Goal: Use online tool/utility: Use online tool/utility

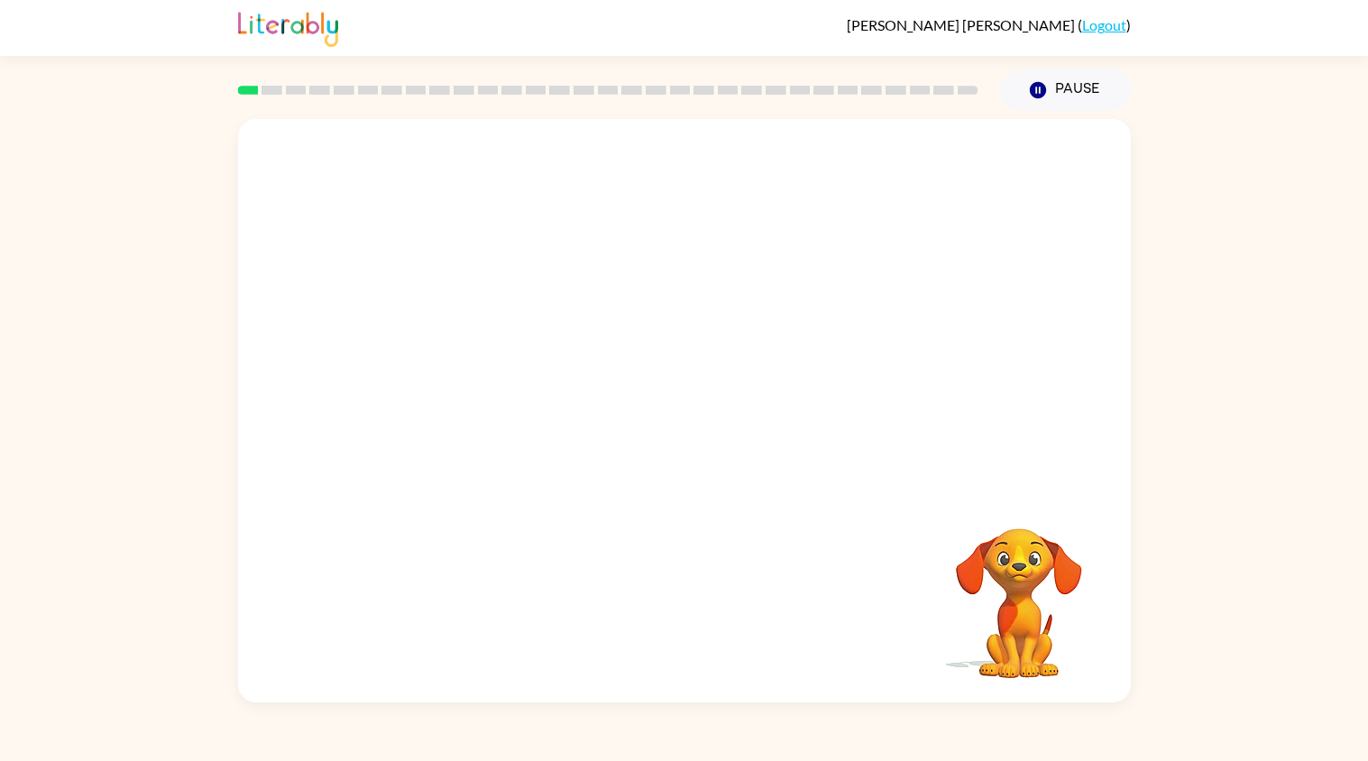
click at [242, 84] on div at bounding box center [608, 90] width 762 height 63
click at [245, 93] on rect at bounding box center [248, 90] width 21 height 9
click at [801, 452] on video "Your browser must support playing .mp4 files to use Literably. Please try using…" at bounding box center [684, 304] width 893 height 371
click at [801, 453] on div at bounding box center [684, 410] width 893 height 583
click at [716, 421] on div at bounding box center [684, 420] width 115 height 66
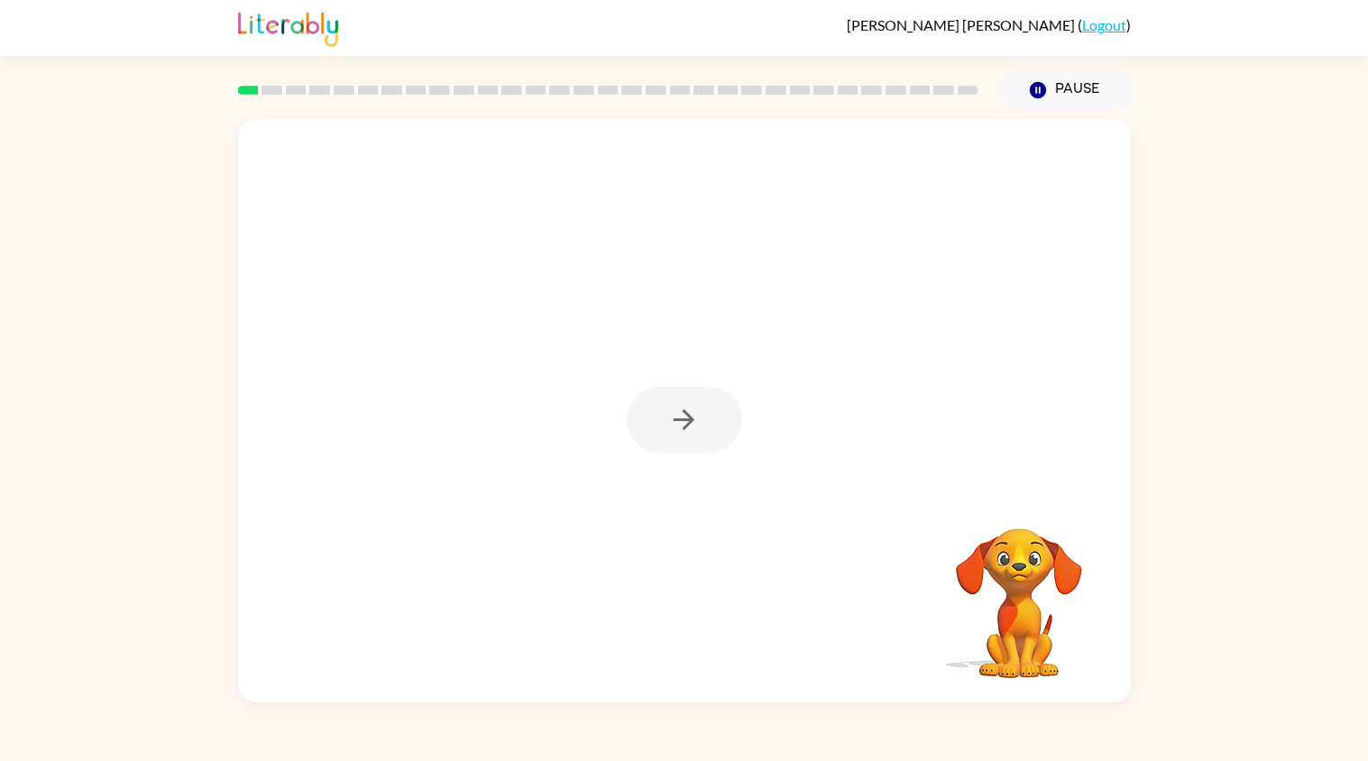
click at [628, 396] on div at bounding box center [684, 420] width 115 height 66
click at [249, 82] on div at bounding box center [608, 90] width 762 height 63
click at [684, 418] on icon "button" at bounding box center [684, 420] width 32 height 32
click at [664, 426] on div at bounding box center [684, 304] width 893 height 371
click at [664, 404] on div at bounding box center [684, 304] width 893 height 371
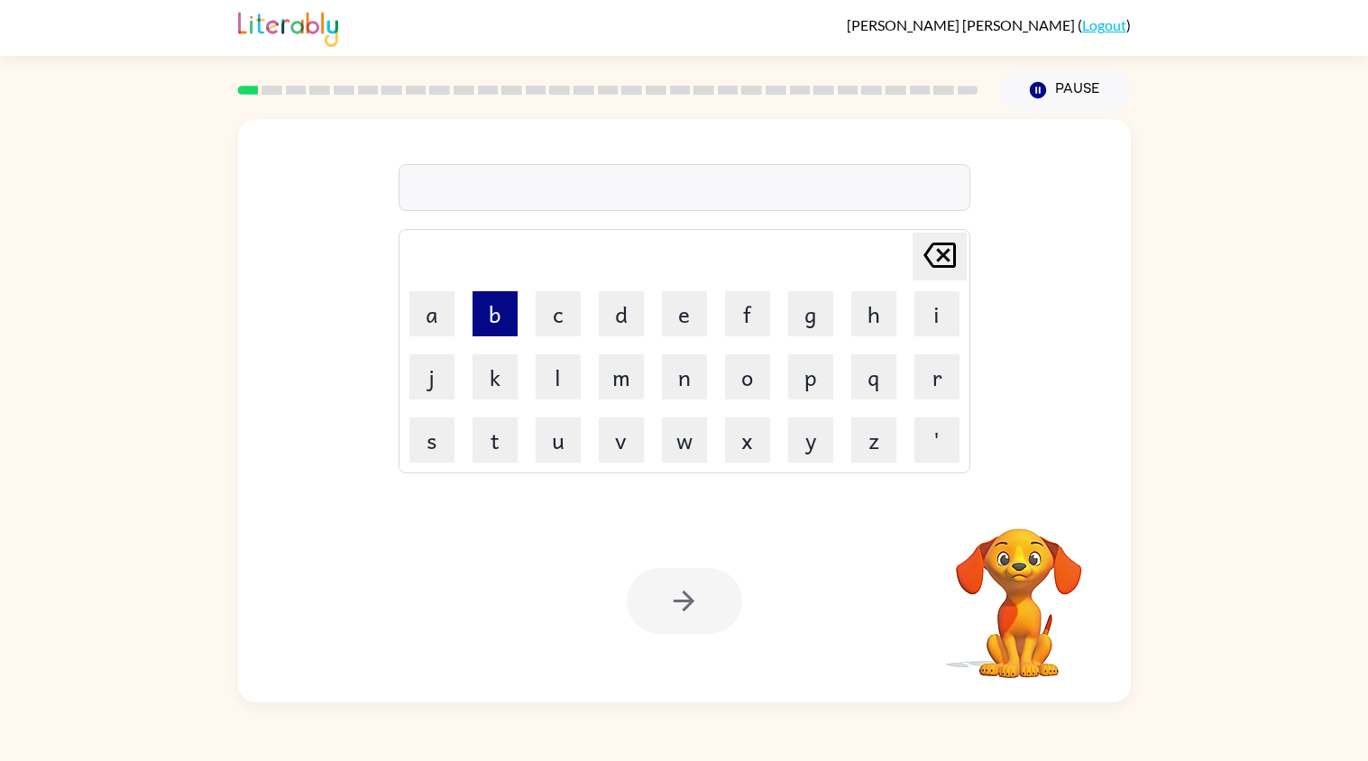
click at [496, 312] on button "b" at bounding box center [494, 313] width 45 height 45
click at [737, 385] on button "o" at bounding box center [747, 376] width 45 height 45
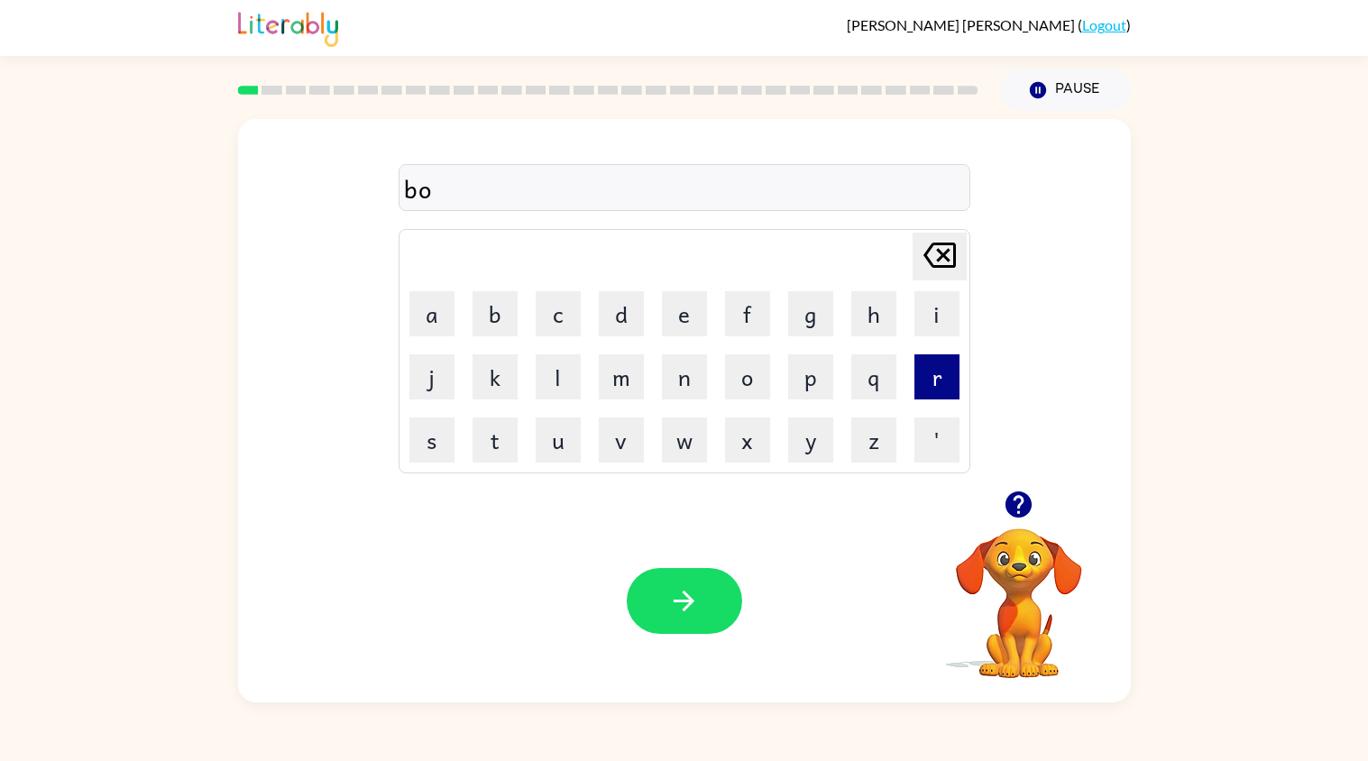
click at [923, 380] on button "r" at bounding box center [936, 376] width 45 height 45
click at [619, 323] on button "d" at bounding box center [621, 313] width 45 height 45
click at [685, 319] on button "e" at bounding box center [684, 313] width 45 height 45
click at [922, 372] on button "r" at bounding box center [936, 376] width 45 height 45
click at [702, 585] on button "button" at bounding box center [684, 601] width 115 height 66
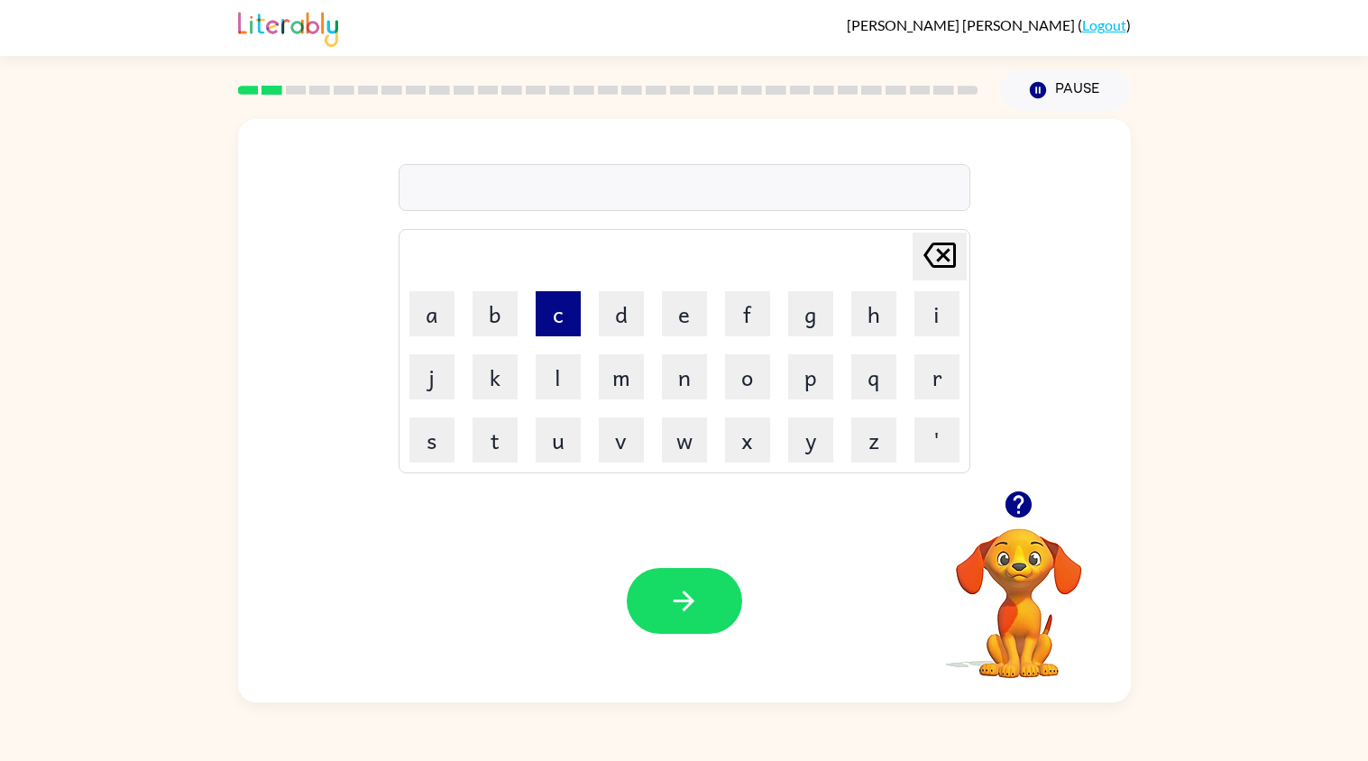
click at [563, 307] on button "c" at bounding box center [558, 313] width 45 height 45
click at [737, 376] on button "o" at bounding box center [747, 376] width 45 height 45
click at [565, 421] on button "u" at bounding box center [558, 439] width 45 height 45
click at [670, 371] on button "n" at bounding box center [684, 376] width 45 height 45
click at [505, 449] on button "t" at bounding box center [494, 439] width 45 height 45
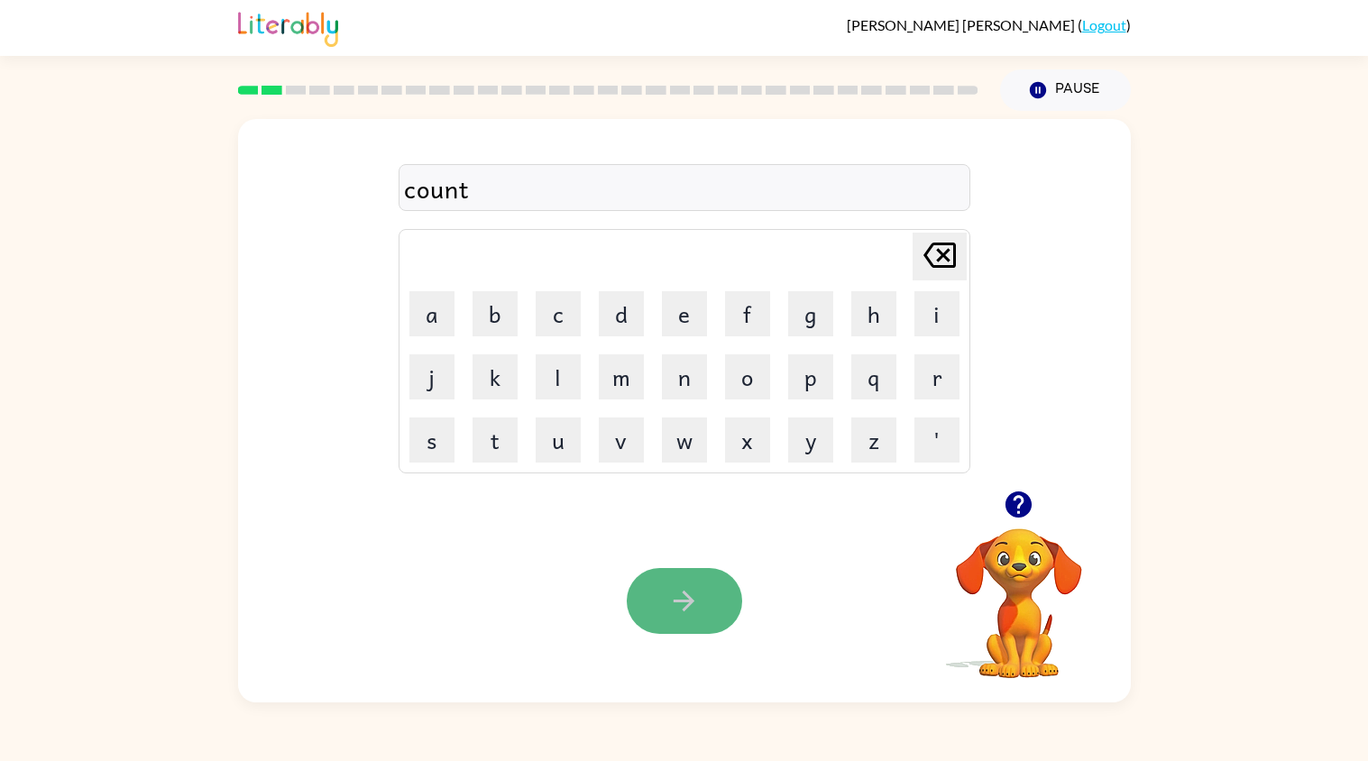
click at [723, 576] on button "button" at bounding box center [684, 601] width 115 height 66
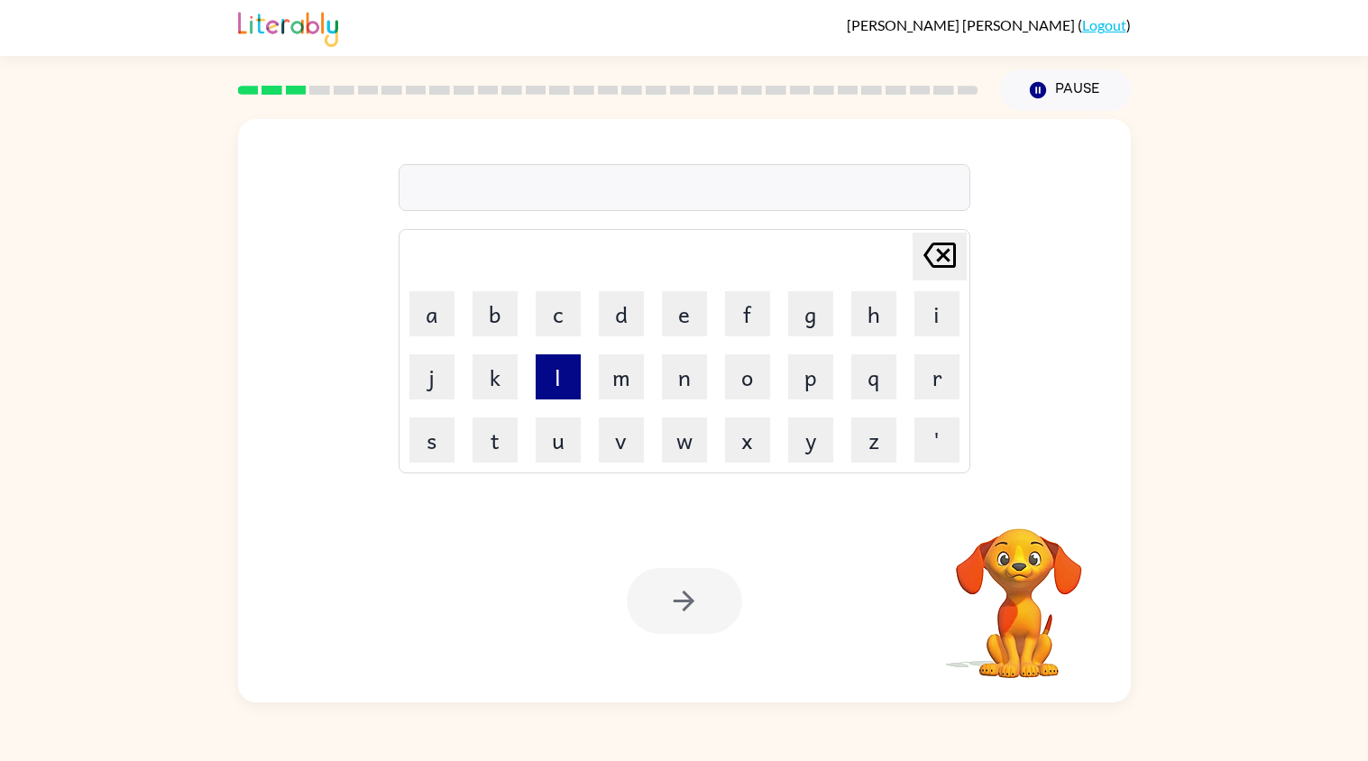
click at [563, 382] on button "l" at bounding box center [558, 376] width 45 height 45
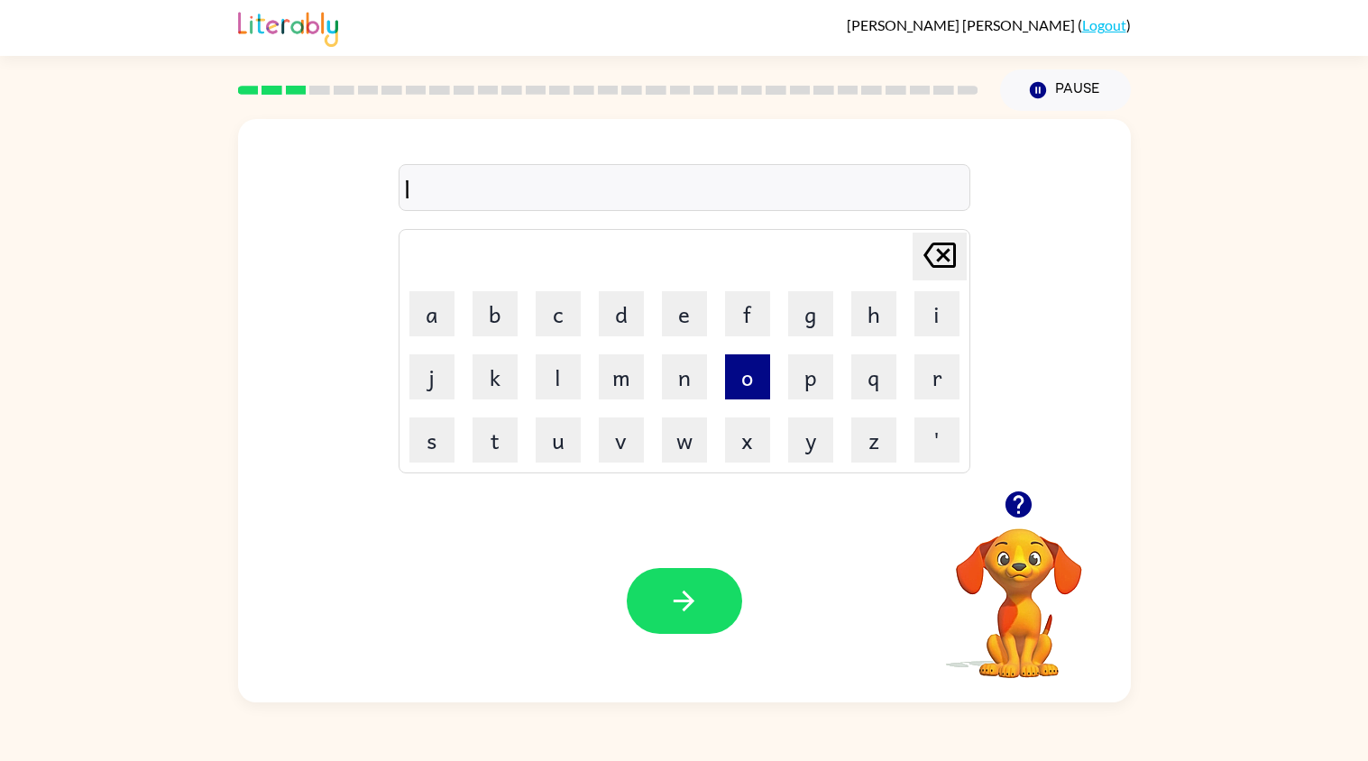
click at [736, 382] on button "o" at bounding box center [747, 376] width 45 height 45
click at [499, 383] on button "k" at bounding box center [494, 376] width 45 height 45
click at [423, 307] on button "a" at bounding box center [431, 313] width 45 height 45
click at [508, 371] on button "k" at bounding box center [494, 376] width 45 height 45
click at [547, 316] on button "c" at bounding box center [558, 313] width 45 height 45
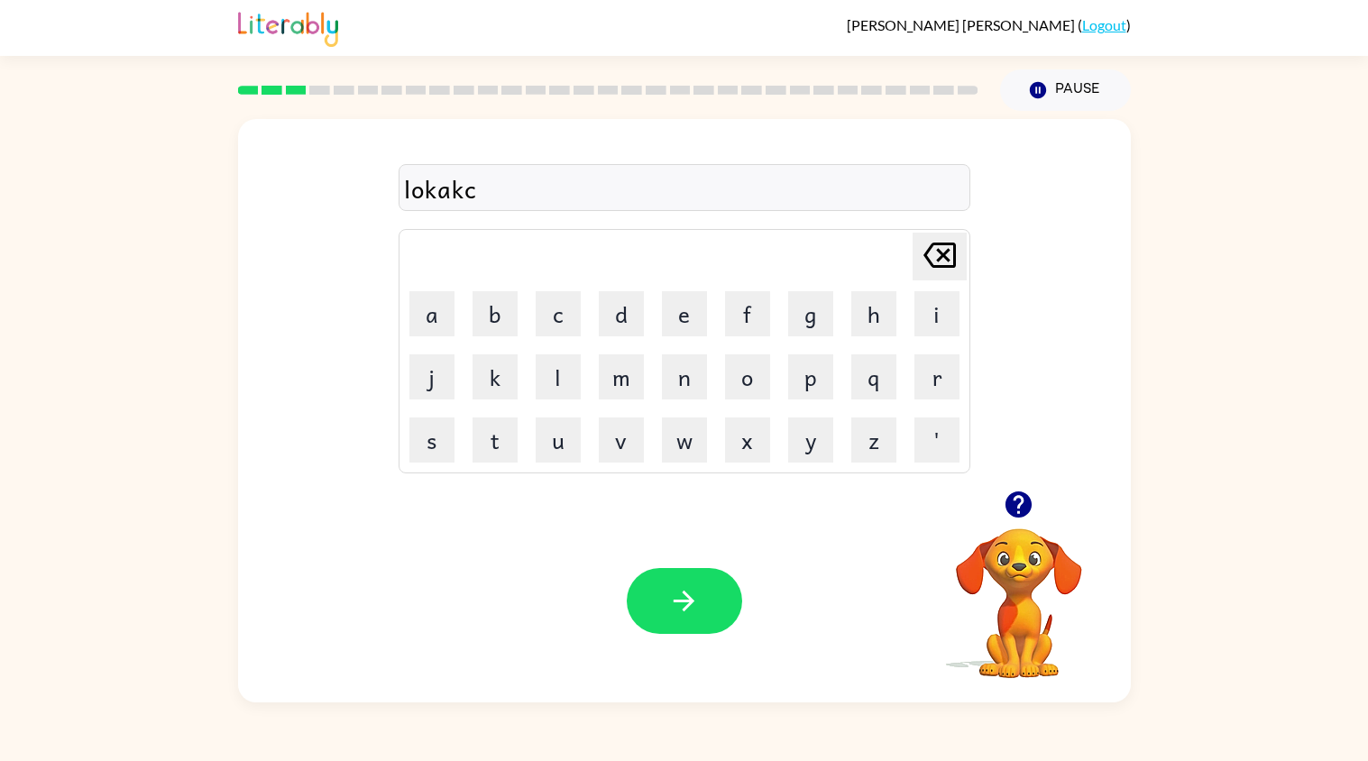
click at [939, 248] on icon "[PERSON_NAME] last character input" at bounding box center [939, 255] width 43 height 43
click at [939, 252] on icon "[PERSON_NAME] last character input" at bounding box center [939, 255] width 43 height 43
click at [937, 254] on icon at bounding box center [939, 255] width 32 height 25
click at [434, 308] on button "a" at bounding box center [431, 313] width 45 height 45
click at [504, 427] on button "t" at bounding box center [494, 439] width 45 height 45
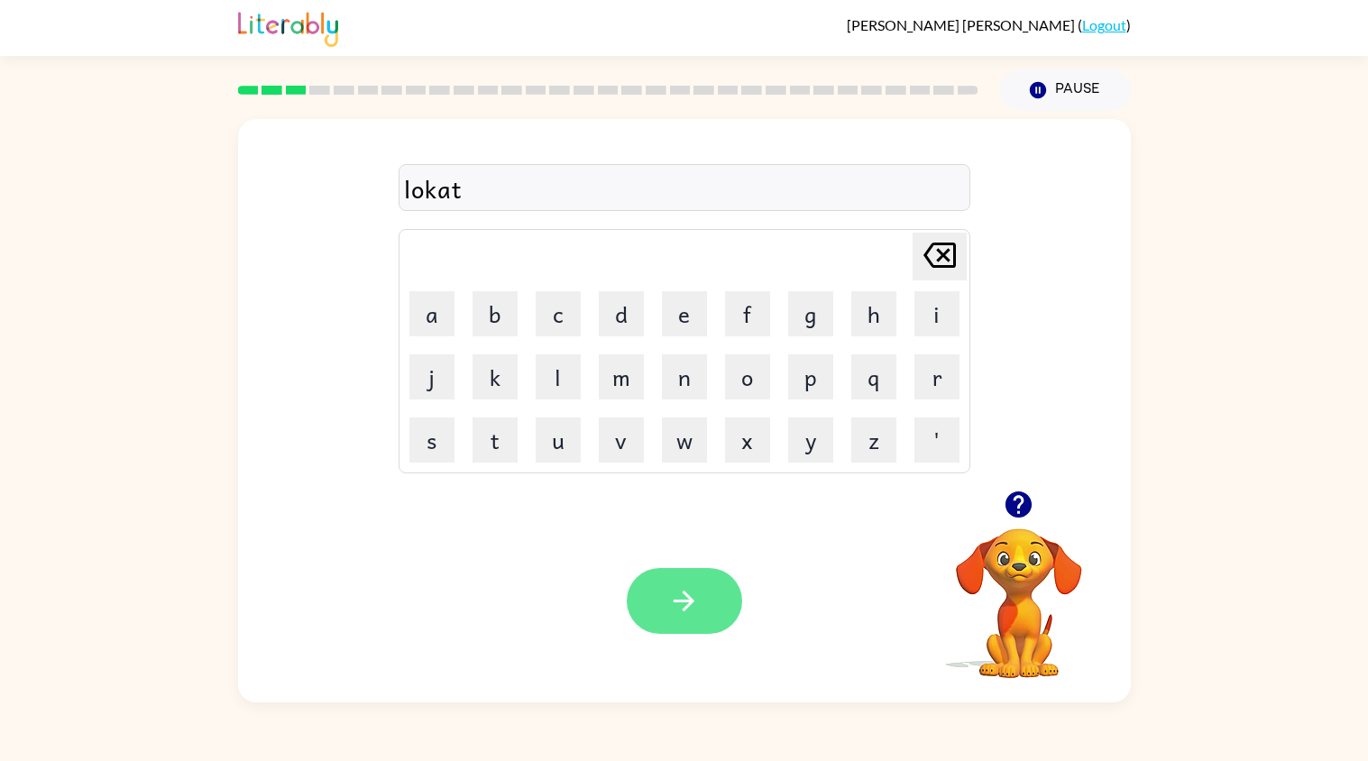
click at [677, 611] on icon "button" at bounding box center [684, 601] width 32 height 32
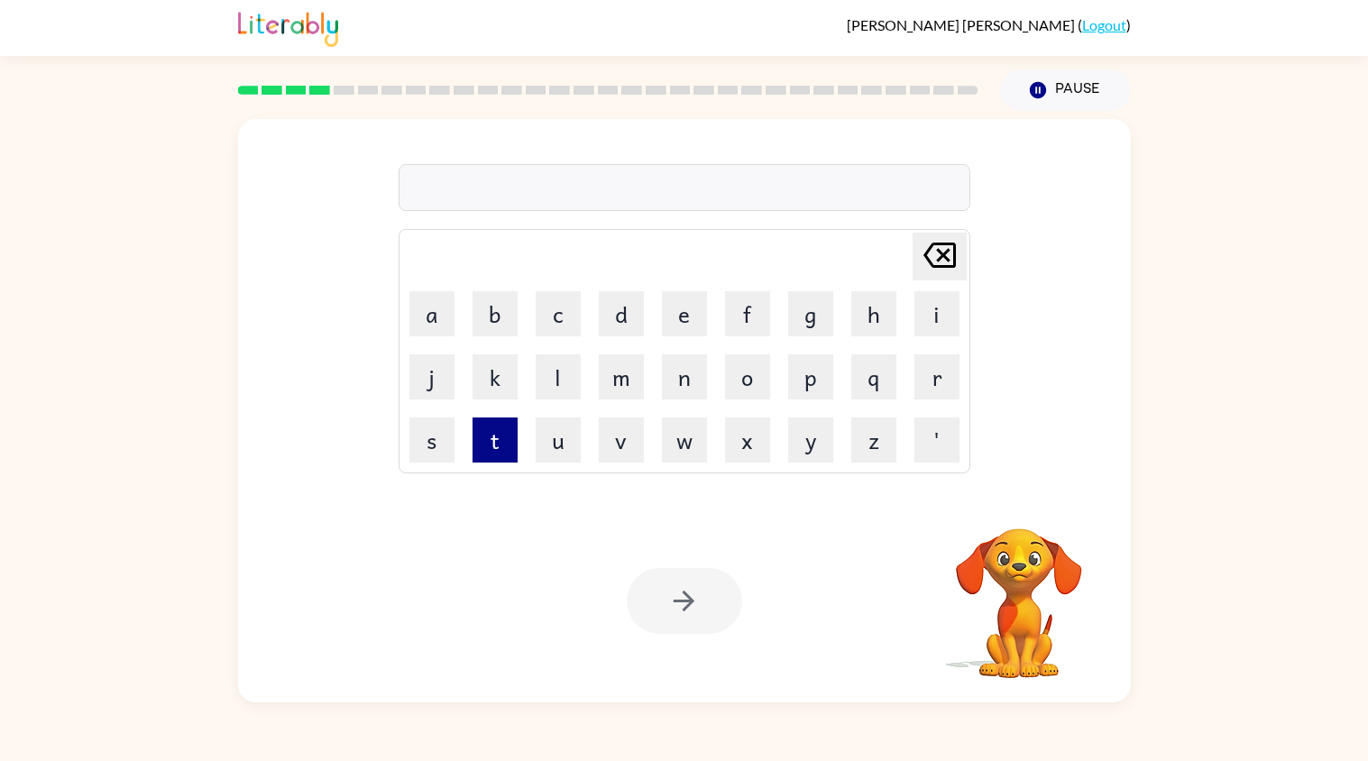
click at [486, 435] on button "t" at bounding box center [494, 439] width 45 height 45
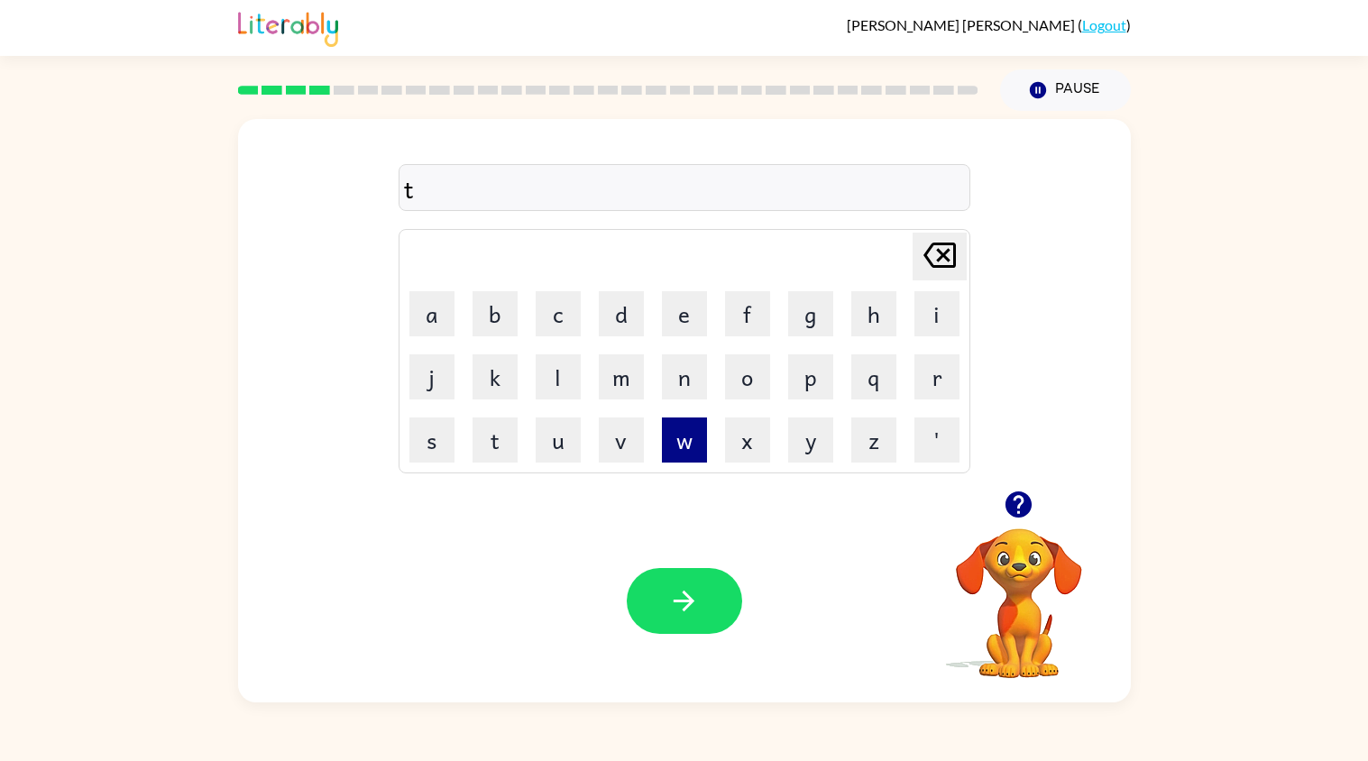
click at [669, 429] on button "w" at bounding box center [684, 439] width 45 height 45
click at [945, 316] on button "i" at bounding box center [936, 313] width 45 height 45
click at [681, 384] on button "n" at bounding box center [684, 376] width 45 height 45
click at [659, 584] on button "button" at bounding box center [684, 601] width 115 height 66
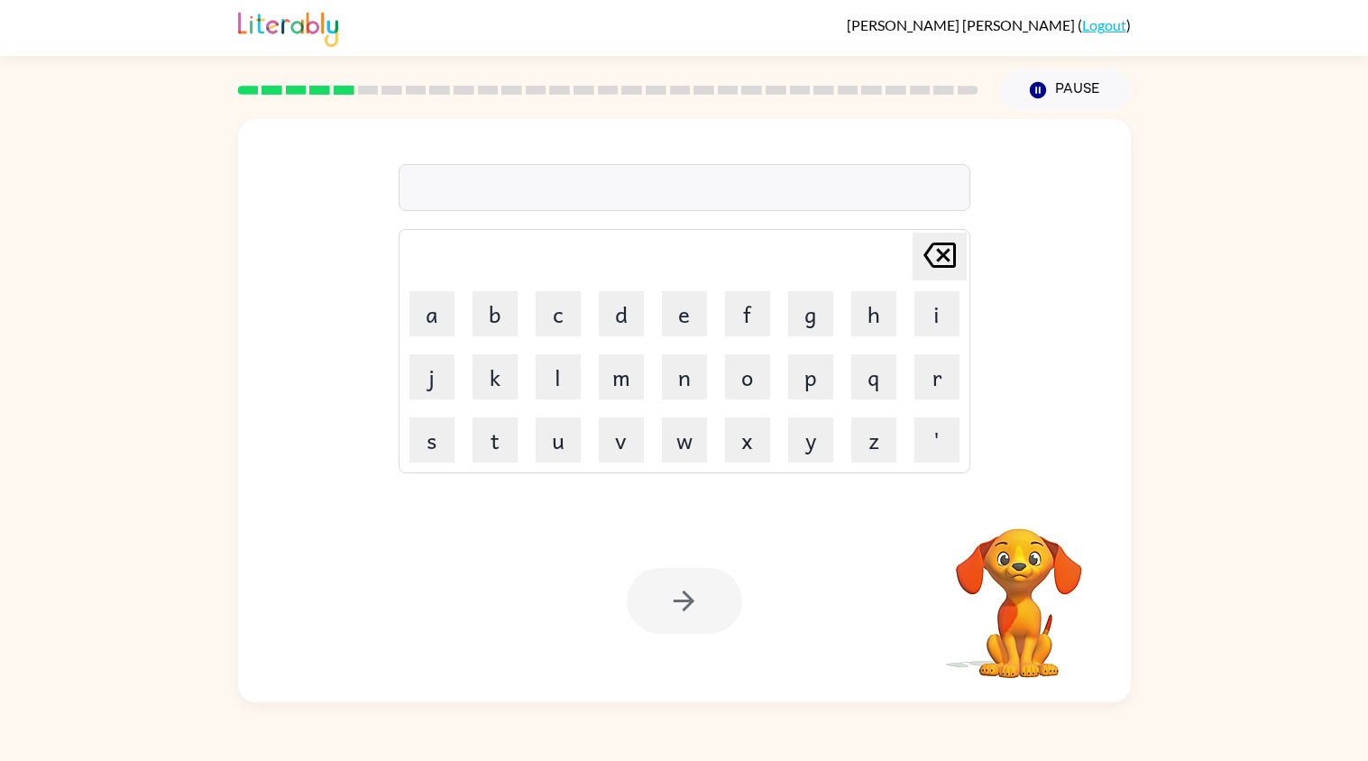
click at [688, 399] on td "n" at bounding box center [684, 376] width 61 height 61
click at [438, 309] on button "a" at bounding box center [431, 313] width 45 height 45
click at [946, 259] on icon "[PERSON_NAME] last character input" at bounding box center [939, 255] width 43 height 43
click at [691, 380] on button "n" at bounding box center [684, 376] width 45 height 45
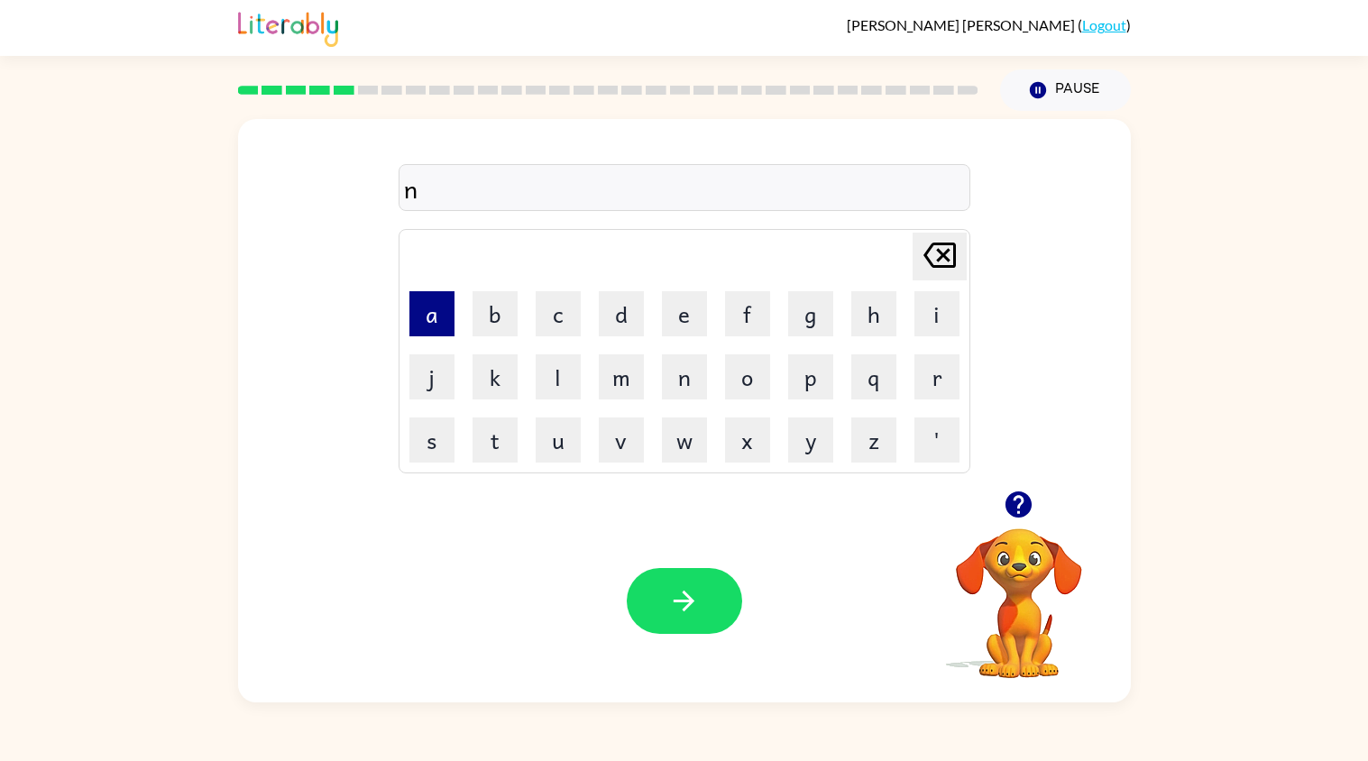
click at [435, 316] on button "a" at bounding box center [431, 313] width 45 height 45
click at [923, 377] on button "r" at bounding box center [936, 376] width 45 height 45
click at [746, 377] on button "o" at bounding box center [747, 376] width 45 height 45
click at [684, 441] on button "w" at bounding box center [684, 439] width 45 height 45
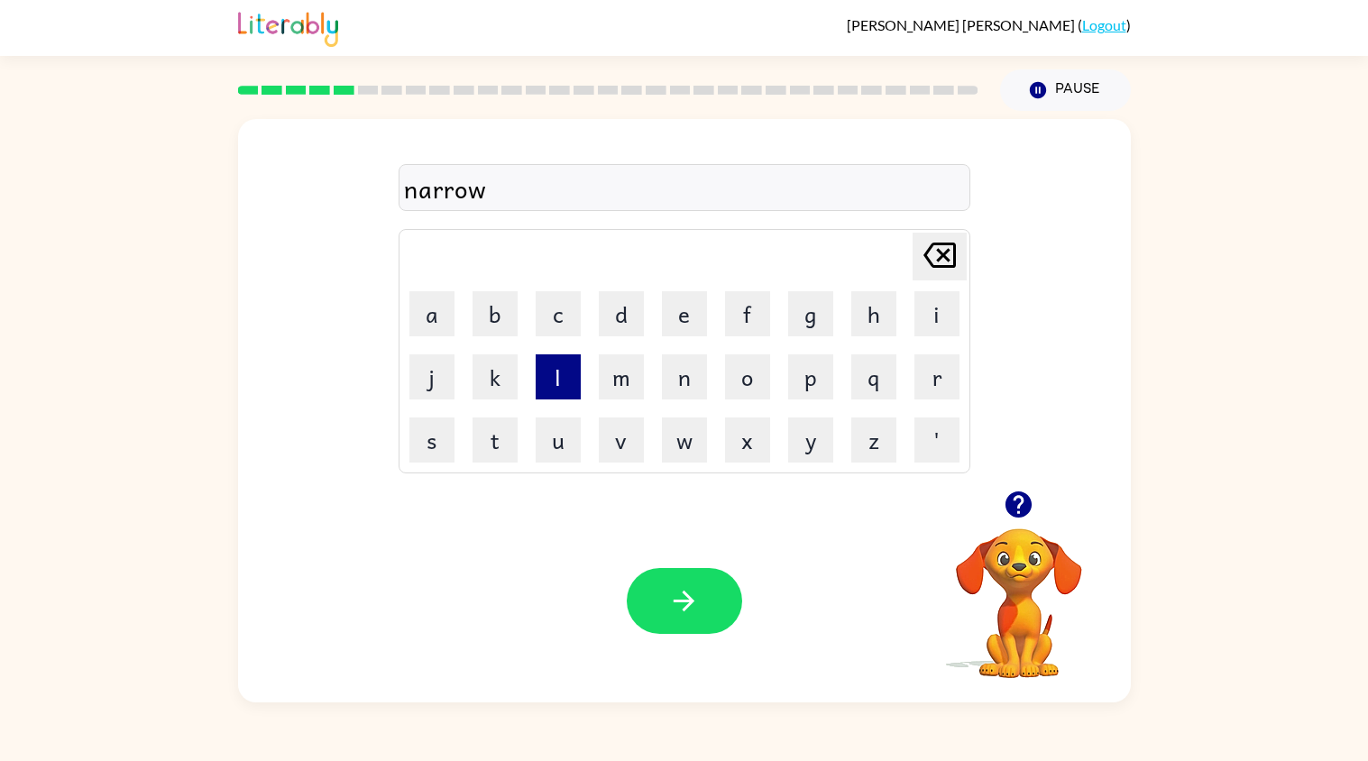
click at [564, 371] on button "l" at bounding box center [558, 376] width 45 height 45
click at [808, 434] on button "y" at bounding box center [810, 439] width 45 height 45
click at [666, 597] on button "button" at bounding box center [684, 601] width 115 height 66
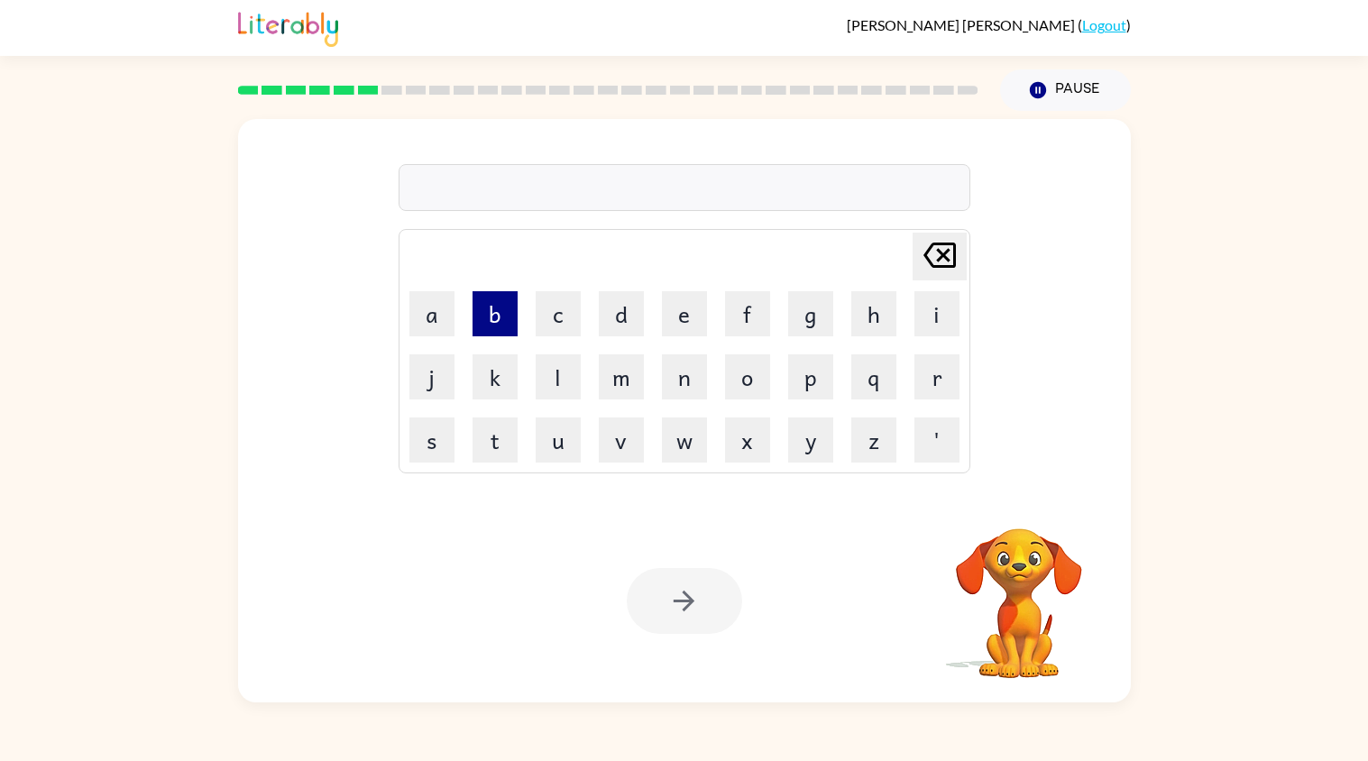
click at [503, 325] on button "b" at bounding box center [494, 313] width 45 height 45
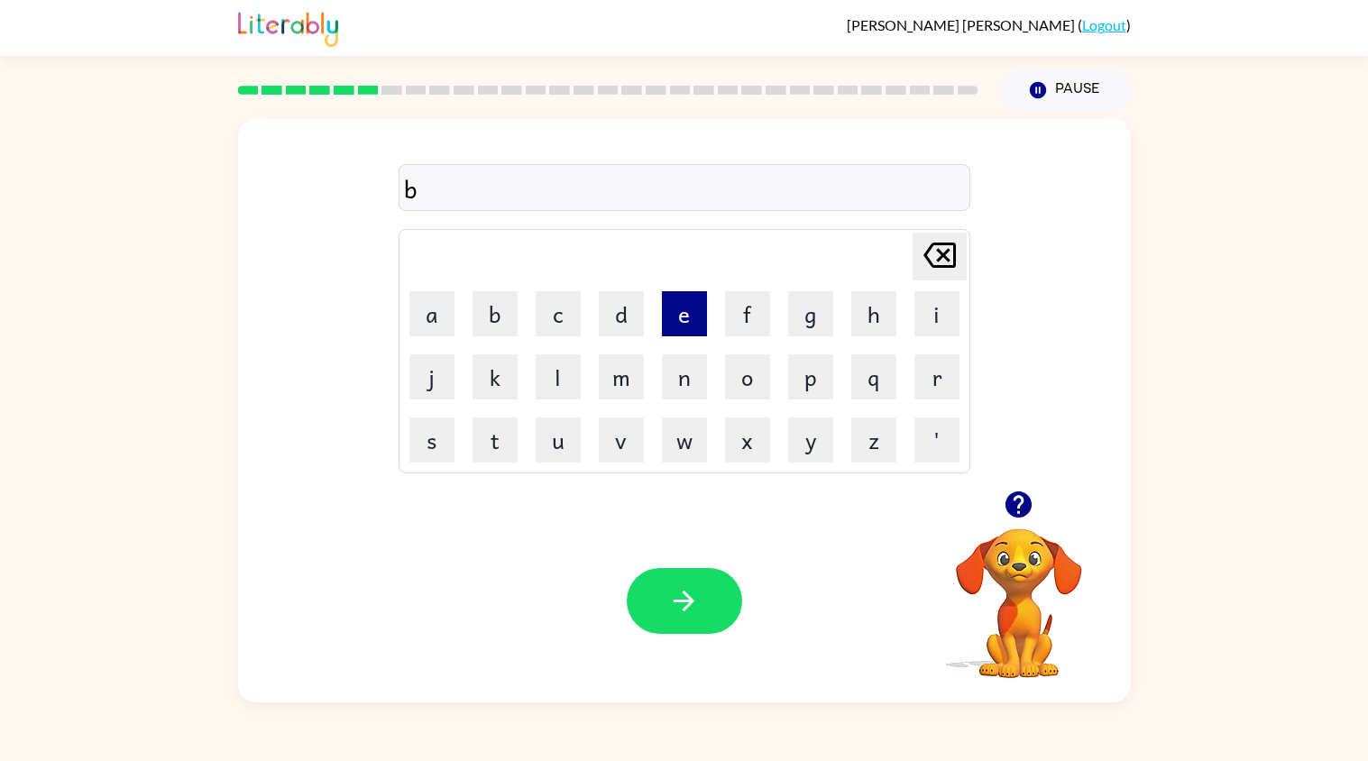
click at [687, 317] on button "e" at bounding box center [684, 313] width 45 height 45
click at [865, 309] on button "h" at bounding box center [873, 313] width 45 height 45
click at [934, 309] on button "i" at bounding box center [936, 313] width 45 height 45
click at [679, 372] on button "n" at bounding box center [684, 376] width 45 height 45
click at [622, 300] on button "d" at bounding box center [621, 313] width 45 height 45
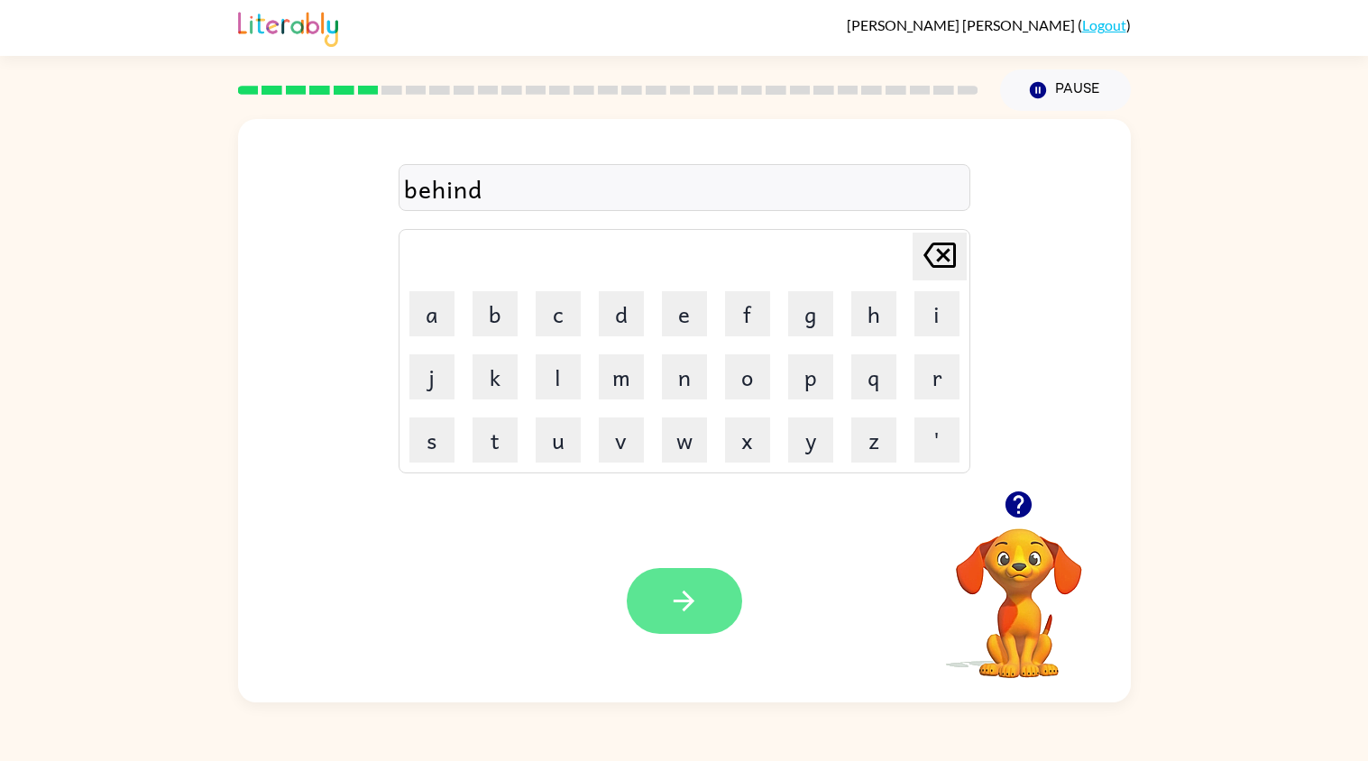
click at [714, 591] on button "button" at bounding box center [684, 601] width 115 height 66
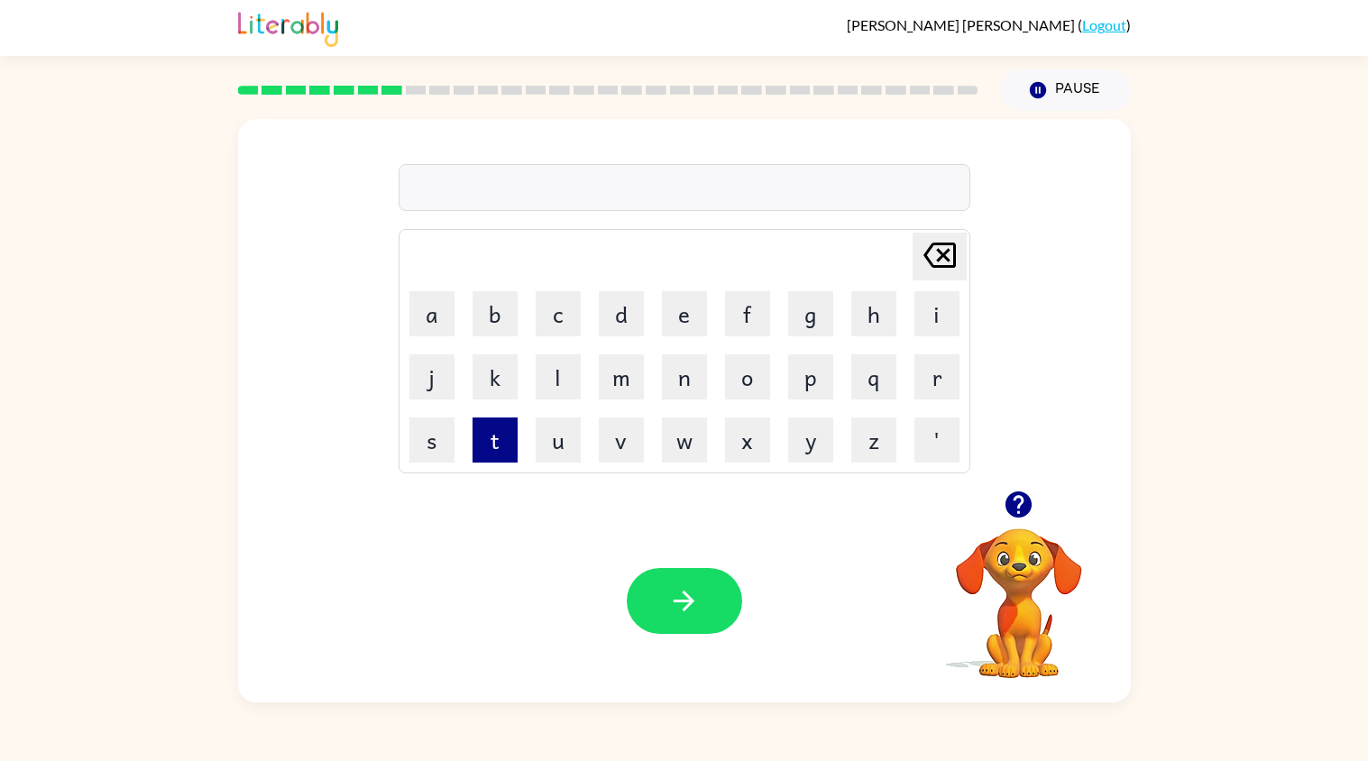
click at [489, 433] on button "t" at bounding box center [494, 439] width 45 height 45
click at [957, 376] on td "r" at bounding box center [936, 376] width 61 height 61
click at [948, 377] on button "r" at bounding box center [936, 376] width 45 height 45
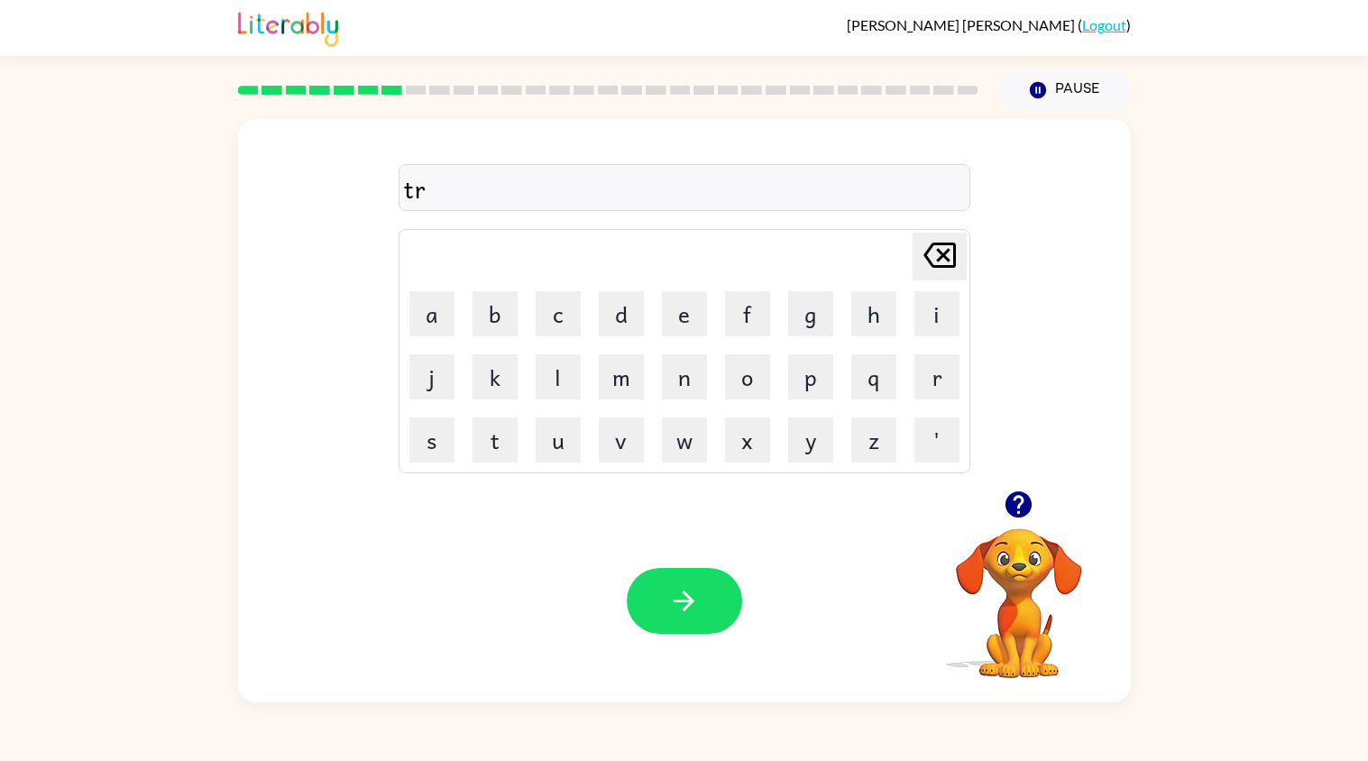
click at [1113, 408] on div "tr [PERSON_NAME] last character input a b c d e f g h i j k l m n o p q r s t u…" at bounding box center [684, 304] width 893 height 371
click at [948, 311] on button "i" at bounding box center [936, 313] width 45 height 45
click at [490, 385] on button "k" at bounding box center [494, 376] width 45 height 45
click at [537, 380] on button "l" at bounding box center [558, 376] width 45 height 45
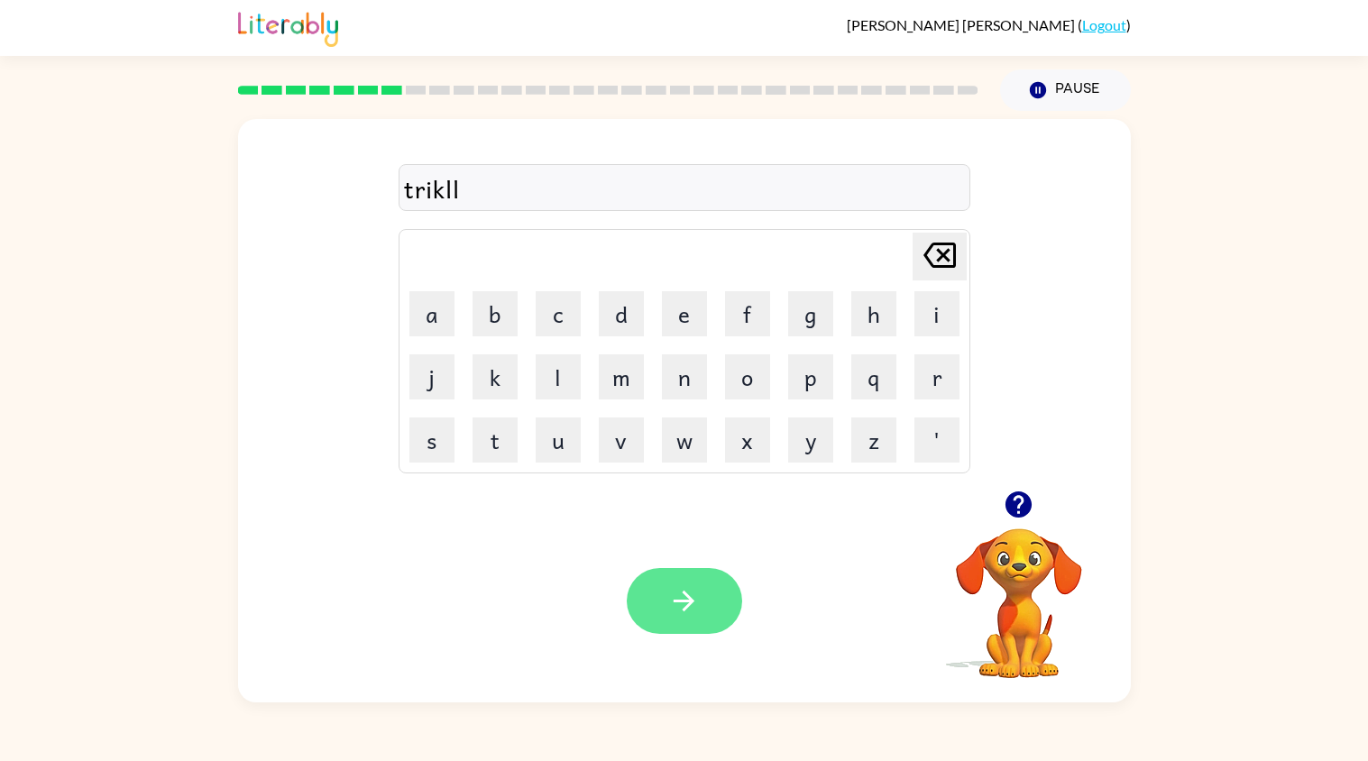
click at [677, 581] on button "button" at bounding box center [684, 601] width 115 height 66
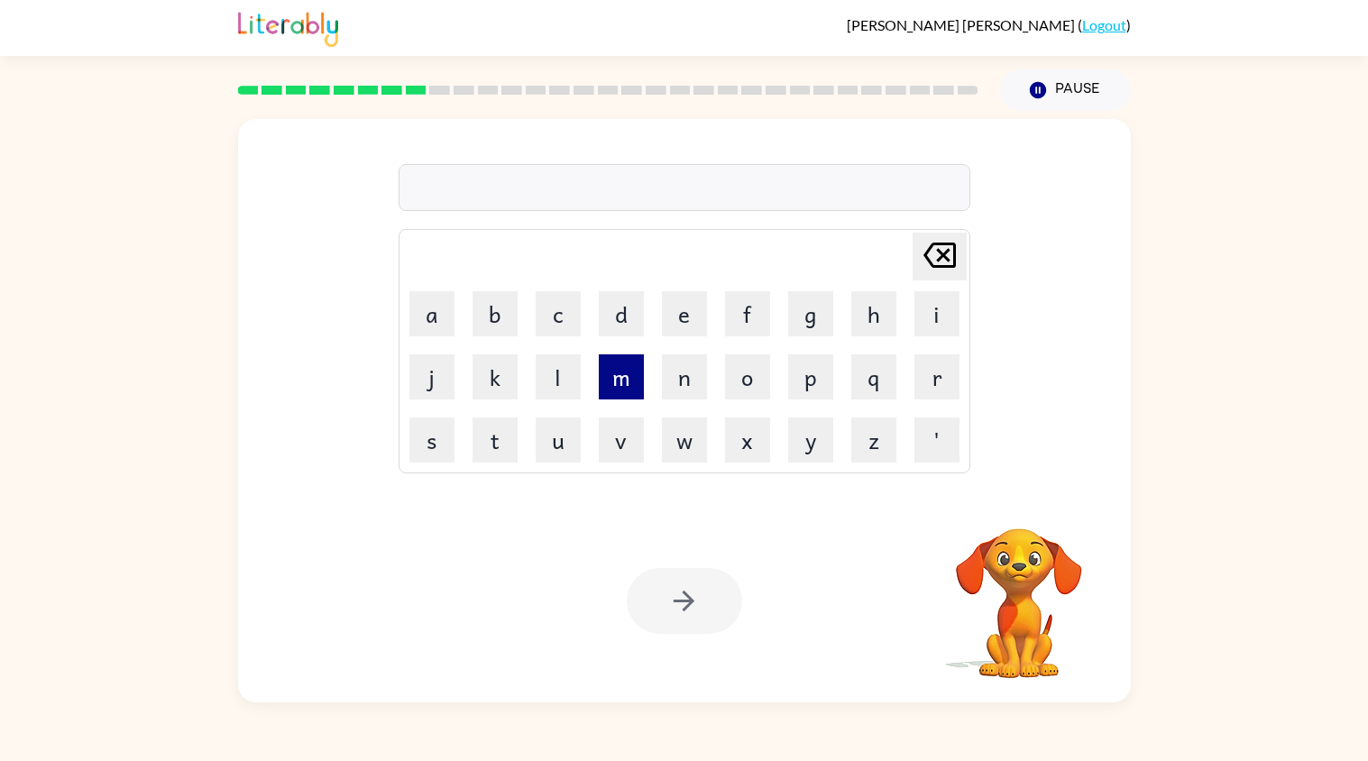
click at [608, 381] on button "m" at bounding box center [621, 376] width 45 height 45
click at [673, 328] on button "e" at bounding box center [684, 313] width 45 height 45
click at [926, 370] on button "r" at bounding box center [936, 376] width 45 height 45
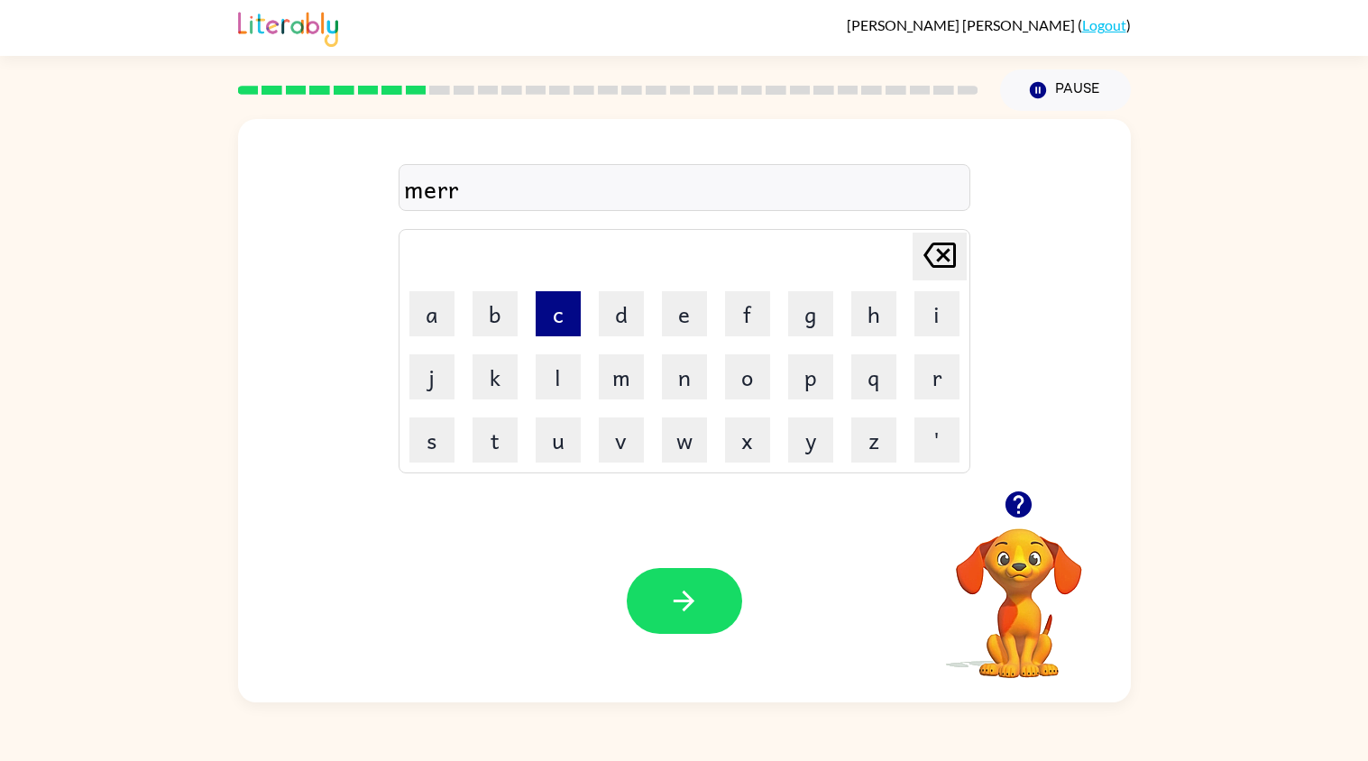
click at [550, 302] on button "c" at bounding box center [558, 313] width 45 height 45
click at [691, 320] on button "e" at bounding box center [684, 313] width 45 height 45
click at [941, 270] on icon "[PERSON_NAME] last character input" at bounding box center [939, 255] width 43 height 43
click at [558, 432] on button "u" at bounding box center [558, 439] width 45 height 45
click at [567, 388] on button "l" at bounding box center [558, 376] width 45 height 45
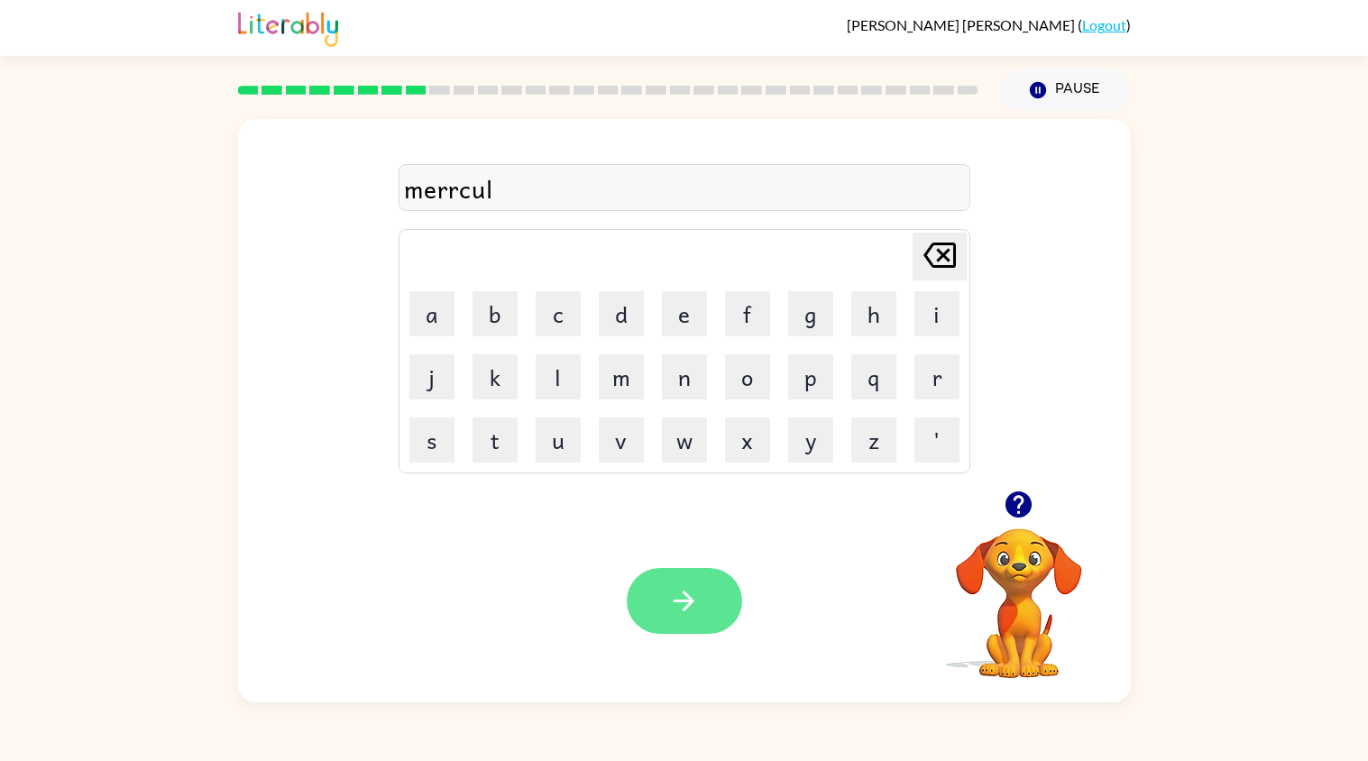
click at [699, 594] on icon "button" at bounding box center [684, 601] width 32 height 32
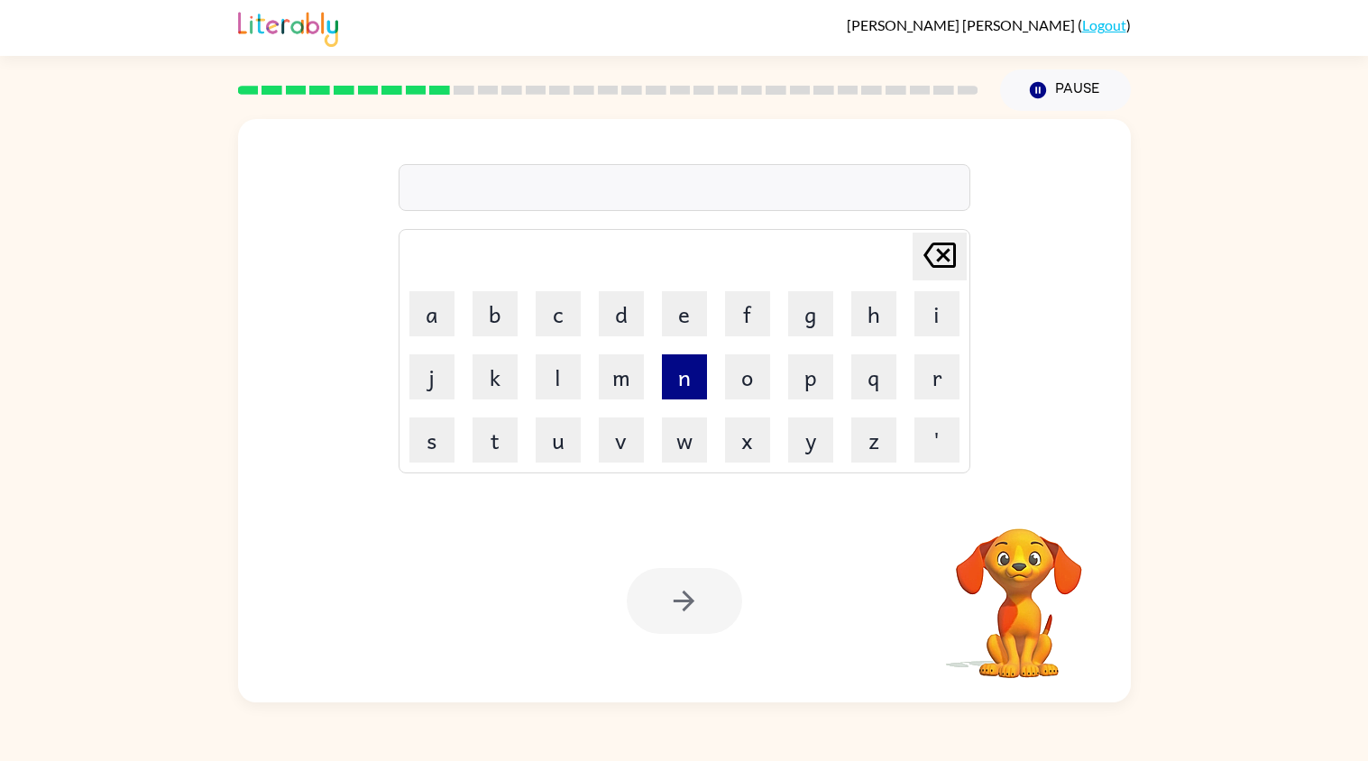
click at [694, 379] on button "n" at bounding box center [684, 376] width 45 height 45
click at [922, 316] on button "i" at bounding box center [936, 313] width 45 height 45
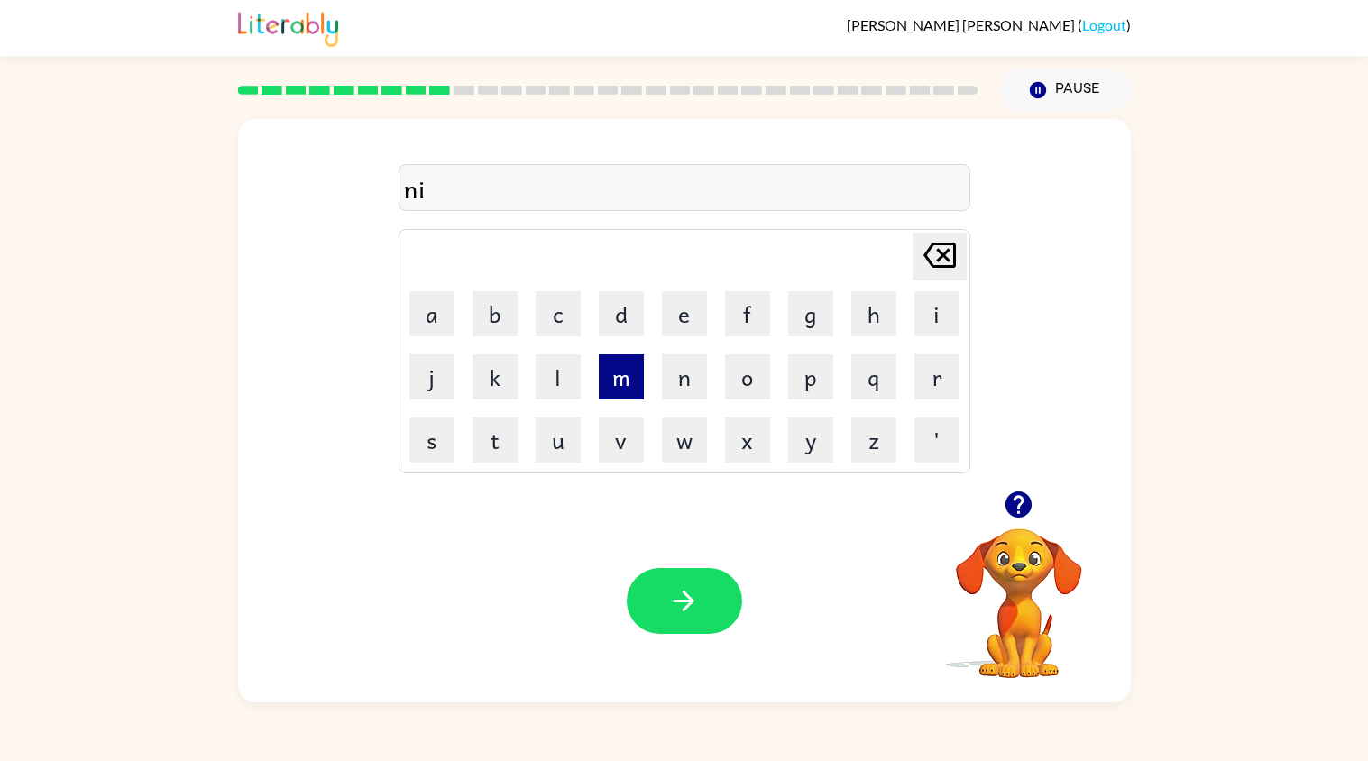
click at [638, 387] on button "m" at bounding box center [621, 376] width 45 height 45
click at [507, 316] on button "b" at bounding box center [494, 313] width 45 height 45
click at [572, 378] on button "l" at bounding box center [558, 376] width 45 height 45
click at [695, 312] on button "e" at bounding box center [684, 313] width 45 height 45
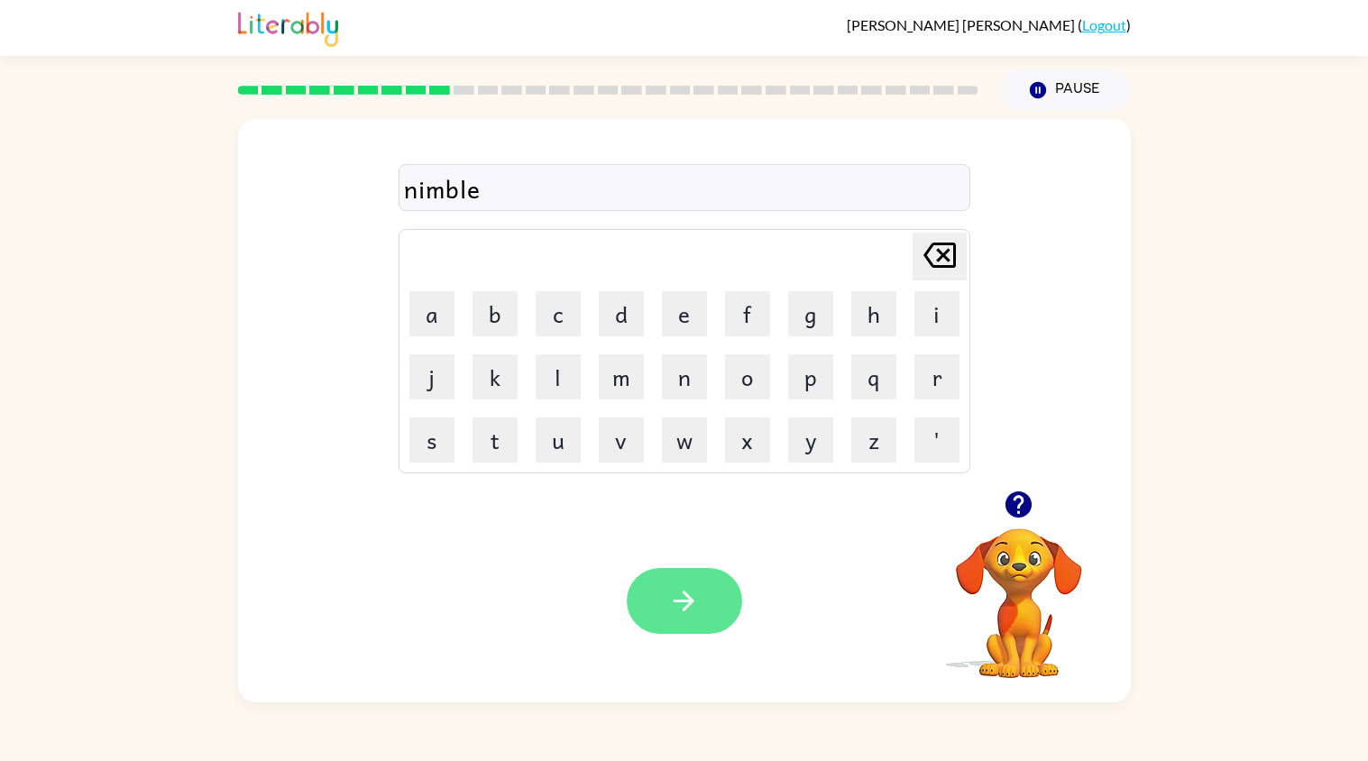
click at [703, 589] on button "button" at bounding box center [684, 601] width 115 height 66
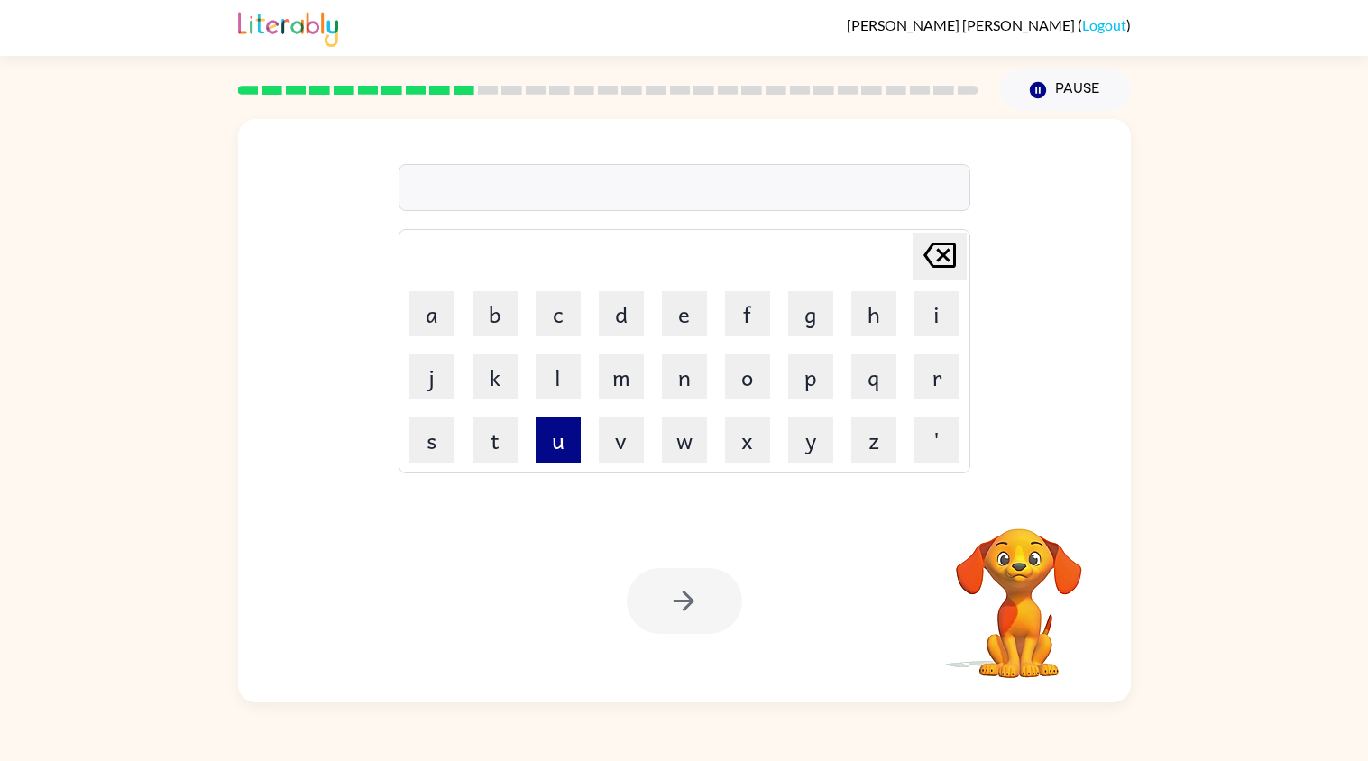
click at [553, 446] on button "u" at bounding box center [558, 439] width 45 height 45
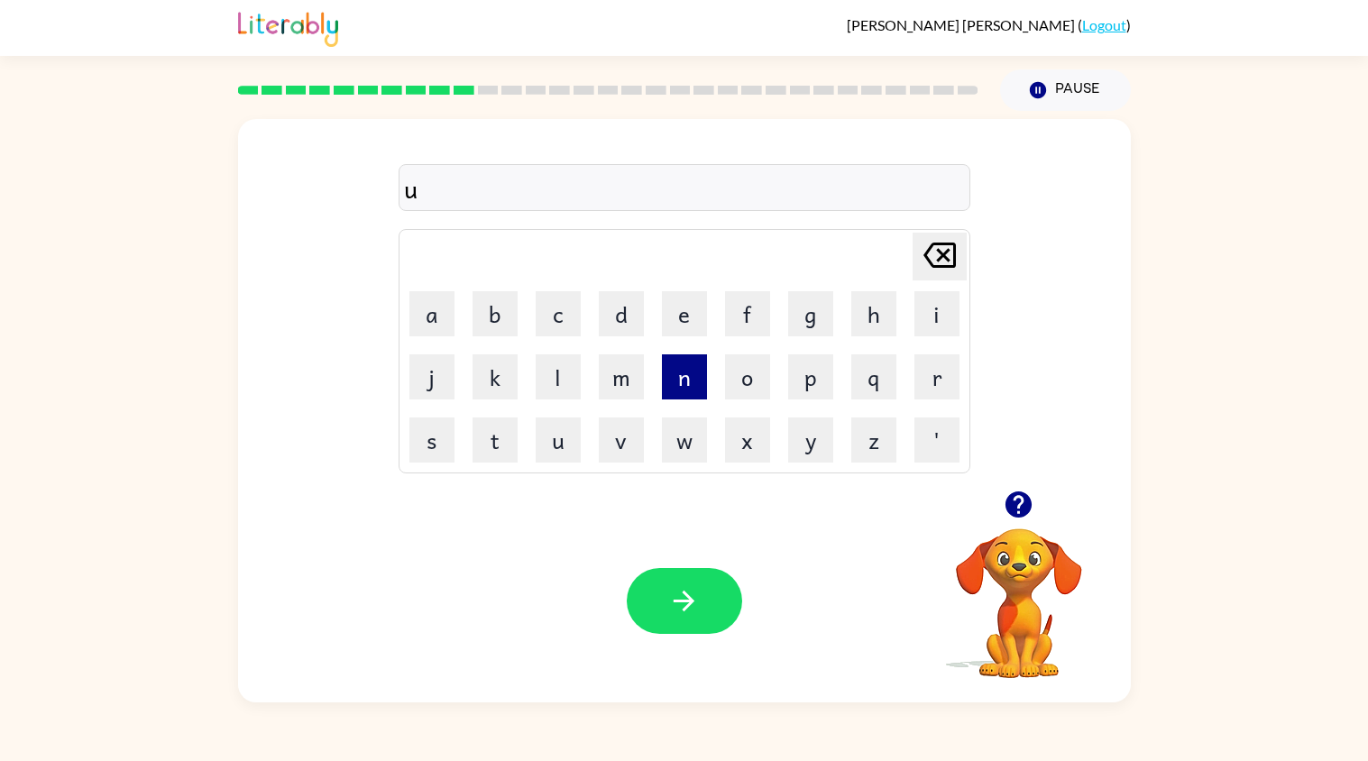
click at [679, 388] on button "n" at bounding box center [684, 376] width 45 height 45
click at [744, 309] on button "f" at bounding box center [747, 313] width 45 height 45
click at [744, 377] on button "o" at bounding box center [747, 376] width 45 height 45
click at [567, 377] on button "l" at bounding box center [558, 376] width 45 height 45
click at [618, 314] on button "d" at bounding box center [621, 313] width 45 height 45
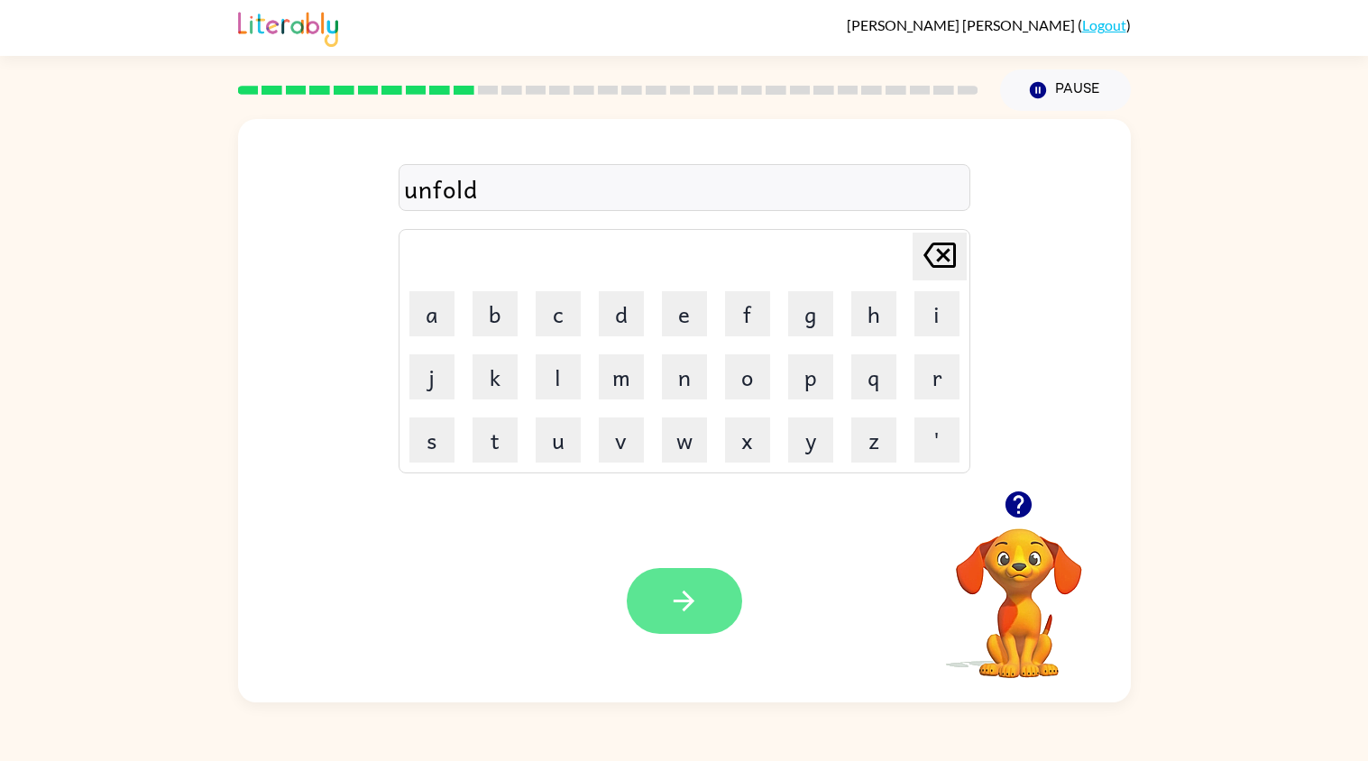
click at [674, 611] on icon "button" at bounding box center [684, 601] width 32 height 32
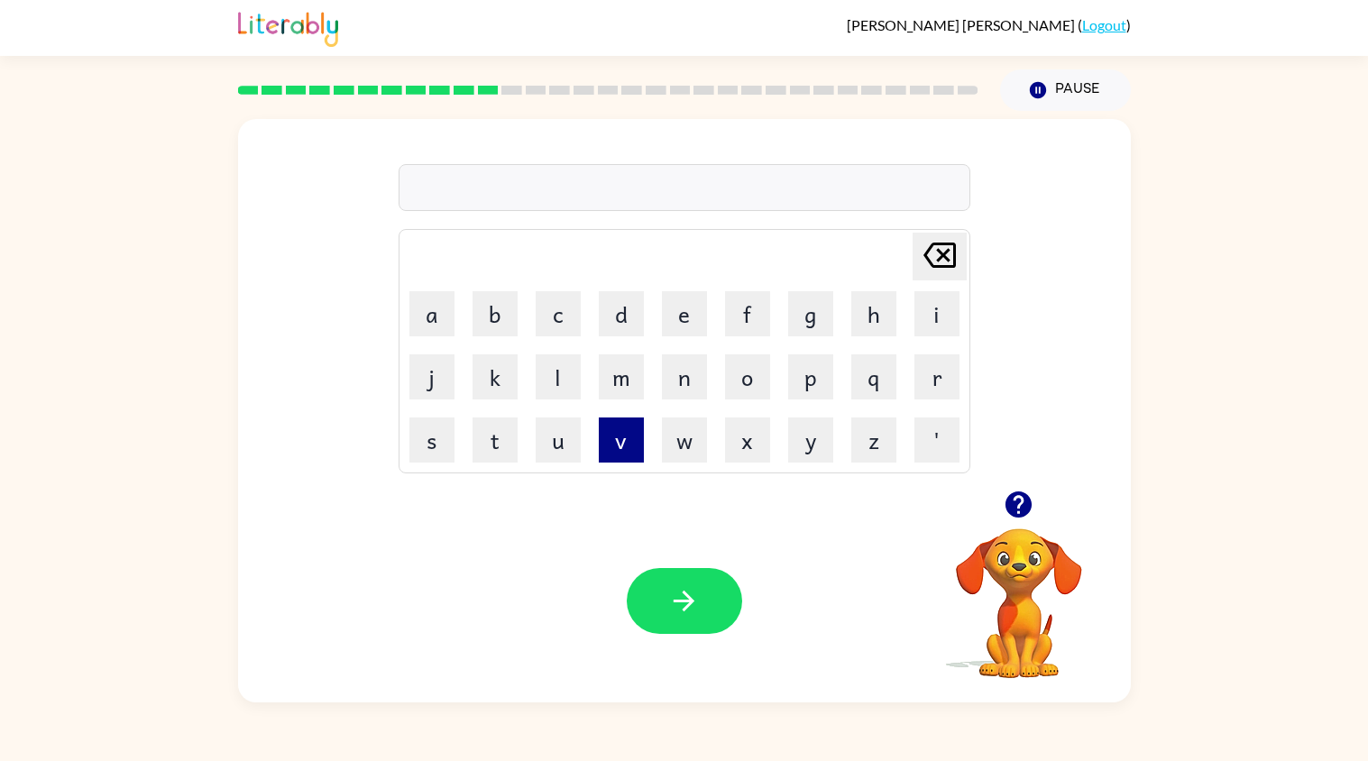
click at [605, 438] on button "v" at bounding box center [621, 439] width 45 height 45
click at [756, 367] on button "o" at bounding box center [747, 376] width 45 height 45
click at [489, 441] on button "t" at bounding box center [494, 439] width 45 height 45
click at [678, 311] on button "e" at bounding box center [684, 313] width 45 height 45
click at [675, 595] on icon "button" at bounding box center [684, 601] width 32 height 32
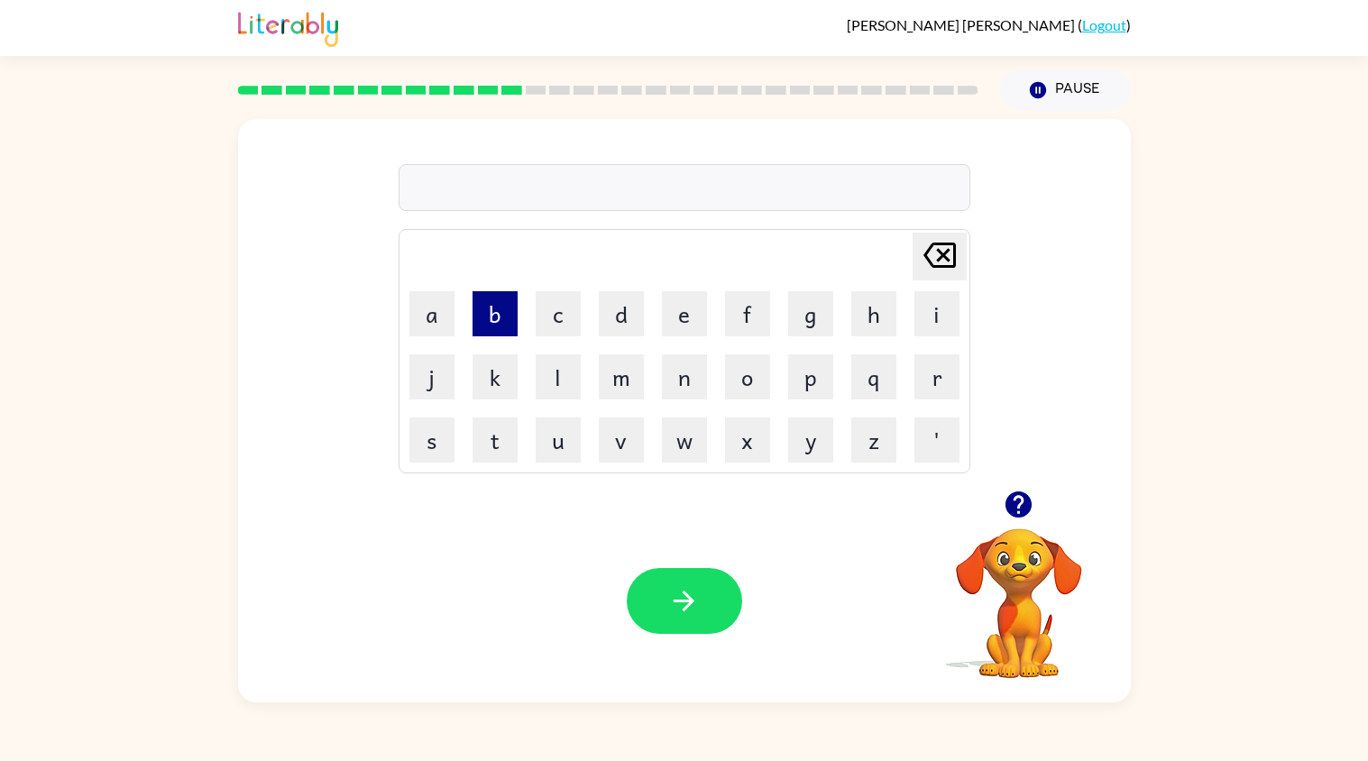
click at [488, 316] on button "b" at bounding box center [494, 313] width 45 height 45
click at [694, 323] on button "e" at bounding box center [684, 313] width 45 height 45
click at [614, 309] on button "d" at bounding box center [621, 313] width 45 height 45
click at [508, 431] on button "t" at bounding box center [494, 439] width 45 height 45
click at [952, 299] on button "i" at bounding box center [936, 313] width 45 height 45
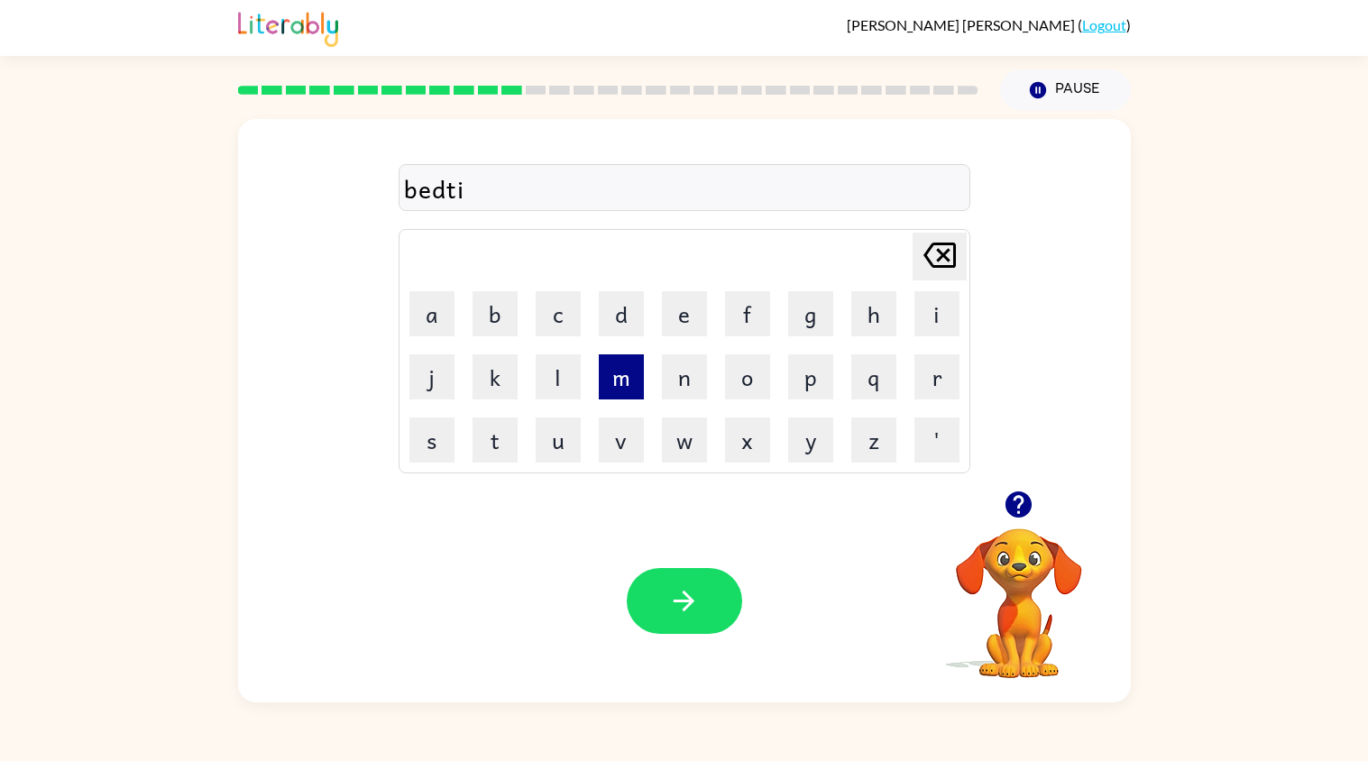
click at [628, 371] on button "m" at bounding box center [621, 376] width 45 height 45
click at [682, 325] on button "e" at bounding box center [684, 313] width 45 height 45
click at [699, 615] on icon "button" at bounding box center [684, 601] width 32 height 32
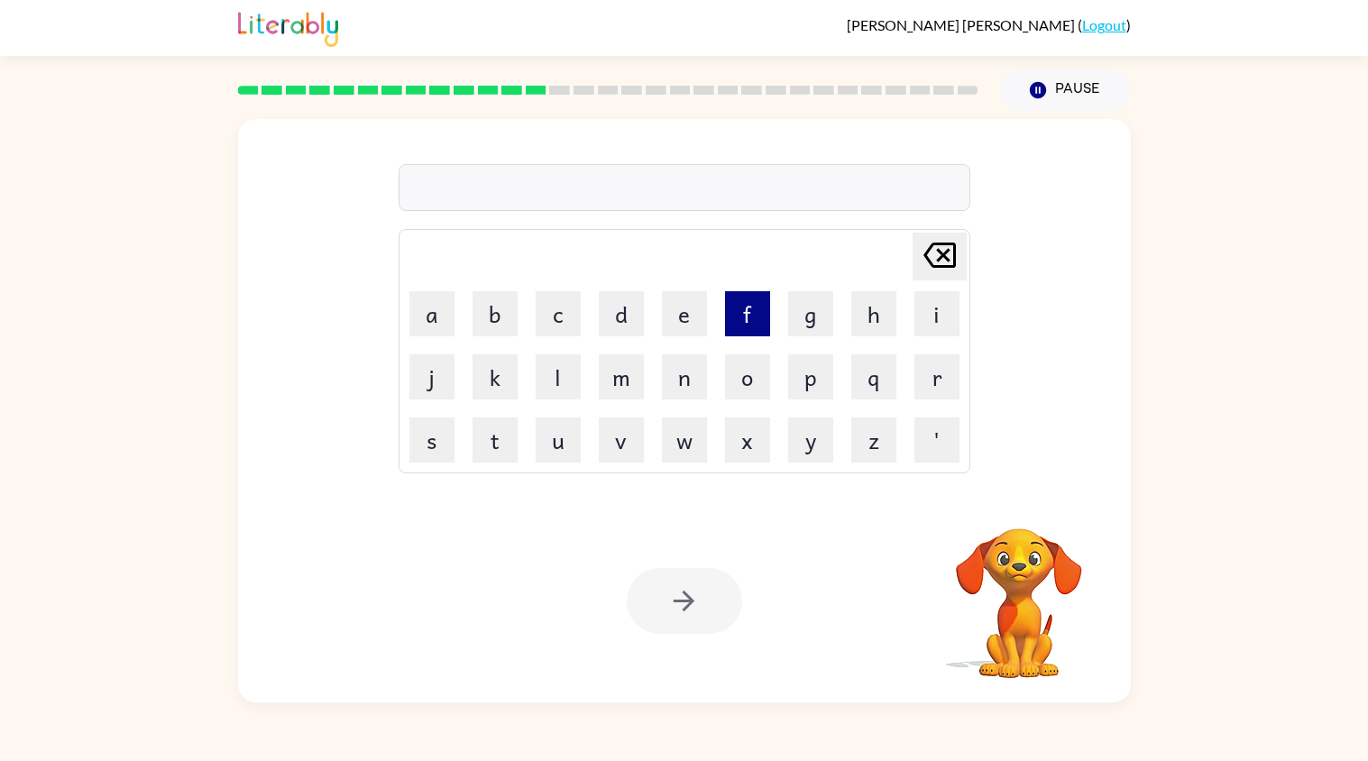
click at [761, 308] on button "f" at bounding box center [747, 313] width 45 height 45
click at [920, 323] on button "i" at bounding box center [936, 313] width 45 height 45
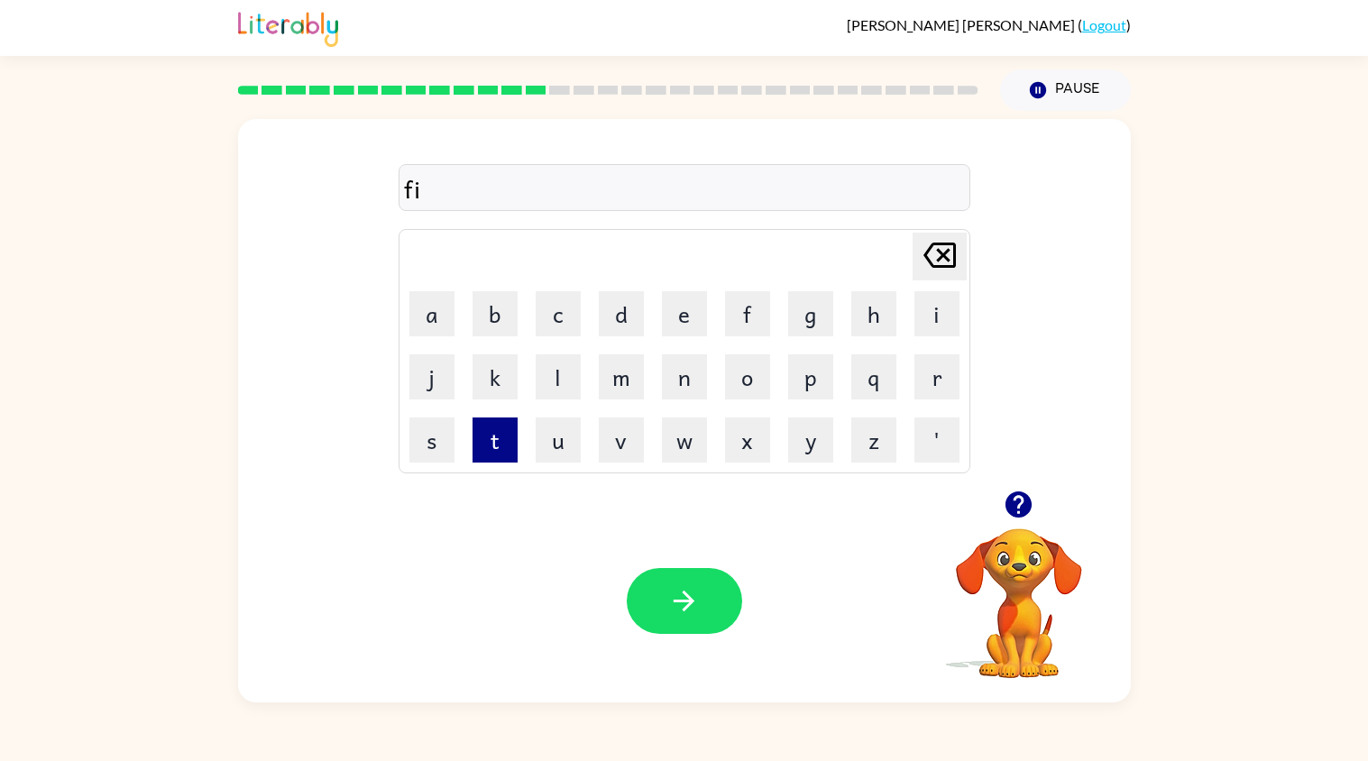
click at [487, 433] on button "t" at bounding box center [494, 439] width 45 height 45
click at [677, 357] on button "n" at bounding box center [684, 376] width 45 height 45
click at [682, 323] on button "e" at bounding box center [684, 313] width 45 height 45
click at [443, 436] on button "s" at bounding box center [431, 439] width 45 height 45
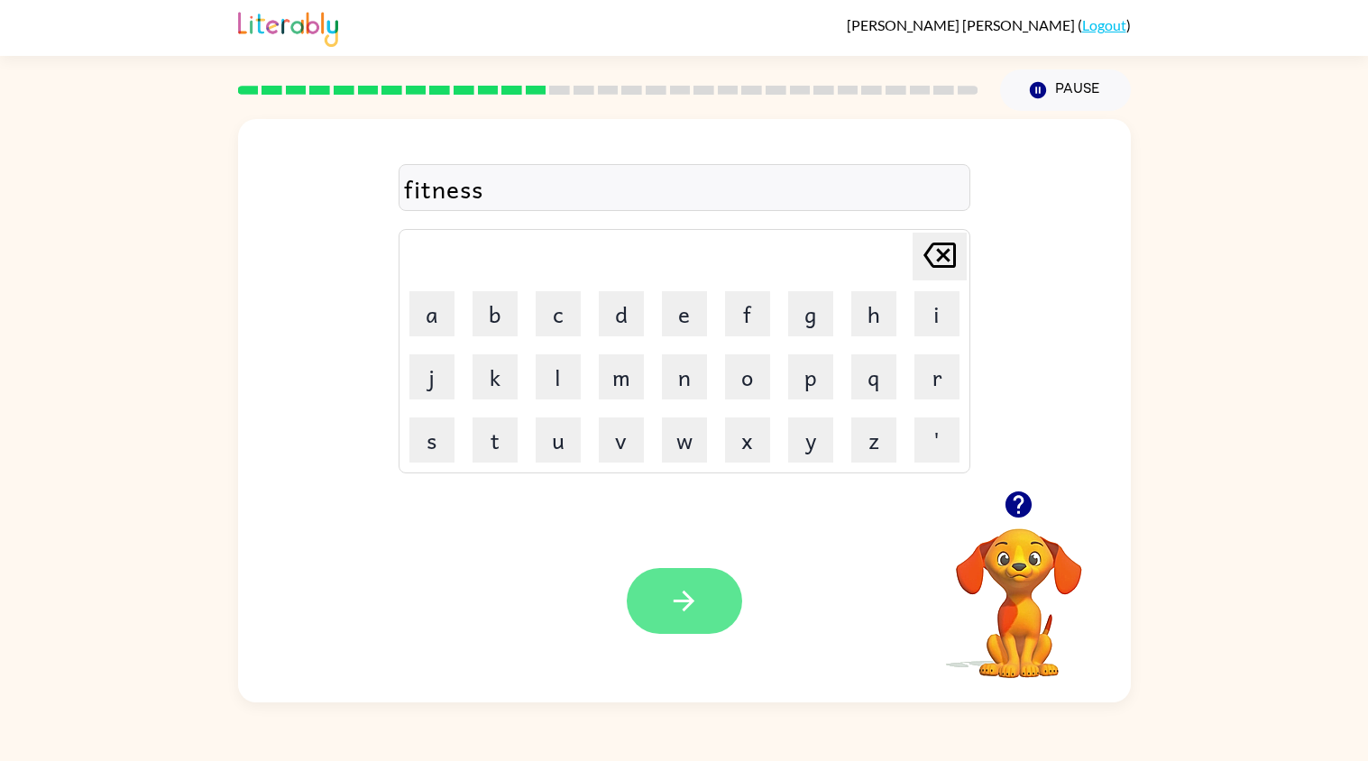
click at [671, 578] on button "button" at bounding box center [684, 601] width 115 height 66
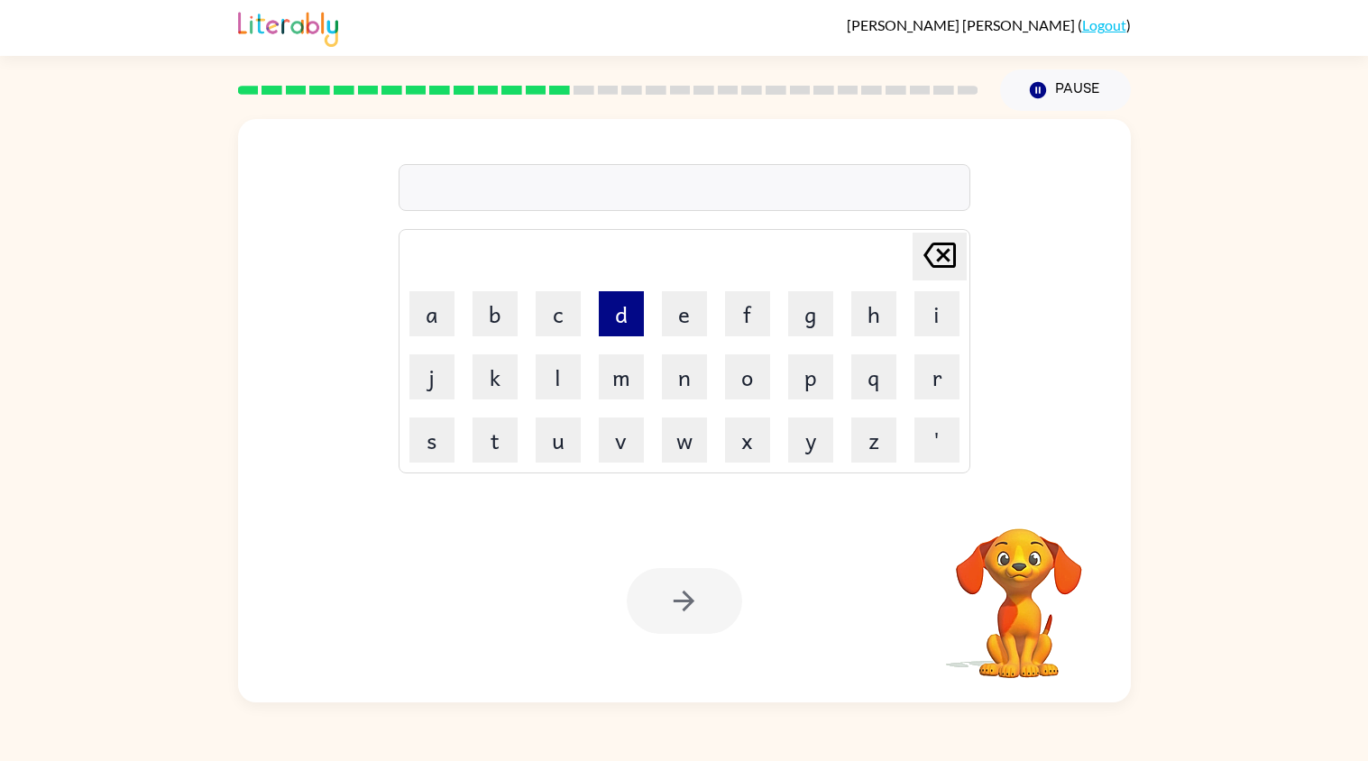
click at [608, 311] on button "d" at bounding box center [621, 313] width 45 height 45
click at [672, 307] on button "e" at bounding box center [684, 313] width 45 height 45
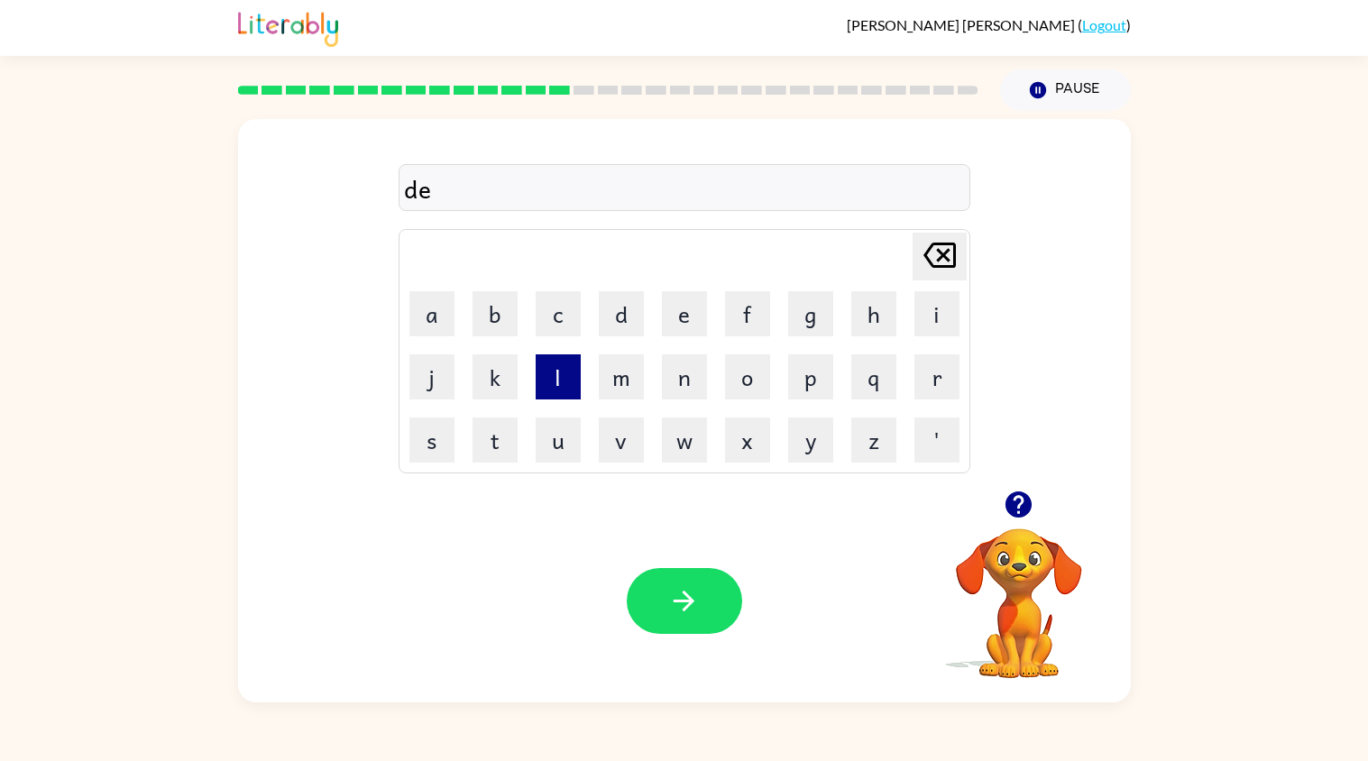
click at [568, 387] on button "l" at bounding box center [558, 376] width 45 height 45
click at [424, 311] on button "a" at bounding box center [431, 313] width 45 height 45
click at [792, 433] on button "y" at bounding box center [810, 439] width 45 height 45
click at [692, 586] on icon "button" at bounding box center [684, 601] width 32 height 32
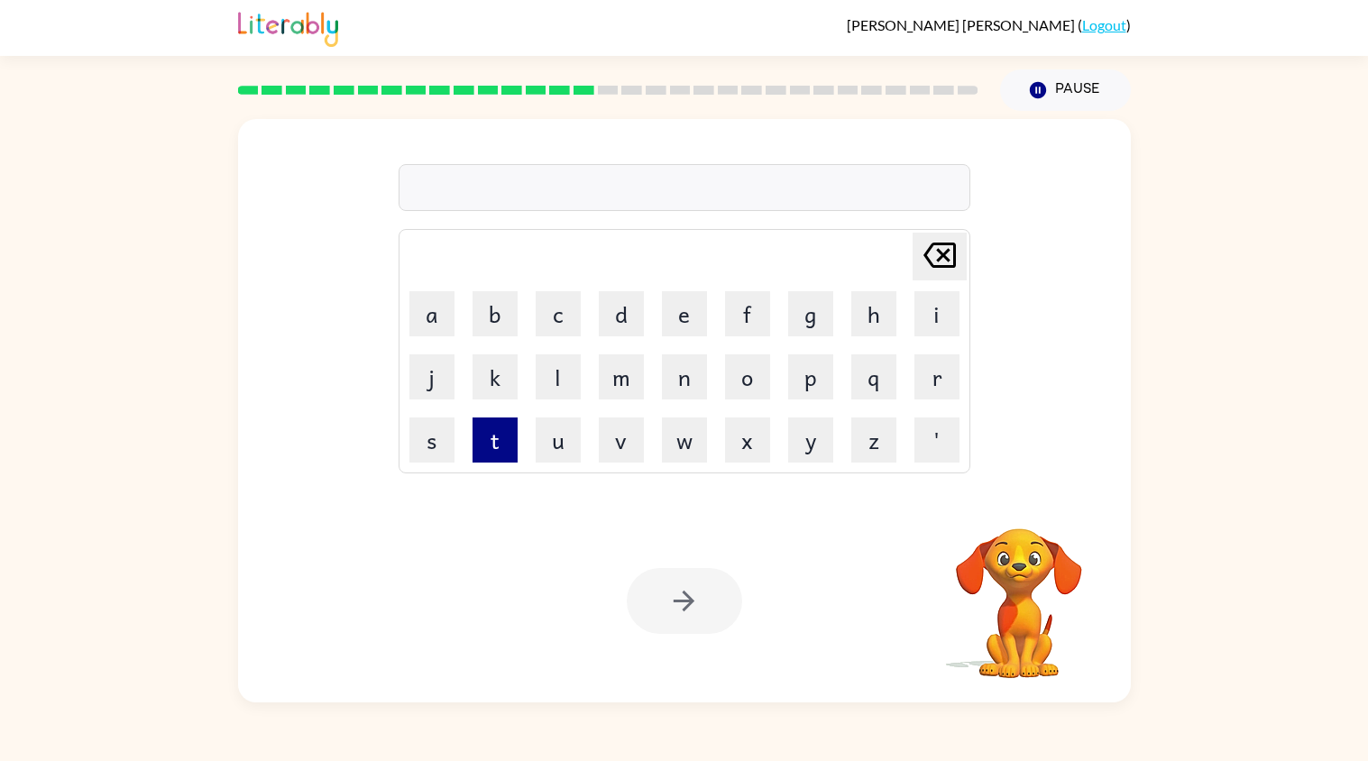
click at [497, 438] on button "t" at bounding box center [494, 439] width 45 height 45
click at [676, 311] on button "e" at bounding box center [684, 313] width 45 height 45
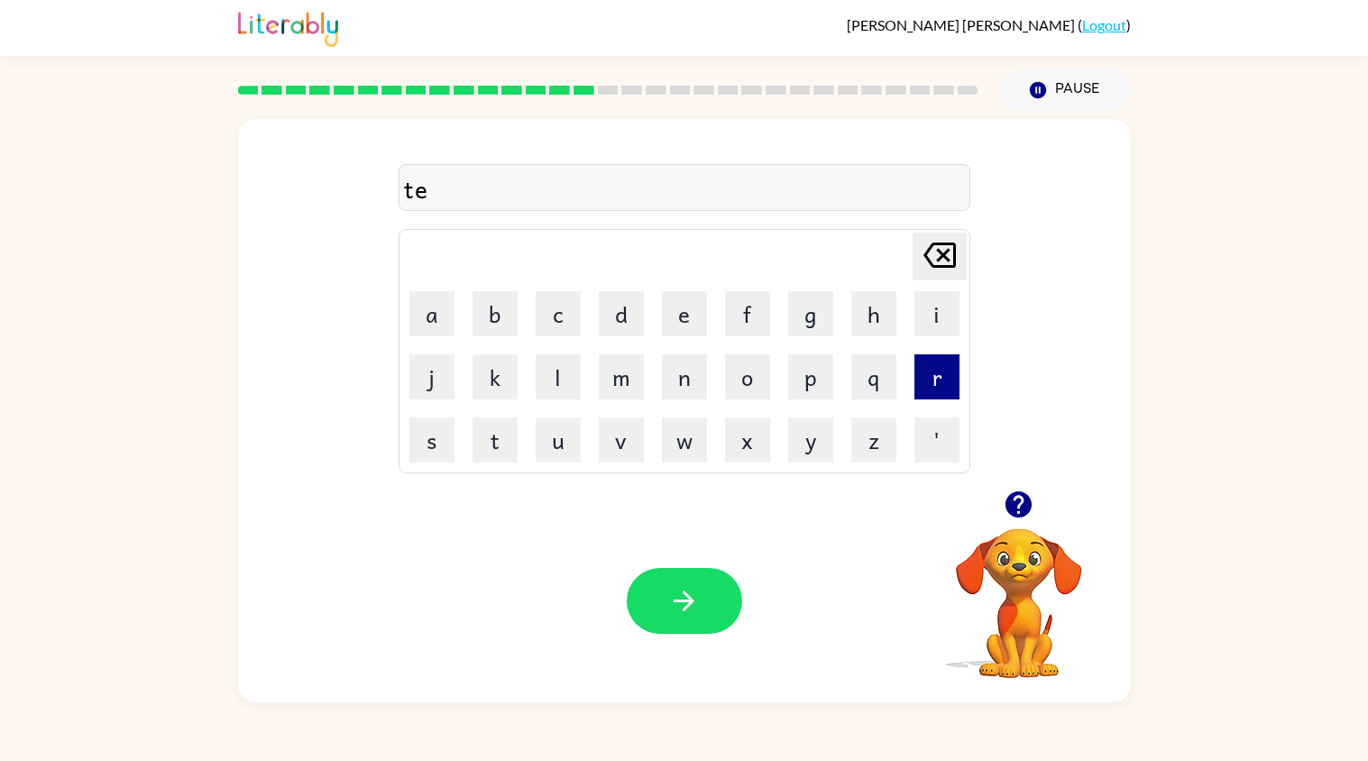
click at [914, 371] on button "r" at bounding box center [936, 376] width 45 height 45
click at [621, 383] on button "m" at bounding box center [621, 376] width 45 height 45
click at [694, 583] on button "button" at bounding box center [684, 601] width 115 height 66
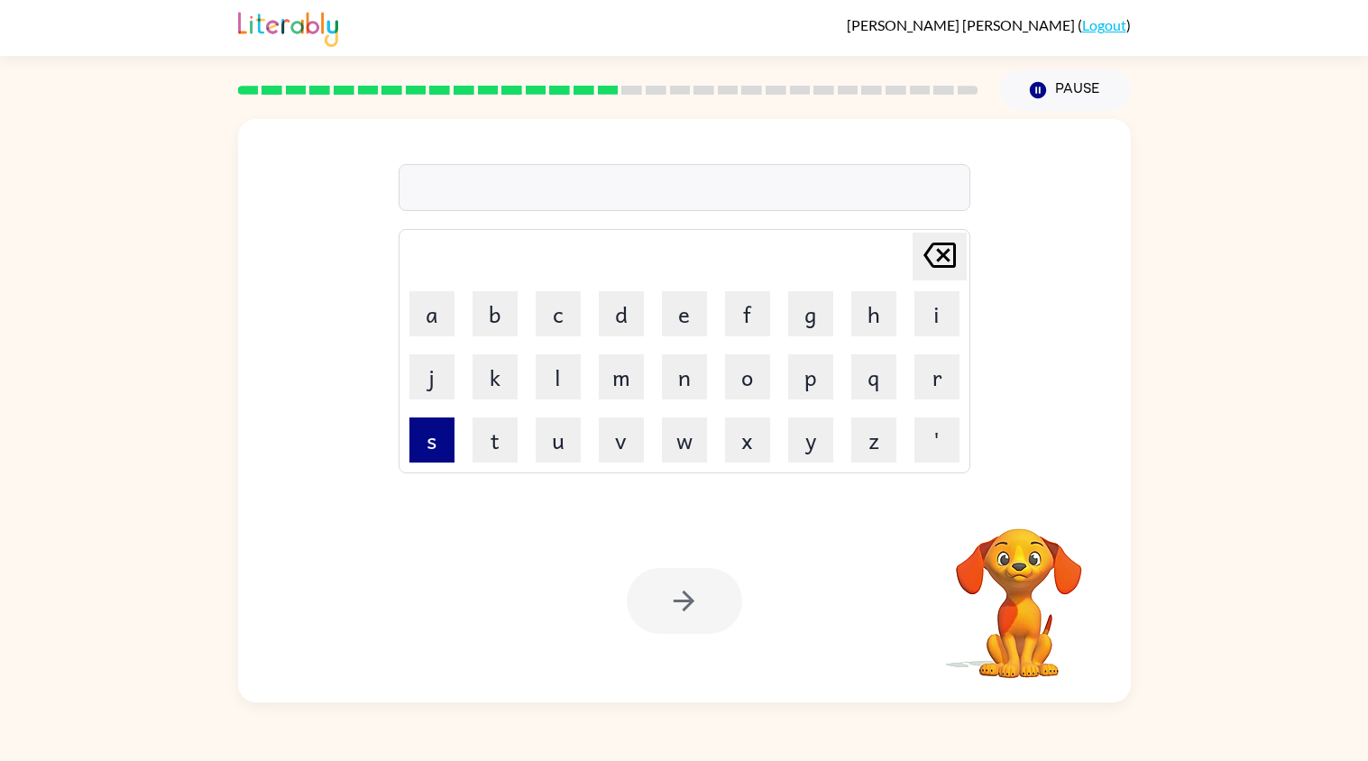
click at [446, 438] on button "s" at bounding box center [431, 439] width 45 height 45
click at [688, 326] on button "e" at bounding box center [684, 313] width 45 height 45
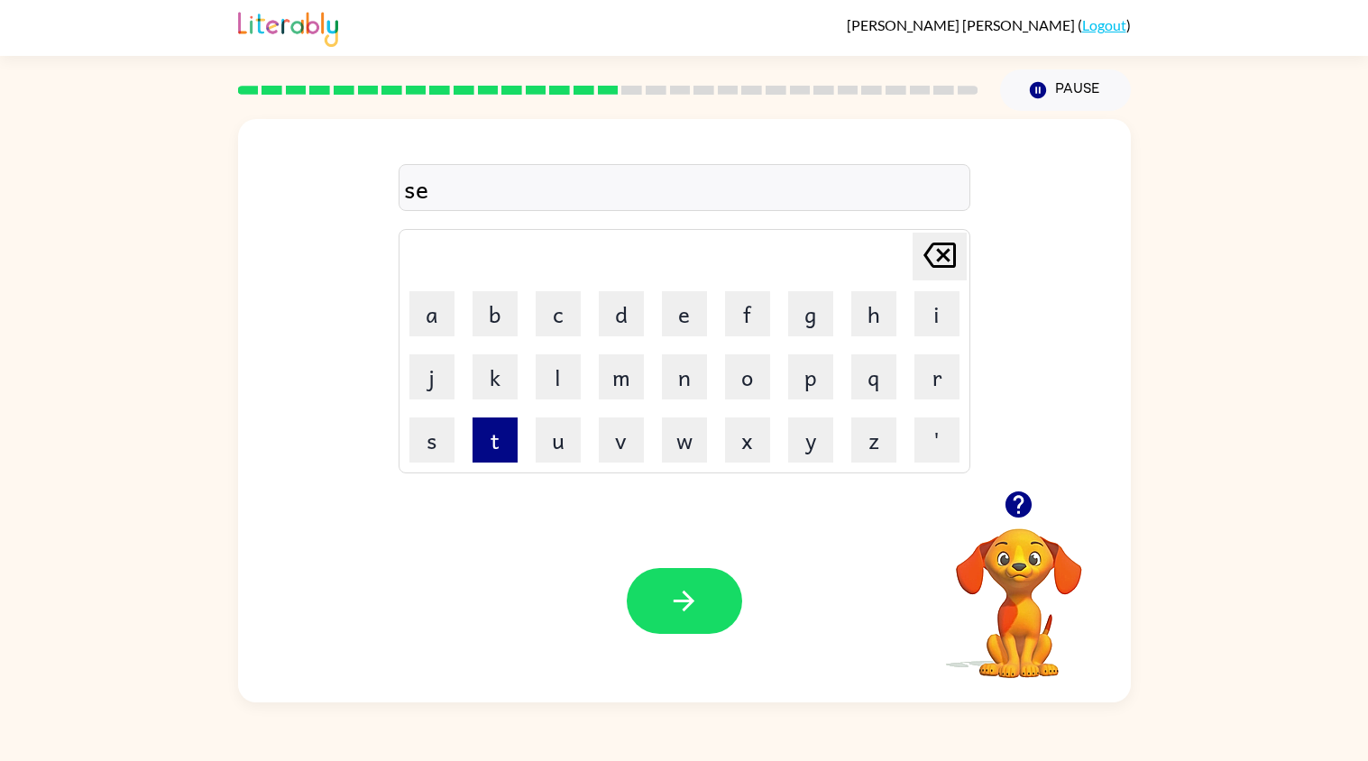
click at [497, 439] on button "t" at bounding box center [494, 439] width 45 height 45
click at [657, 585] on button "button" at bounding box center [684, 601] width 115 height 66
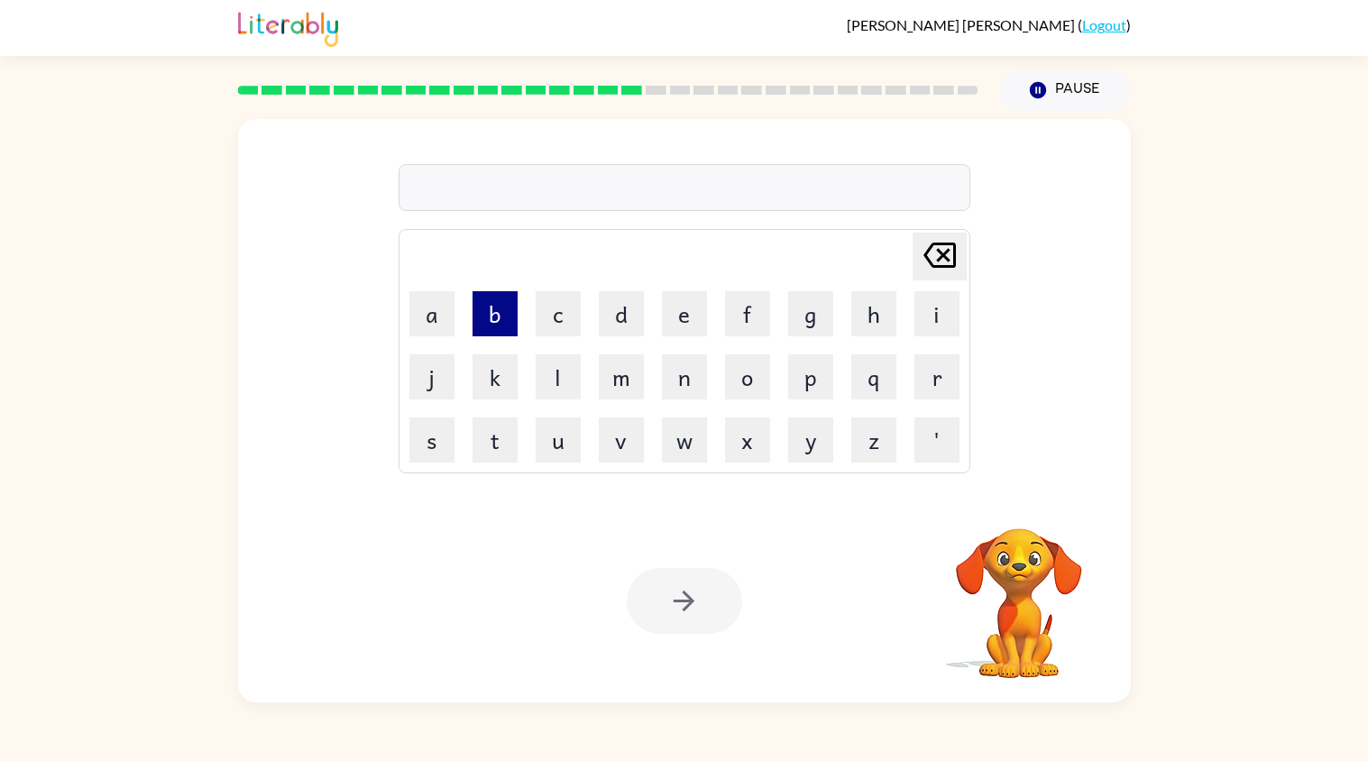
click at [492, 307] on button "b" at bounding box center [494, 313] width 45 height 45
click at [933, 376] on button "r" at bounding box center [936, 376] width 45 height 45
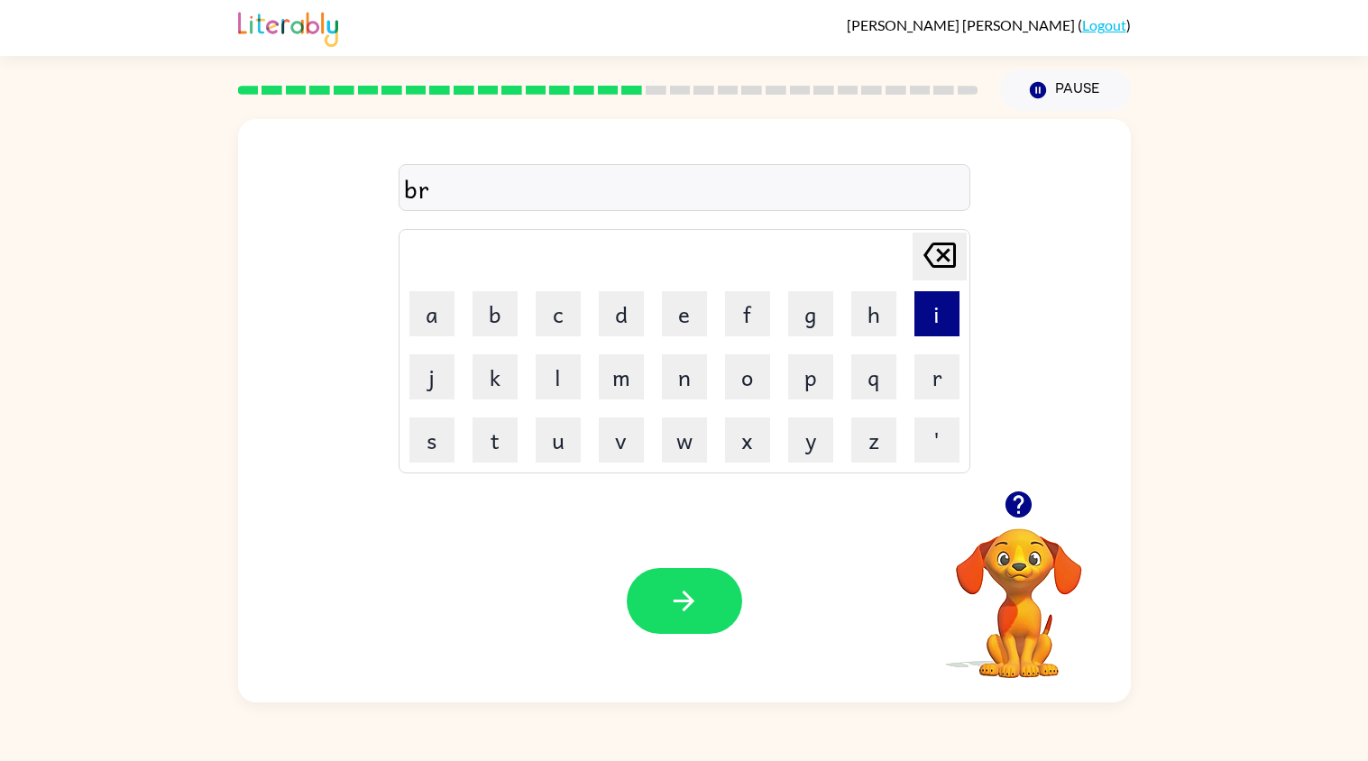
click at [935, 324] on button "i" at bounding box center [936, 313] width 45 height 45
click at [617, 378] on button "m" at bounding box center [621, 376] width 45 height 45
click at [922, 323] on button "i" at bounding box center [936, 313] width 45 height 45
click at [689, 370] on button "n" at bounding box center [684, 376] width 45 height 45
click at [826, 307] on button "g" at bounding box center [810, 313] width 45 height 45
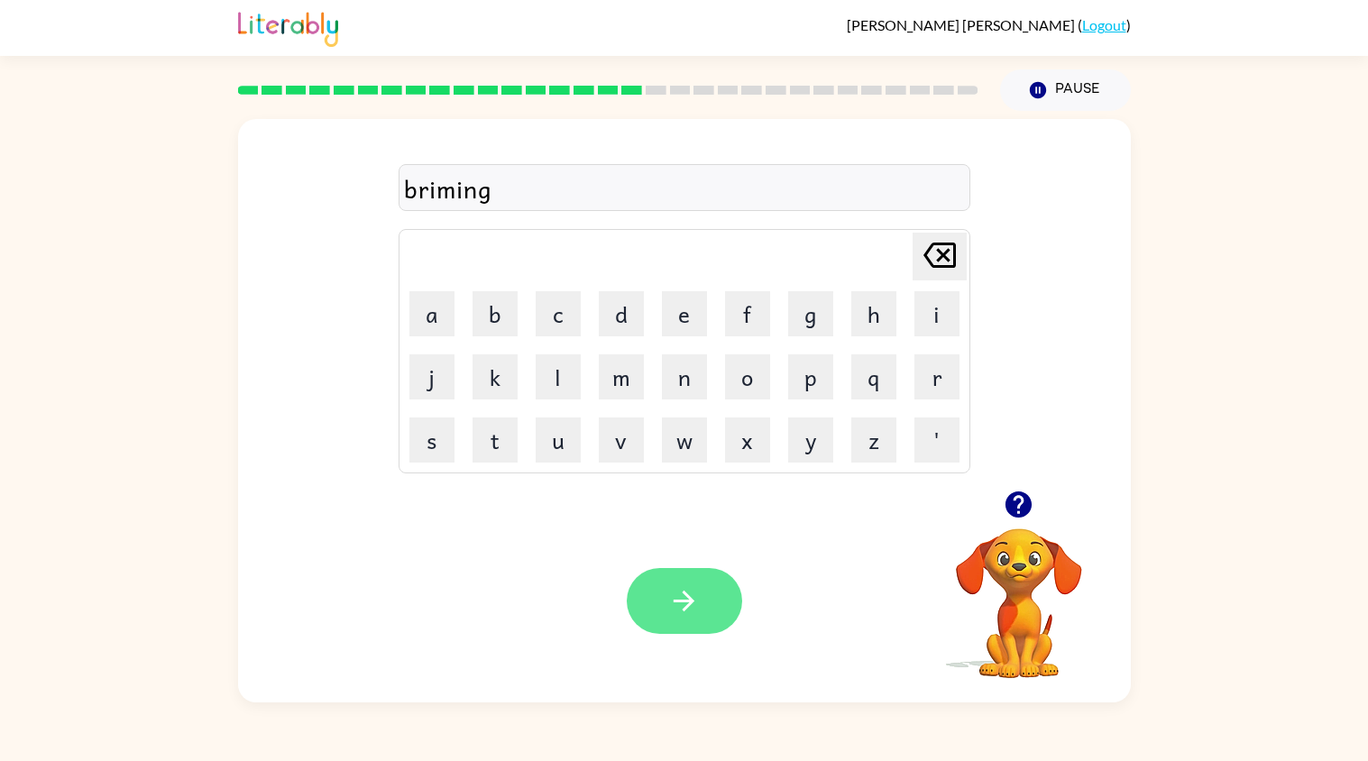
click at [668, 588] on icon "button" at bounding box center [684, 601] width 32 height 32
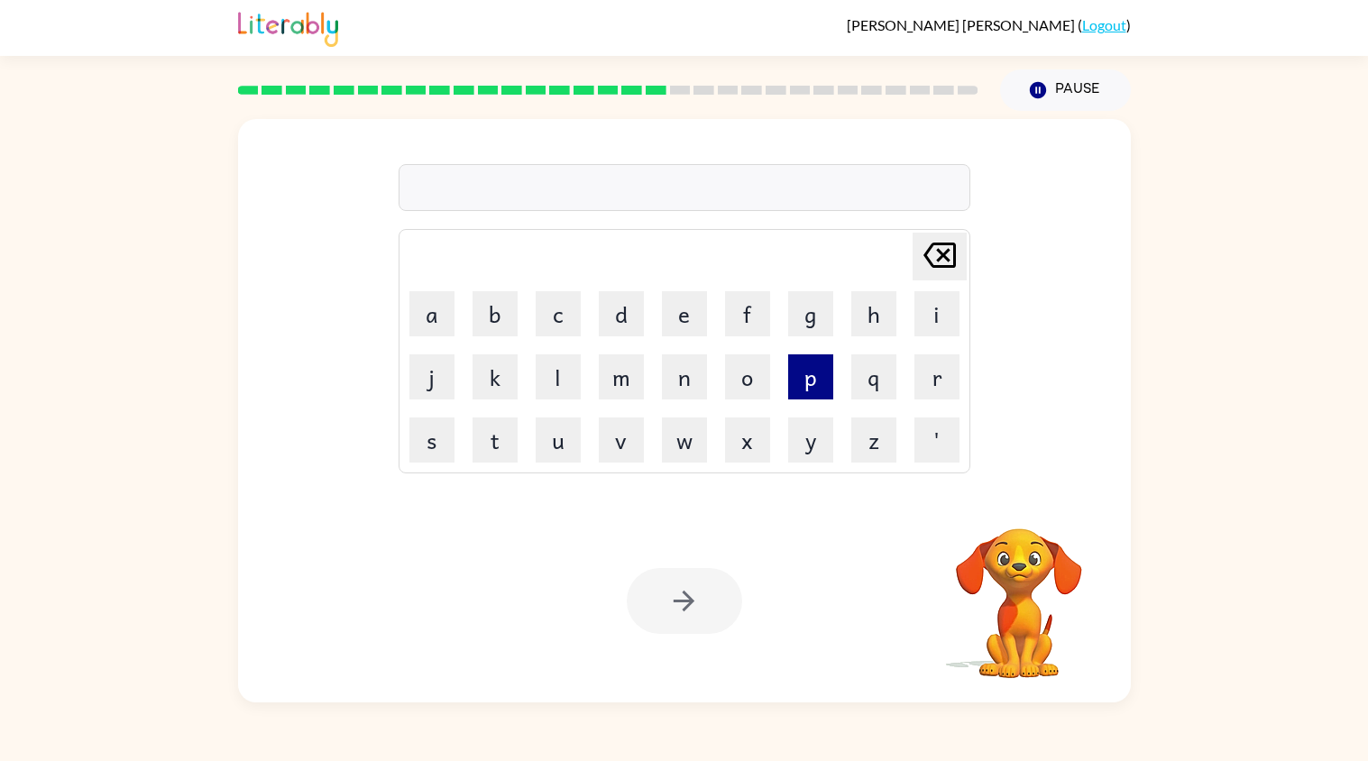
click at [806, 372] on button "p" at bounding box center [810, 376] width 45 height 45
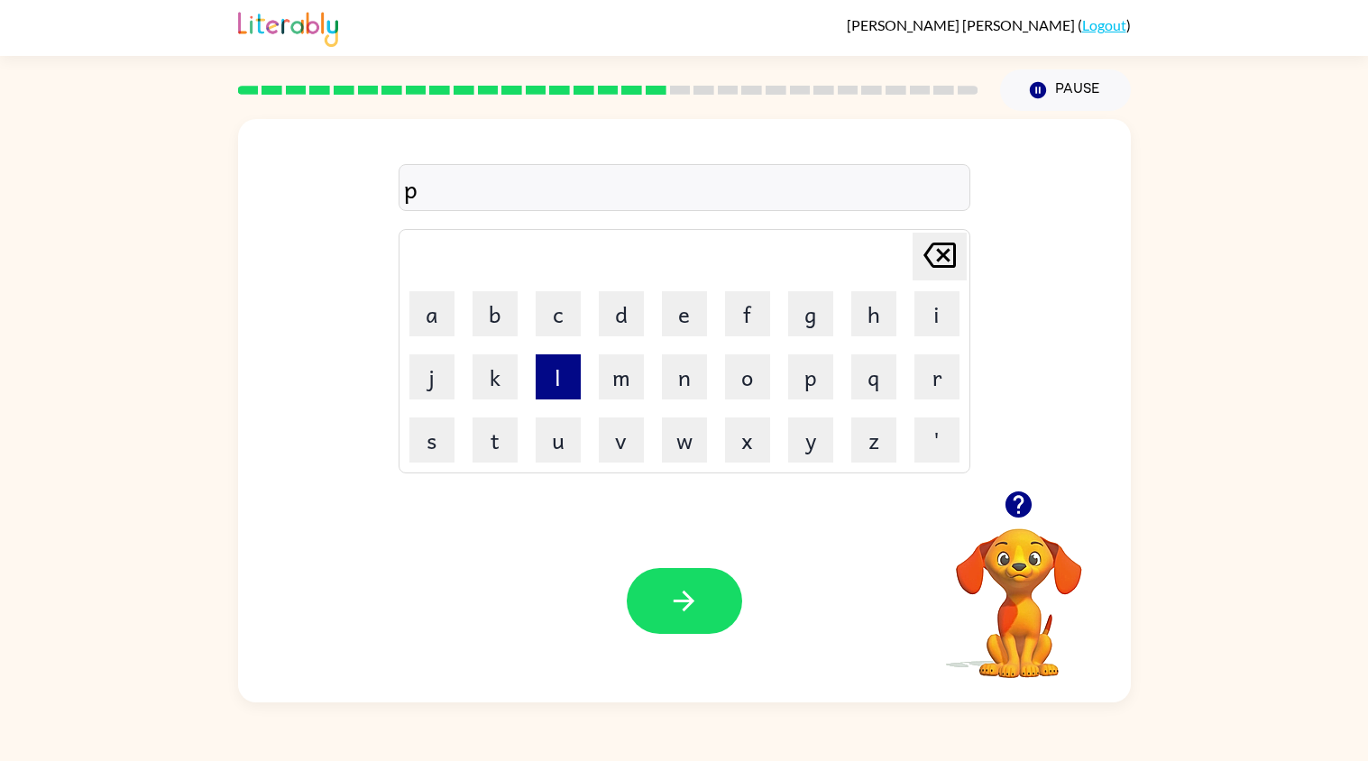
click at [564, 376] on button "l" at bounding box center [558, 376] width 45 height 45
click at [432, 318] on button "a" at bounding box center [431, 313] width 45 height 45
click at [441, 426] on button "s" at bounding box center [431, 439] width 45 height 45
click at [516, 431] on button "t" at bounding box center [494, 439] width 45 height 45
click at [916, 310] on button "i" at bounding box center [936, 313] width 45 height 45
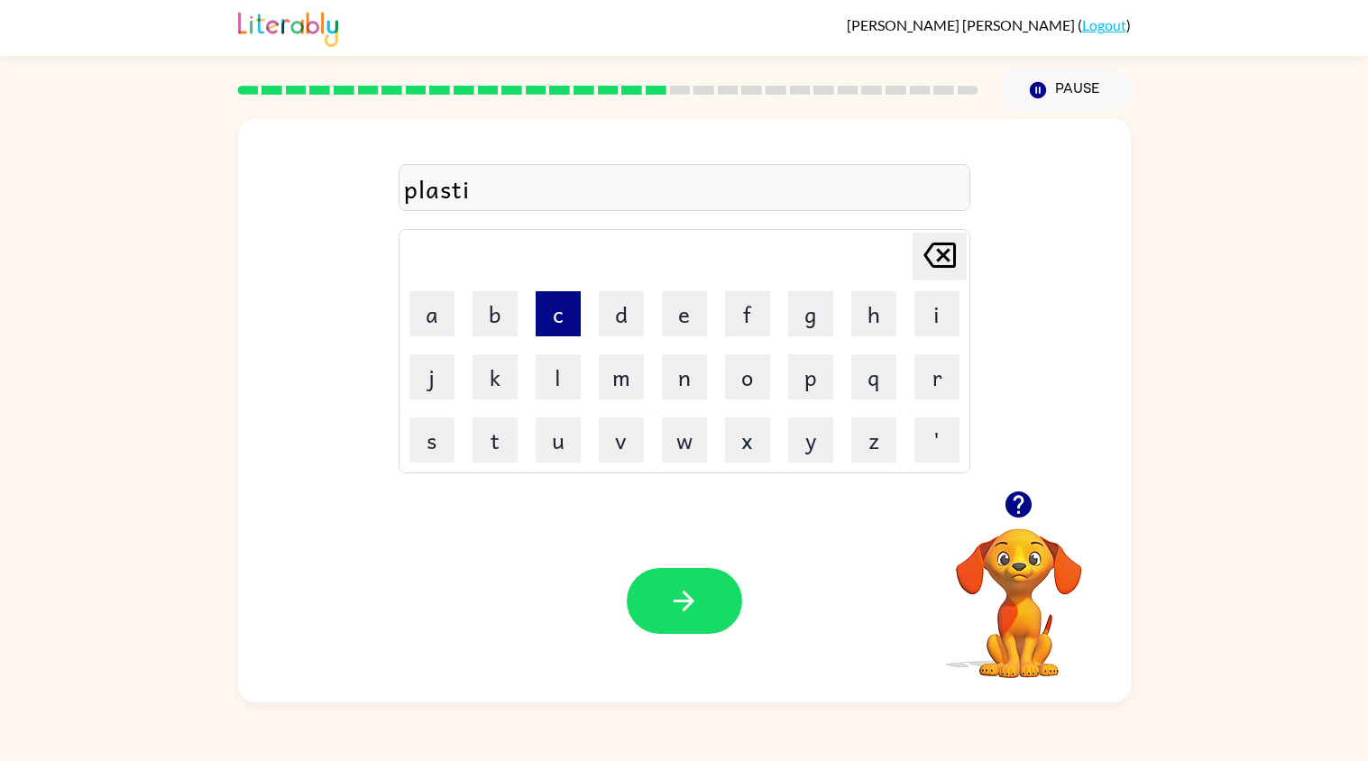
click at [559, 315] on button "c" at bounding box center [558, 313] width 45 height 45
click at [691, 622] on button "button" at bounding box center [684, 601] width 115 height 66
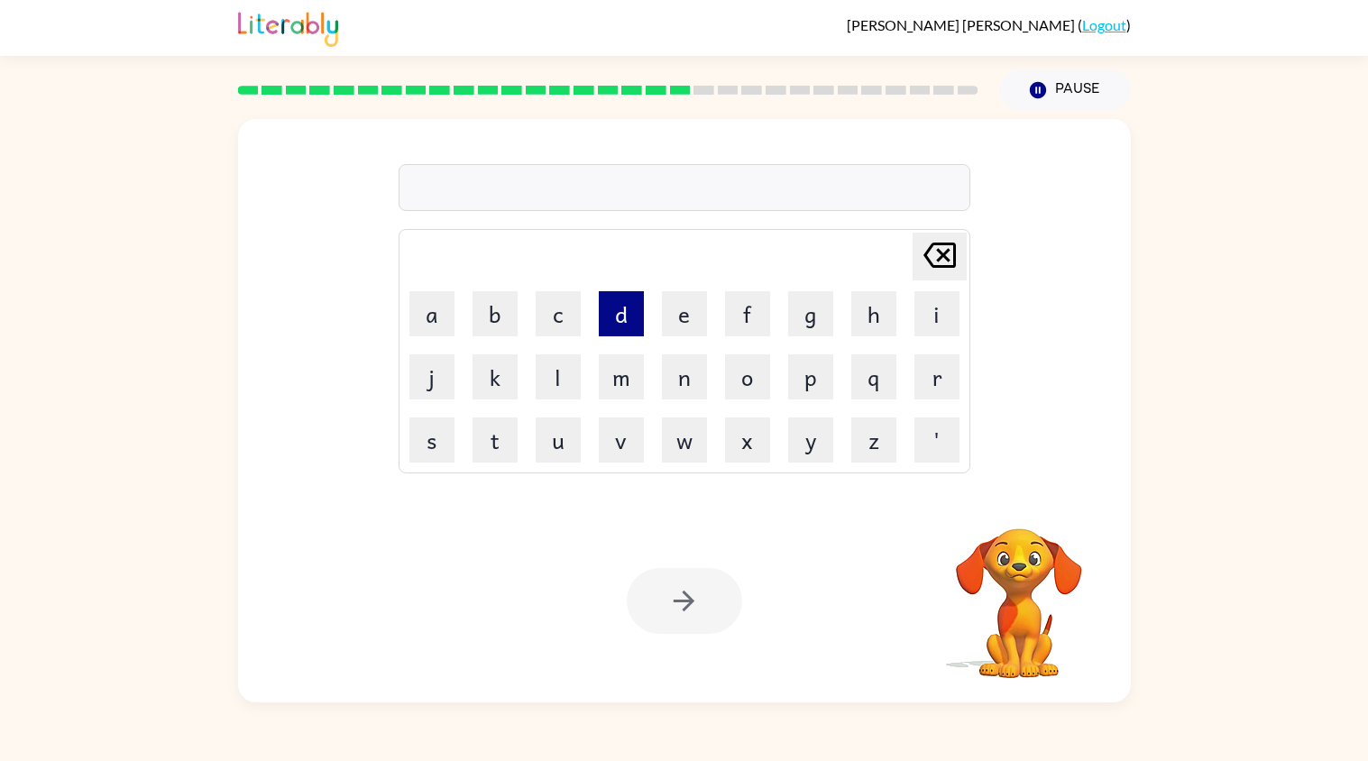
click at [614, 321] on button "d" at bounding box center [621, 313] width 45 height 45
click at [666, 315] on button "e" at bounding box center [684, 313] width 45 height 45
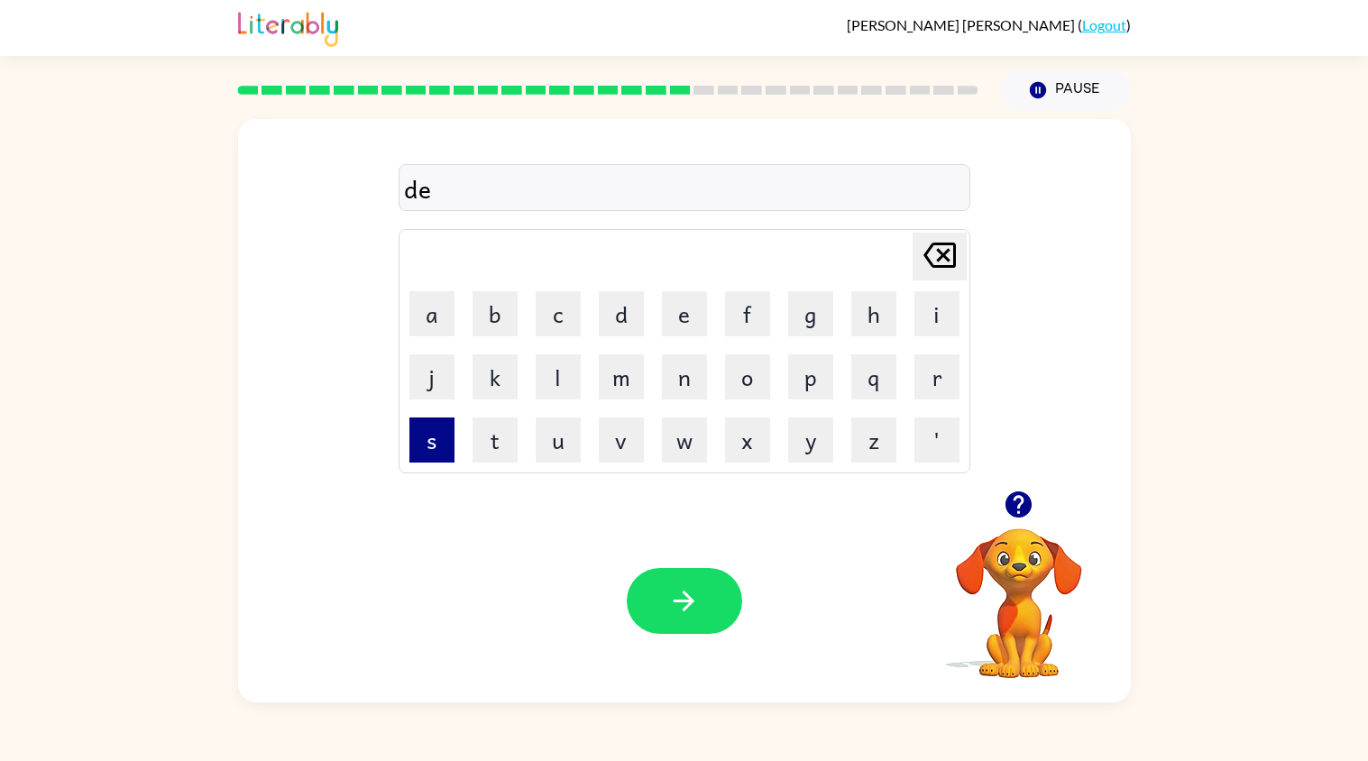
click at [434, 435] on button "s" at bounding box center [431, 439] width 45 height 45
click at [510, 316] on button "b" at bounding box center [494, 313] width 45 height 45
click at [549, 377] on button "l" at bounding box center [558, 376] width 45 height 45
click at [444, 309] on button "a" at bounding box center [431, 313] width 45 height 45
click at [810, 437] on button "y" at bounding box center [810, 439] width 45 height 45
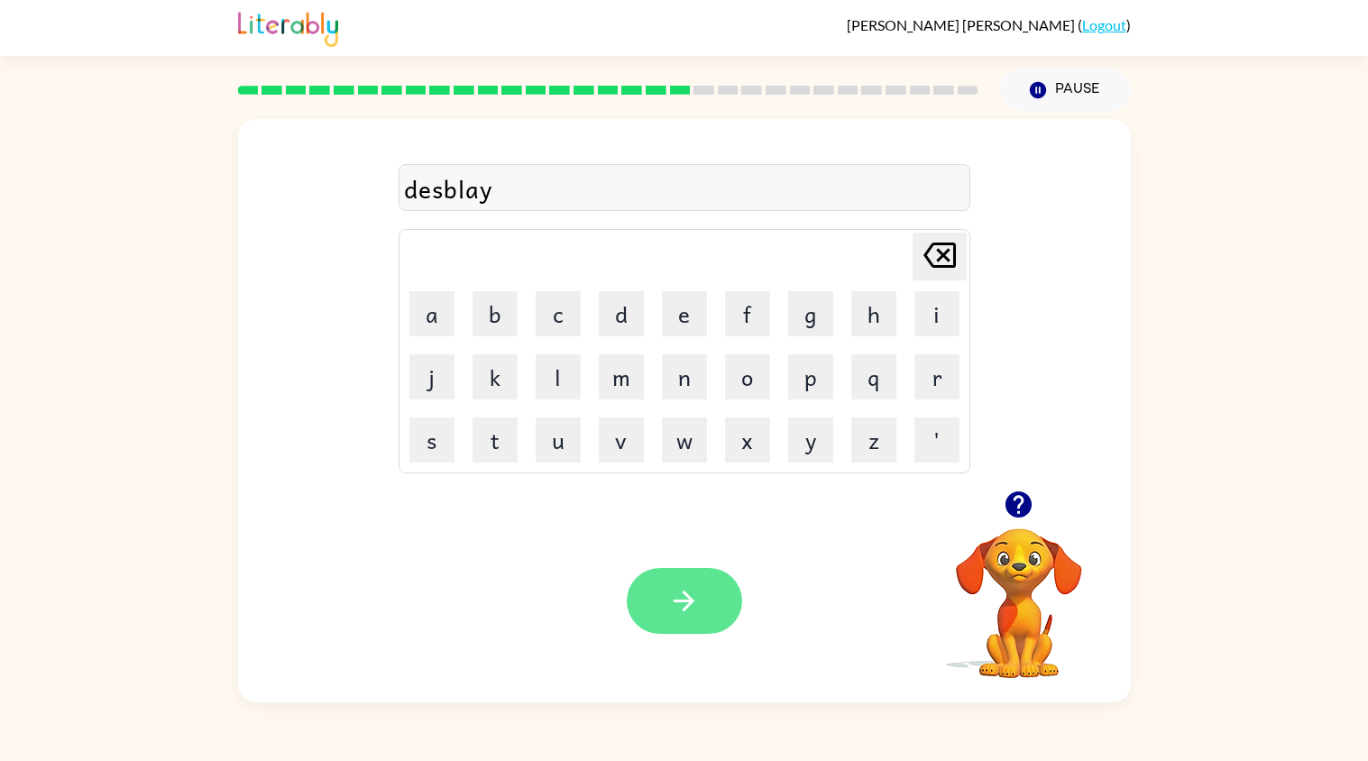
click at [701, 598] on button "button" at bounding box center [684, 601] width 115 height 66
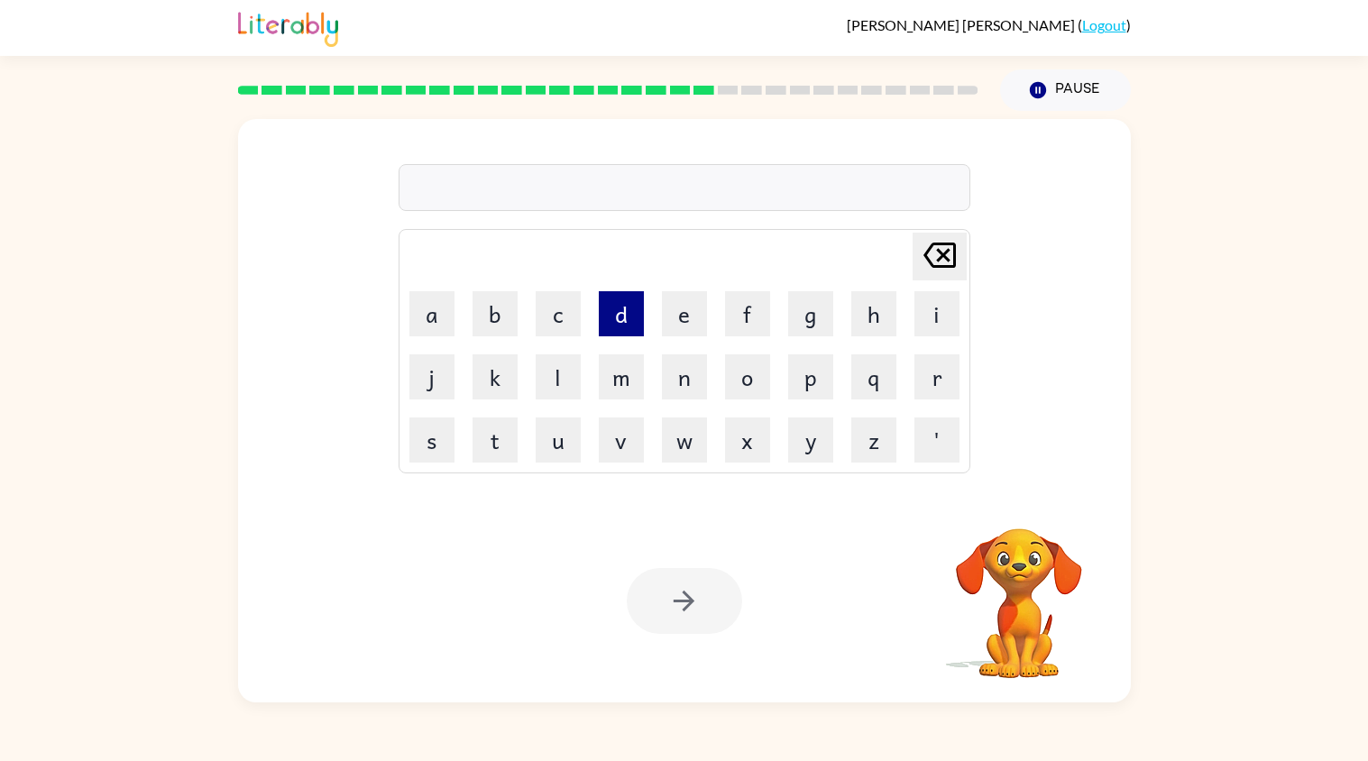
click at [622, 313] on button "d" at bounding box center [621, 313] width 45 height 45
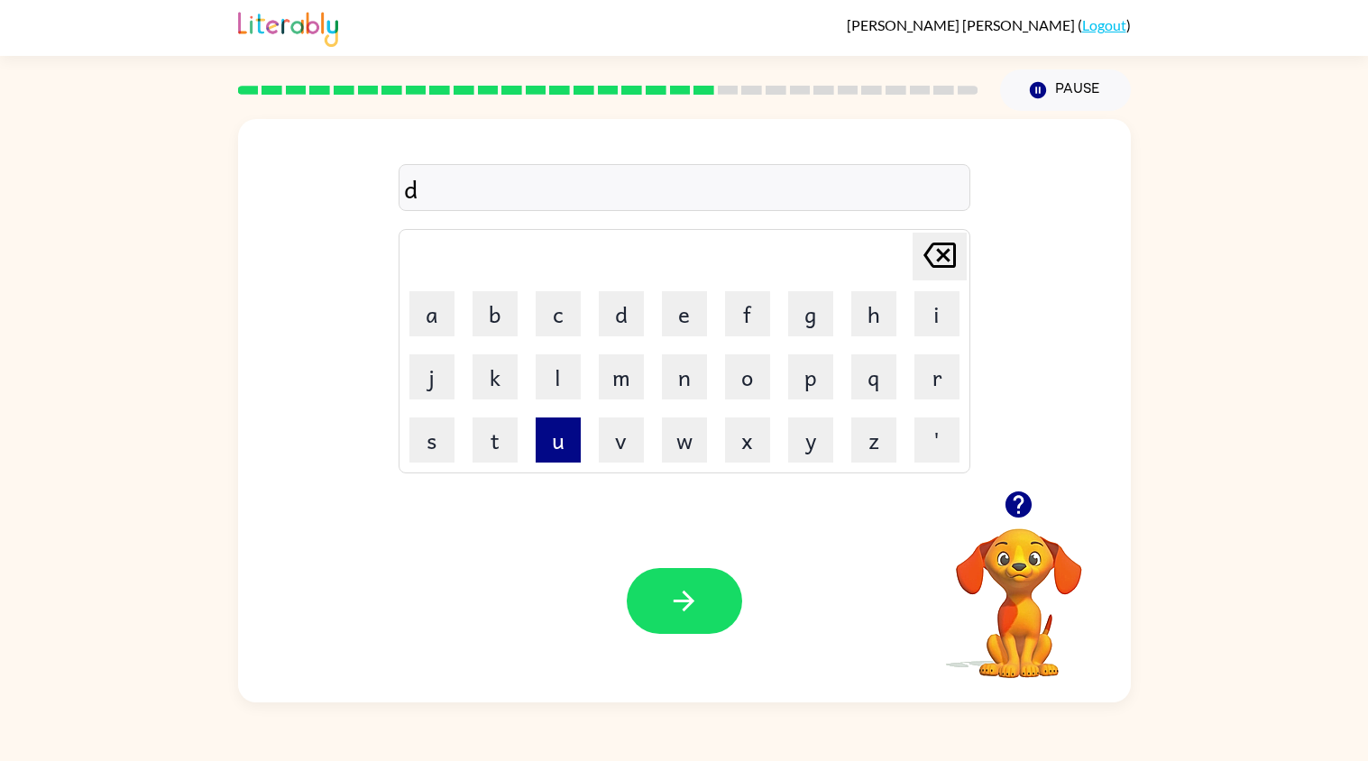
click at [536, 444] on button "u" at bounding box center [558, 439] width 45 height 45
click at [442, 435] on button "s" at bounding box center [431, 439] width 45 height 45
click at [486, 429] on button "t" at bounding box center [494, 439] width 45 height 45
click at [680, 306] on button "e" at bounding box center [684, 313] width 45 height 45
click at [621, 323] on button "d" at bounding box center [621, 313] width 45 height 45
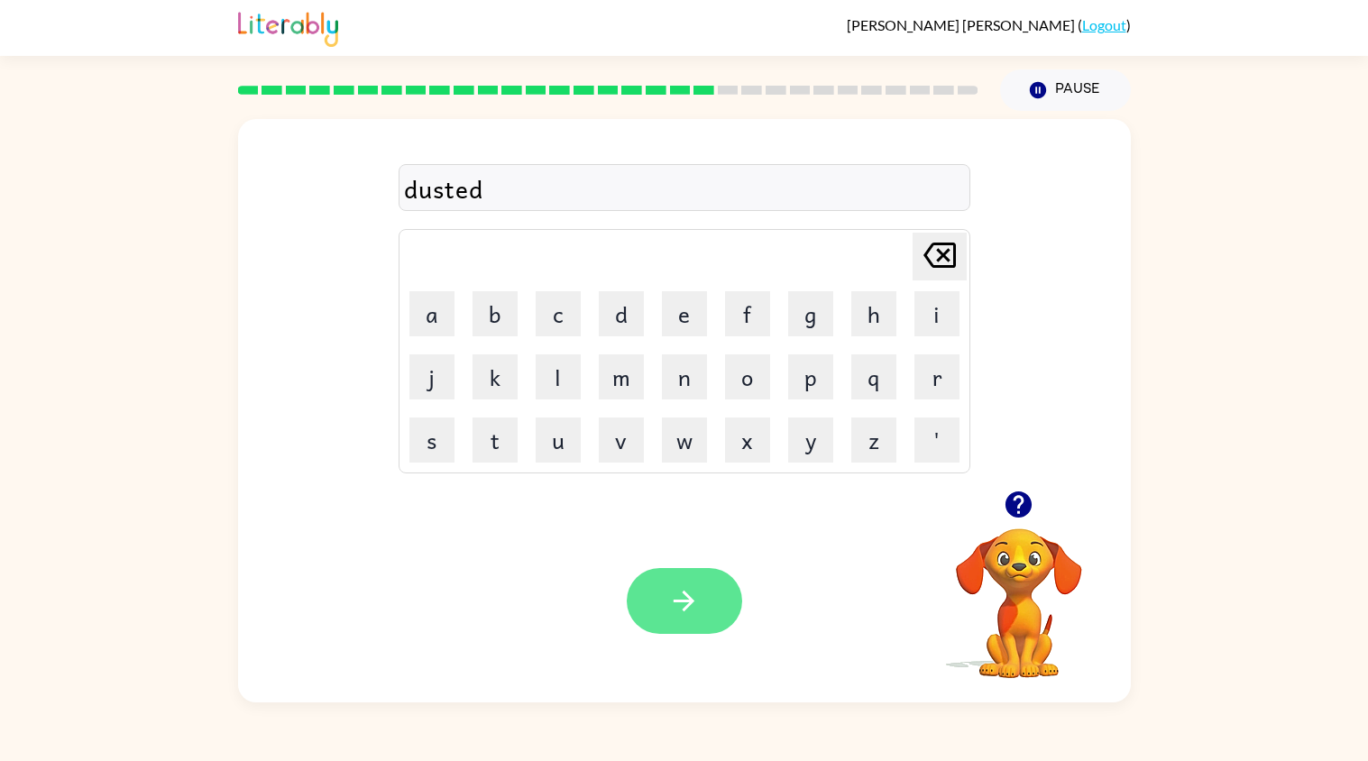
click at [694, 587] on icon "button" at bounding box center [684, 601] width 32 height 32
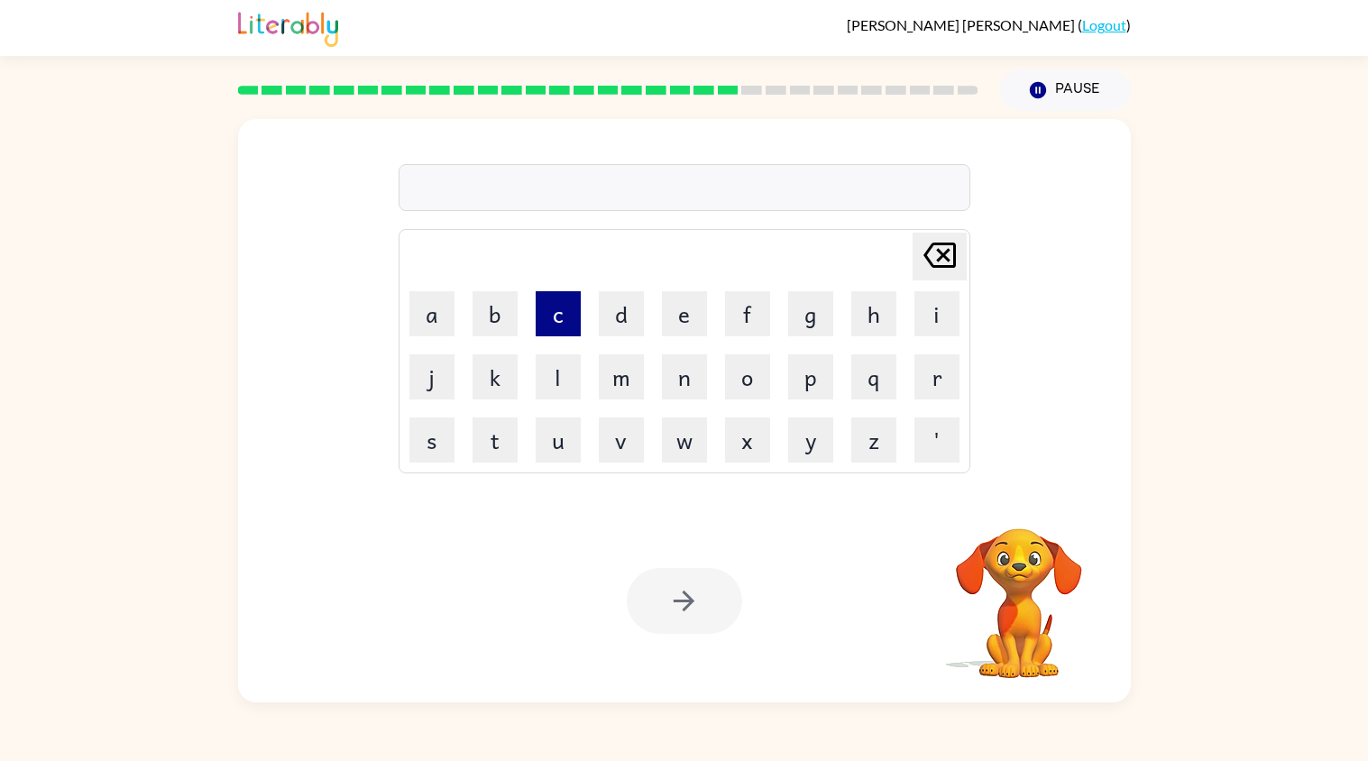
click at [558, 298] on button "c" at bounding box center [558, 313] width 45 height 45
click at [679, 315] on button "e" at bounding box center [684, 313] width 45 height 45
click at [683, 362] on button "n" at bounding box center [684, 376] width 45 height 45
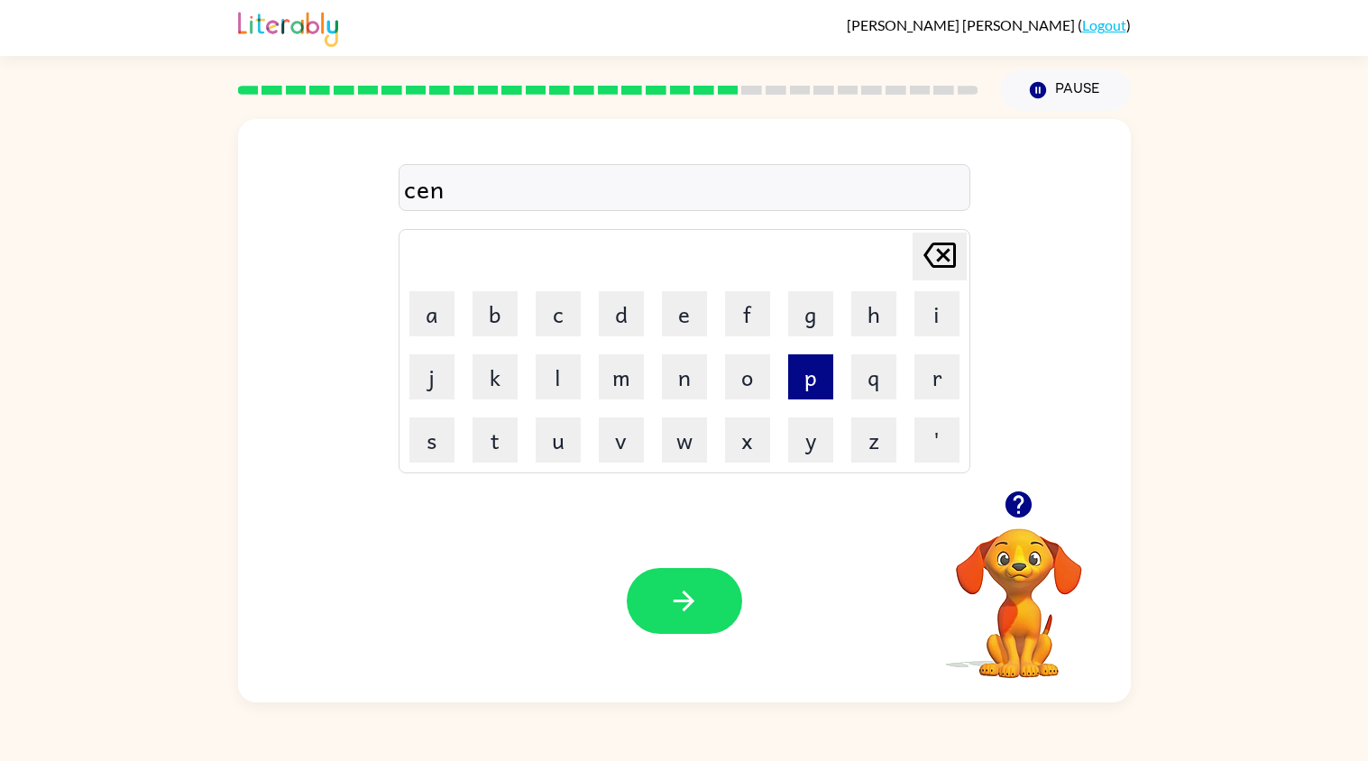
click at [810, 369] on button "p" at bounding box center [810, 376] width 45 height 45
click at [684, 311] on button "e" at bounding box center [684, 313] width 45 height 45
click at [617, 320] on button "d" at bounding box center [621, 313] width 45 height 45
click at [692, 587] on icon "button" at bounding box center [684, 601] width 32 height 32
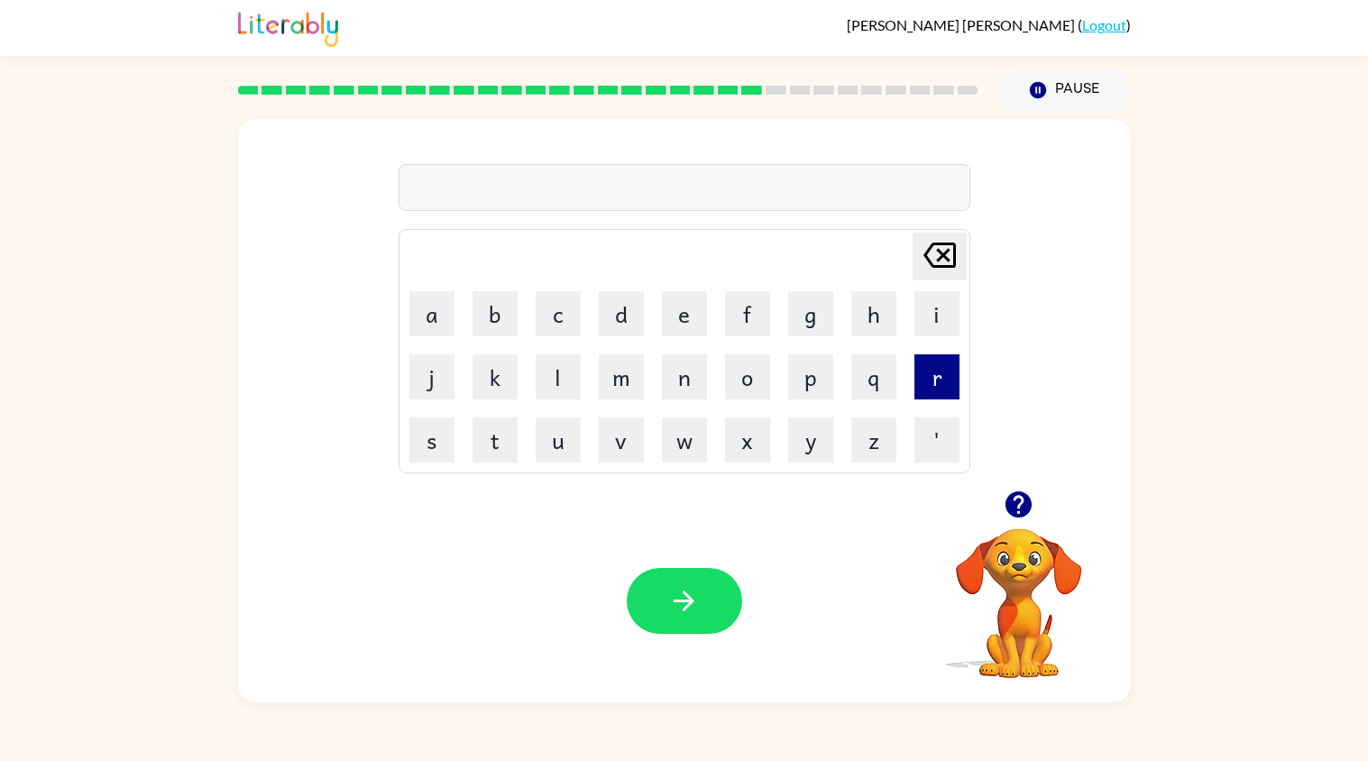
click at [921, 379] on button "r" at bounding box center [936, 376] width 45 height 45
click at [439, 310] on button "a" at bounding box center [431, 313] width 45 height 45
click at [928, 318] on button "i" at bounding box center [936, 313] width 45 height 45
click at [668, 391] on button "n" at bounding box center [684, 376] width 45 height 45
click at [561, 331] on button "c" at bounding box center [558, 313] width 45 height 45
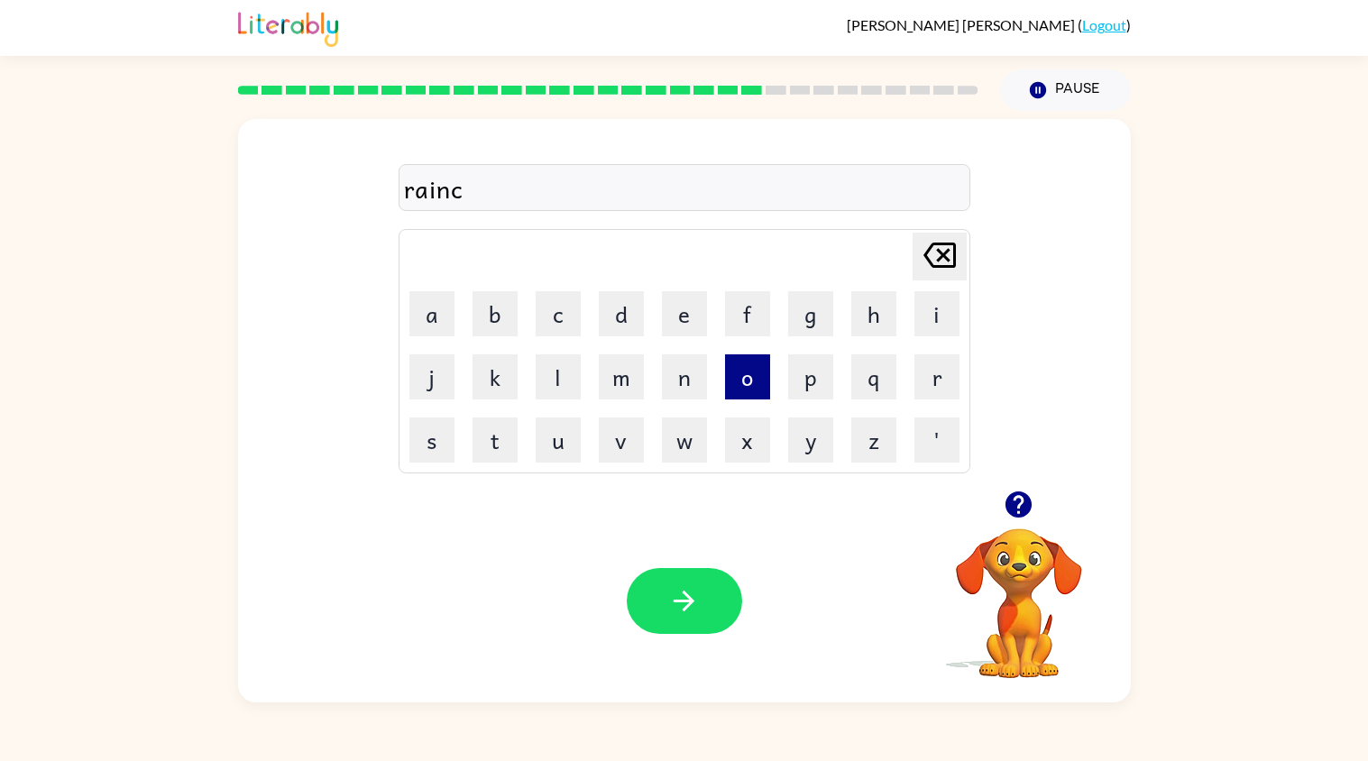
click at [740, 373] on button "o" at bounding box center [747, 376] width 45 height 45
click at [495, 453] on button "t" at bounding box center [494, 439] width 45 height 45
click at [702, 317] on button "e" at bounding box center [684, 313] width 45 height 45
click at [657, 609] on button "button" at bounding box center [684, 601] width 115 height 66
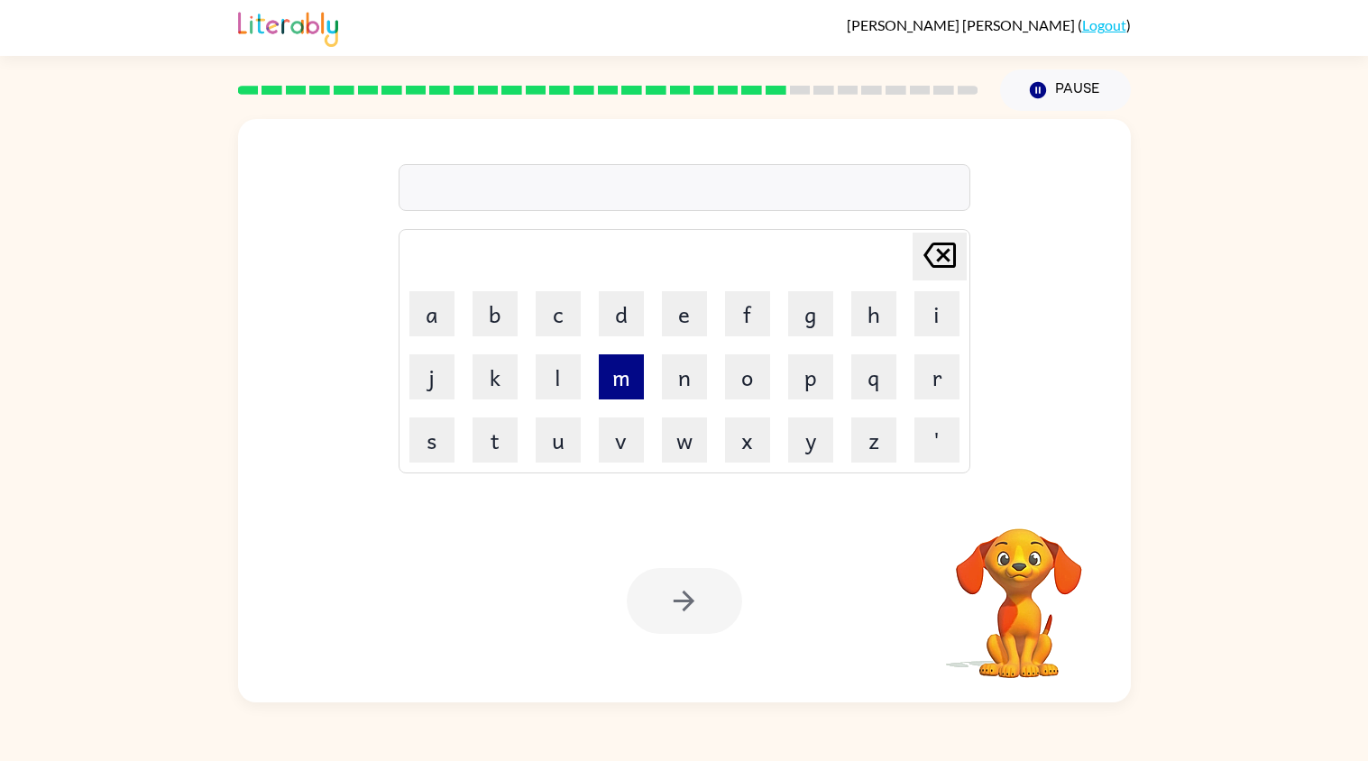
click at [625, 381] on button "m" at bounding box center [621, 376] width 45 height 45
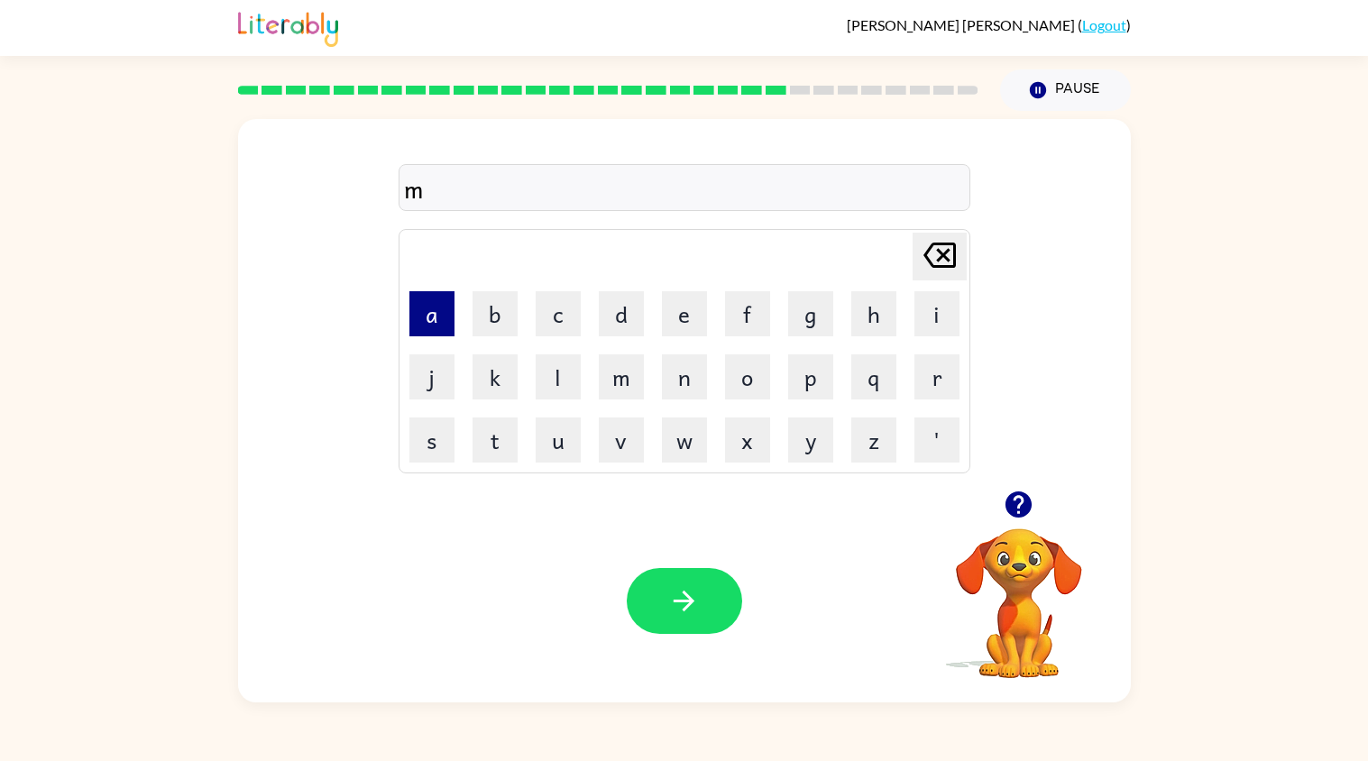
click at [440, 332] on button "a" at bounding box center [431, 313] width 45 height 45
click at [914, 363] on button "r" at bounding box center [936, 376] width 45 height 45
click at [548, 304] on button "c" at bounding box center [558, 313] width 45 height 45
click at [665, 324] on button "e" at bounding box center [684, 313] width 45 height 45
click at [950, 380] on button "r" at bounding box center [936, 376] width 45 height 45
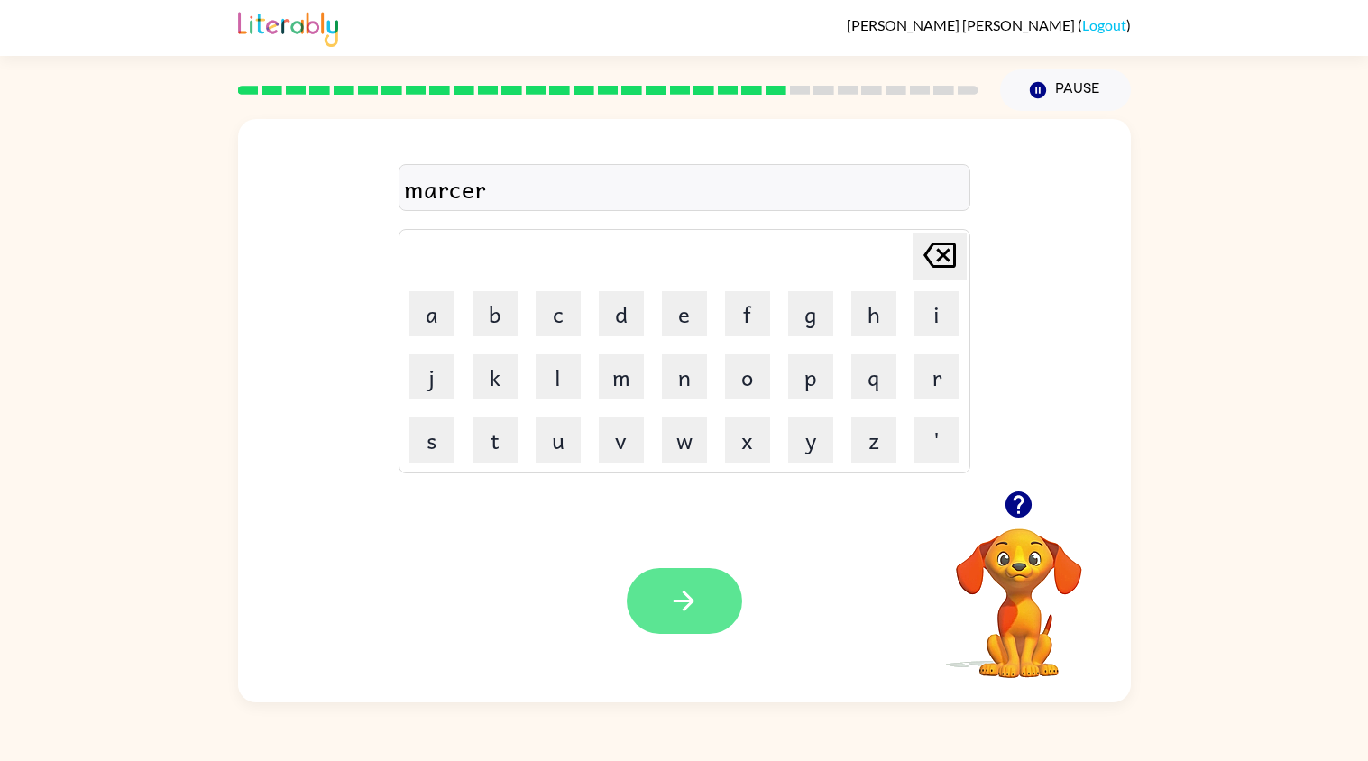
click at [712, 586] on button "button" at bounding box center [684, 601] width 115 height 66
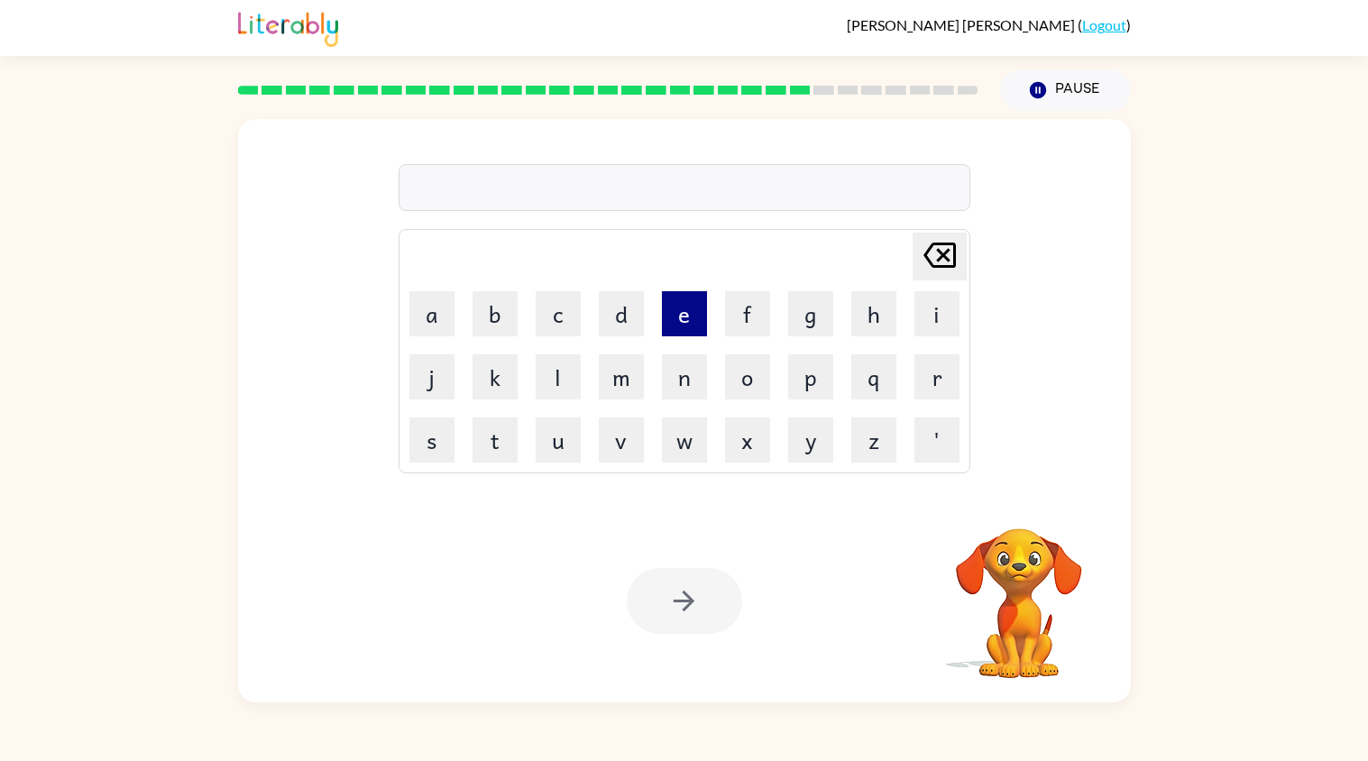
click at [673, 325] on button "e" at bounding box center [684, 313] width 45 height 45
click at [607, 323] on button "d" at bounding box center [621, 313] width 45 height 45
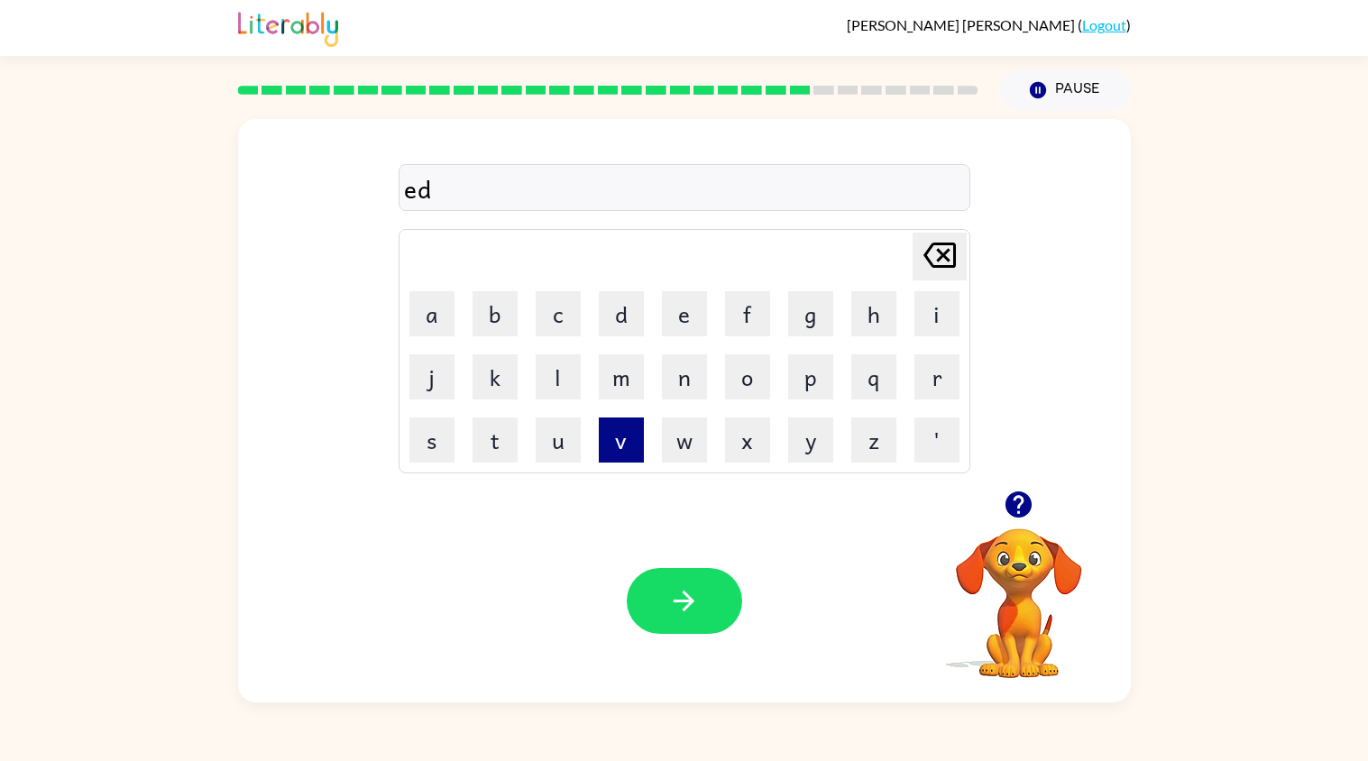
click at [638, 441] on button "v" at bounding box center [621, 439] width 45 height 45
click at [683, 299] on button "e" at bounding box center [684, 313] width 45 height 45
click at [678, 374] on button "n" at bounding box center [684, 376] width 45 height 45
click at [580, 316] on button "c" at bounding box center [558, 313] width 45 height 45
click at [949, 312] on button "i" at bounding box center [936, 313] width 45 height 45
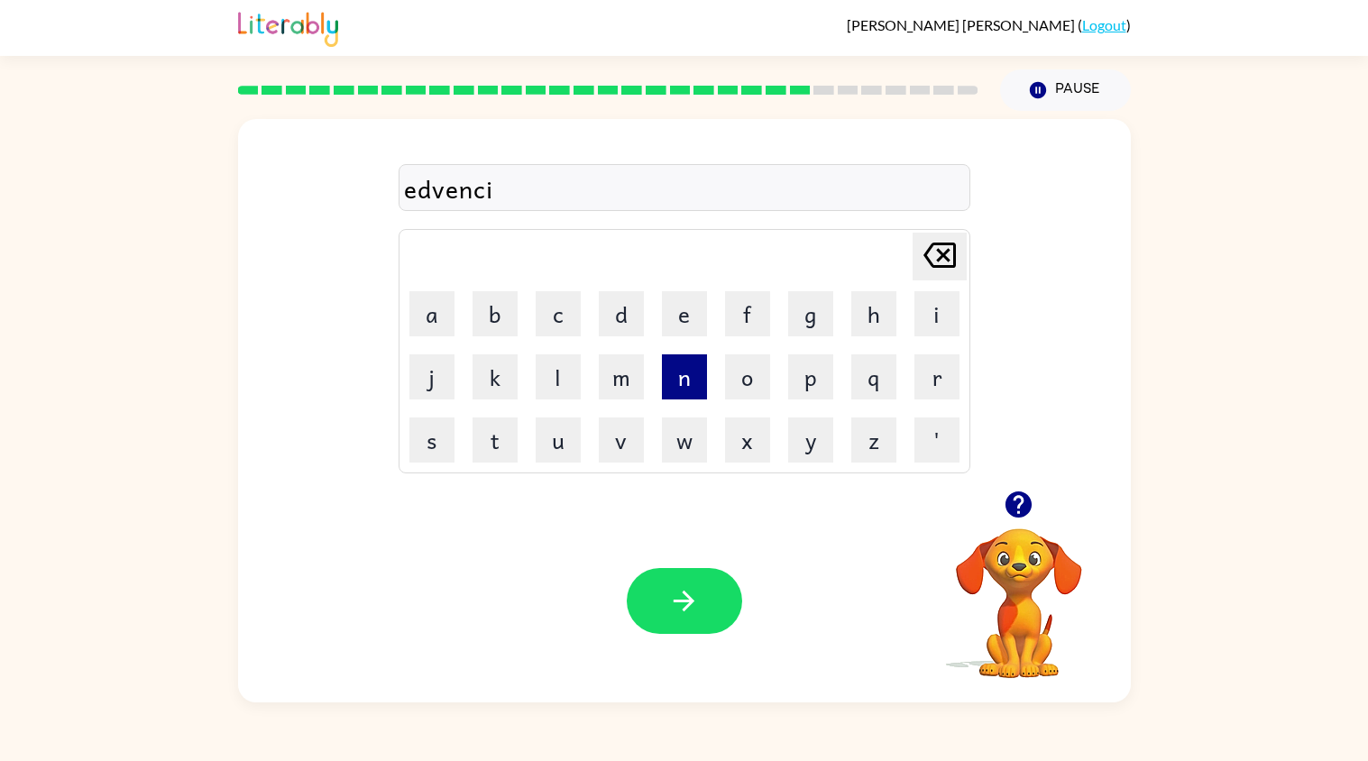
click at [699, 382] on button "n" at bounding box center [684, 376] width 45 height 45
click at [803, 316] on button "g" at bounding box center [810, 313] width 45 height 45
click at [677, 582] on button "button" at bounding box center [684, 601] width 115 height 66
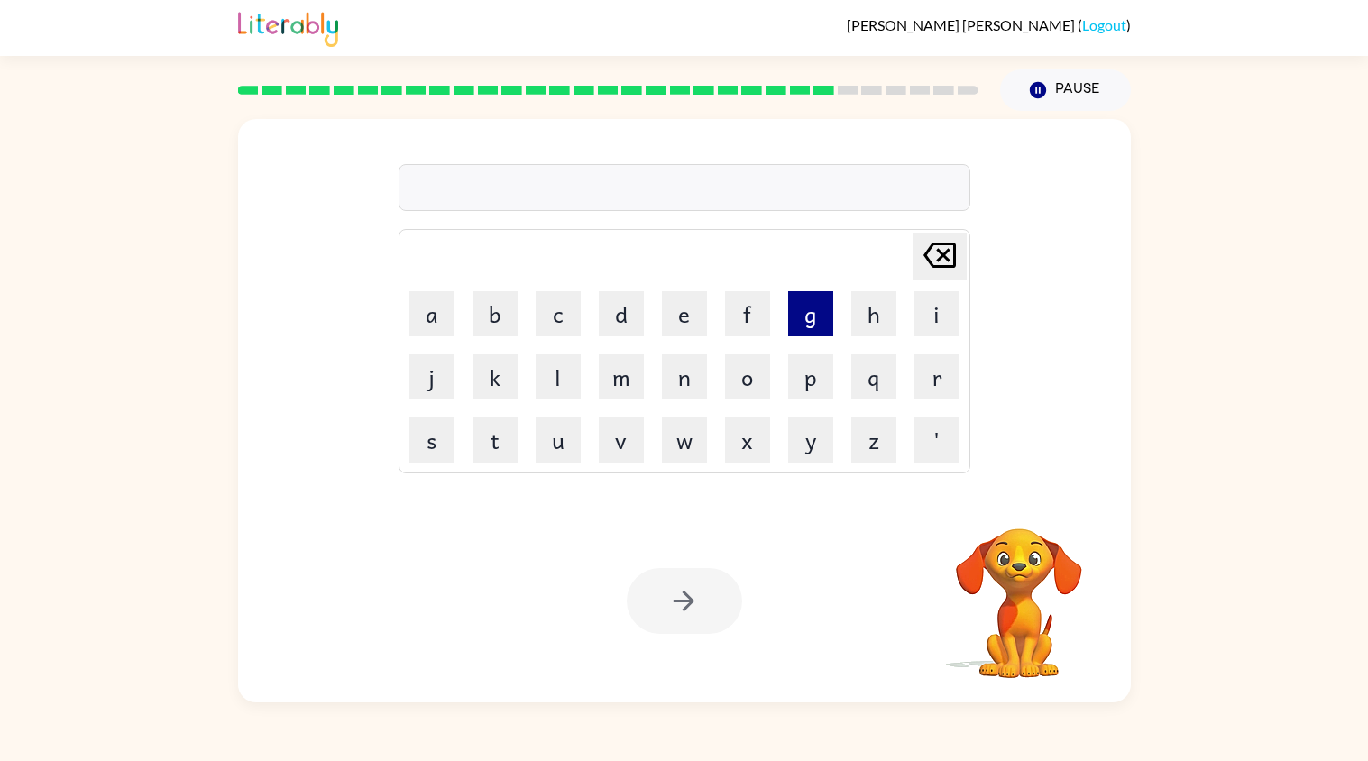
click at [825, 317] on button "g" at bounding box center [810, 313] width 45 height 45
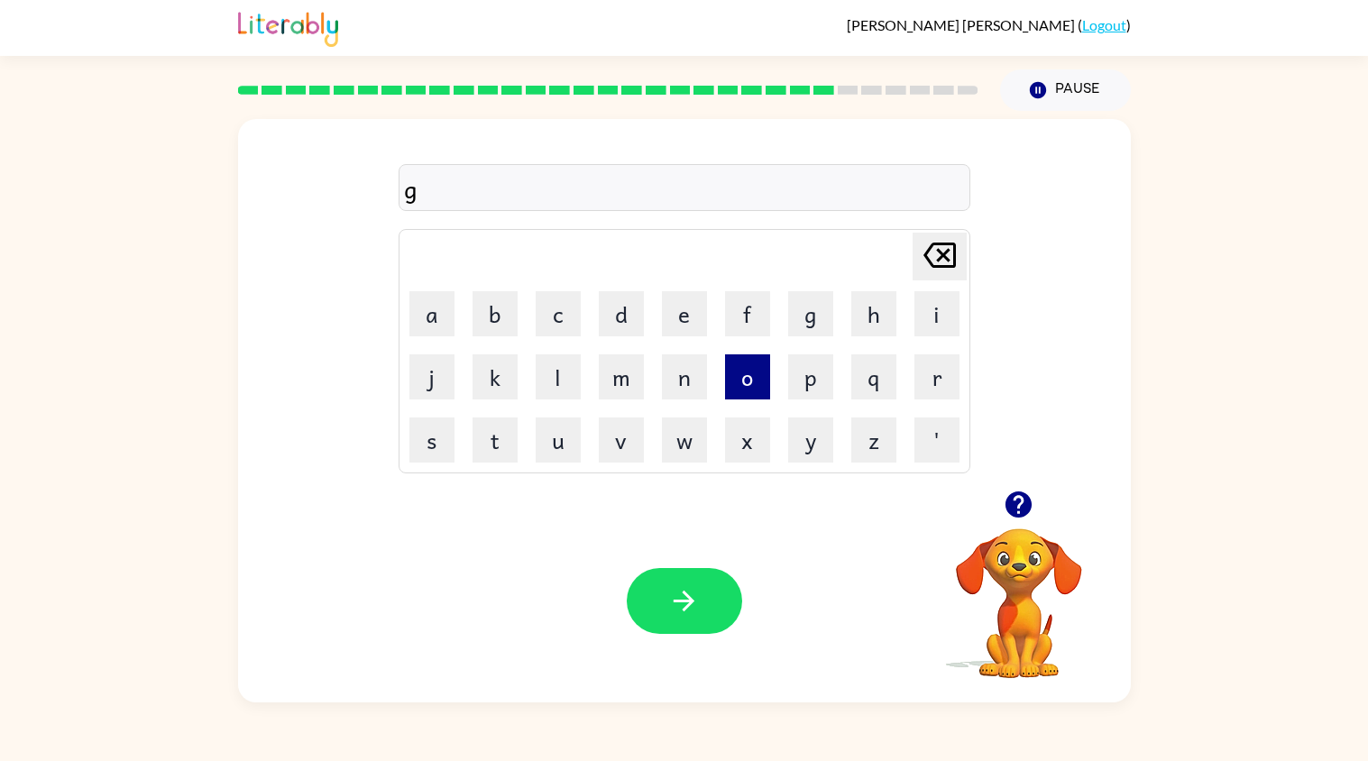
click at [731, 393] on button "o" at bounding box center [747, 376] width 45 height 45
click at [506, 307] on button "b" at bounding box center [494, 313] width 45 height 45
click at [578, 371] on button "l" at bounding box center [558, 376] width 45 height 45
click at [694, 300] on button "e" at bounding box center [684, 313] width 45 height 45
click at [674, 379] on button "n" at bounding box center [684, 376] width 45 height 45
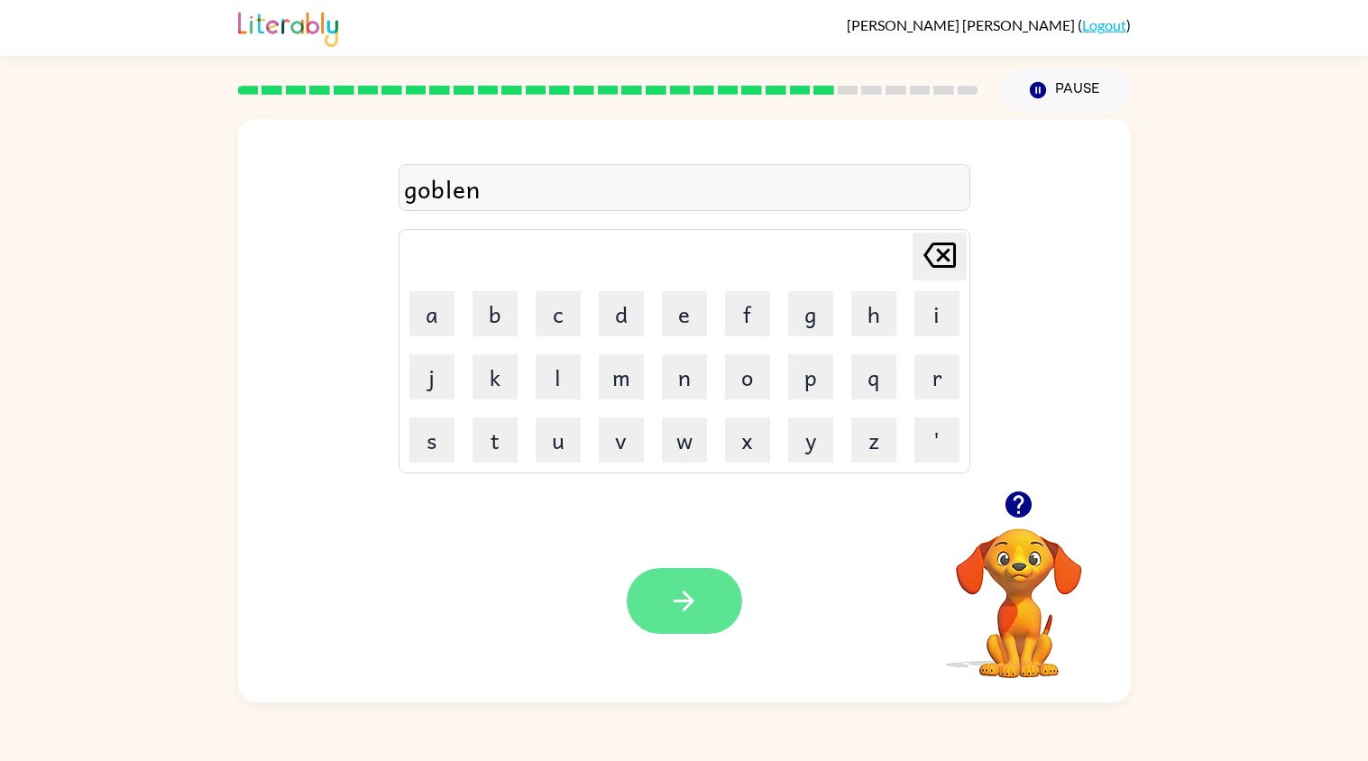
click at [693, 582] on button "button" at bounding box center [684, 601] width 115 height 66
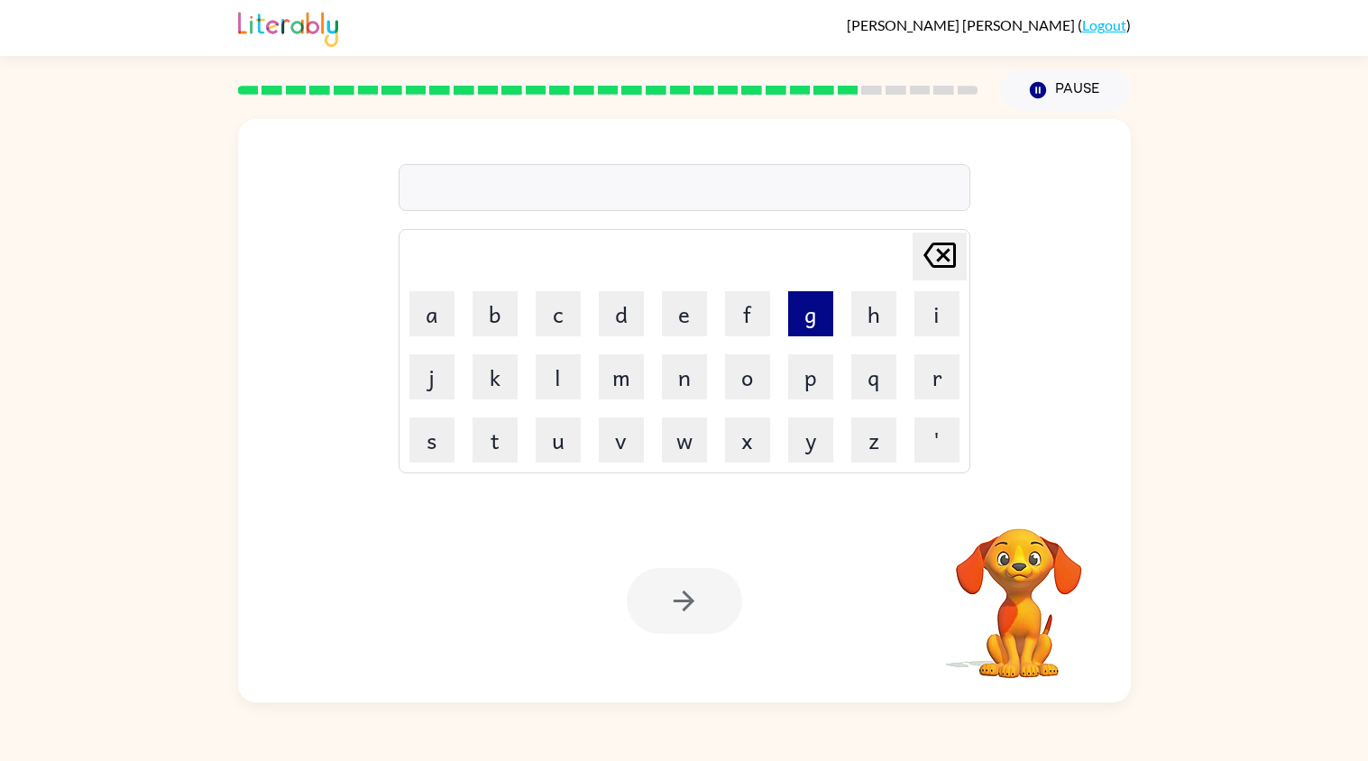
click at [807, 316] on button "g" at bounding box center [810, 313] width 45 height 45
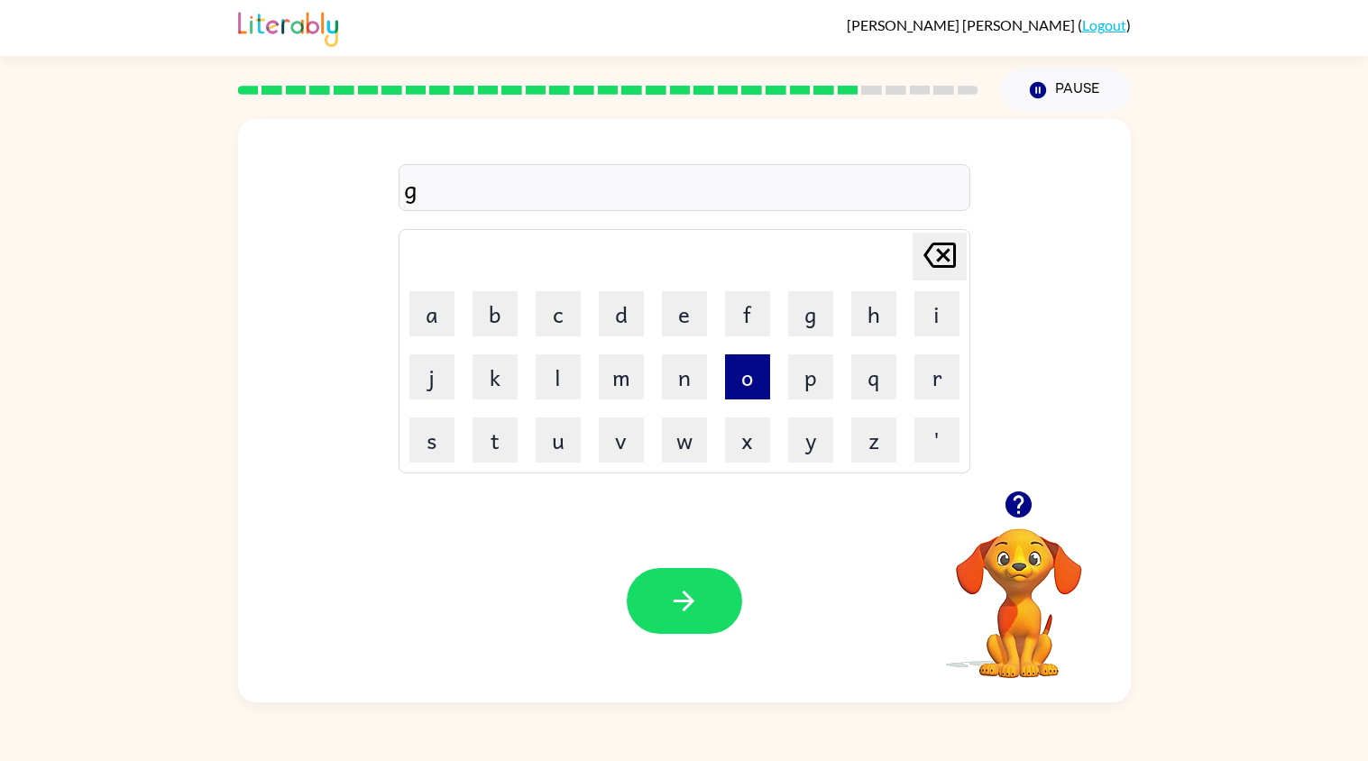
click at [758, 367] on button "o" at bounding box center [747, 376] width 45 height 45
click at [574, 431] on button "u" at bounding box center [558, 439] width 45 height 45
click at [633, 426] on button "v" at bounding box center [621, 439] width 45 height 45
click at [665, 314] on button "e" at bounding box center [684, 313] width 45 height 45
click at [920, 367] on button "r" at bounding box center [936, 376] width 45 height 45
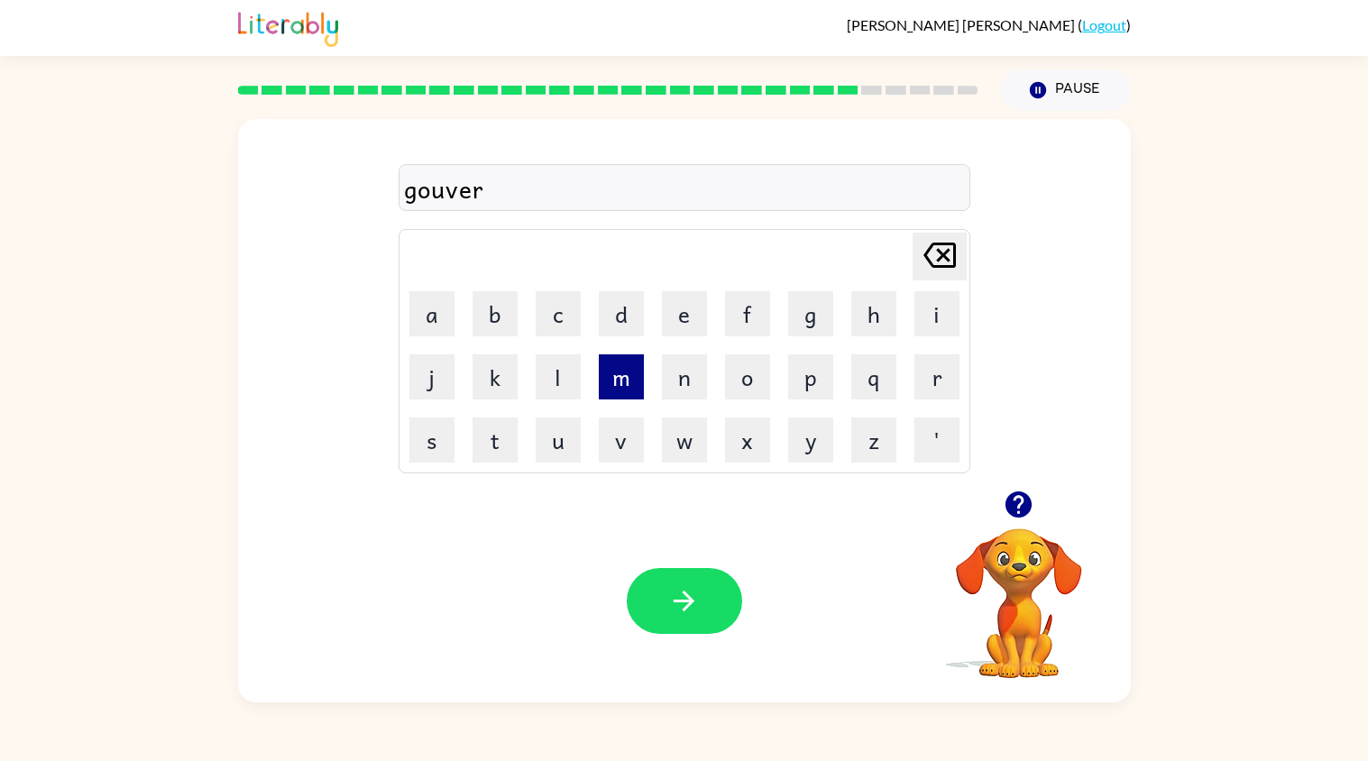
click at [625, 390] on button "m" at bounding box center [621, 376] width 45 height 45
click at [682, 319] on button "e" at bounding box center [684, 313] width 45 height 45
click at [672, 380] on button "n" at bounding box center [684, 376] width 45 height 45
click at [484, 433] on button "t" at bounding box center [494, 439] width 45 height 45
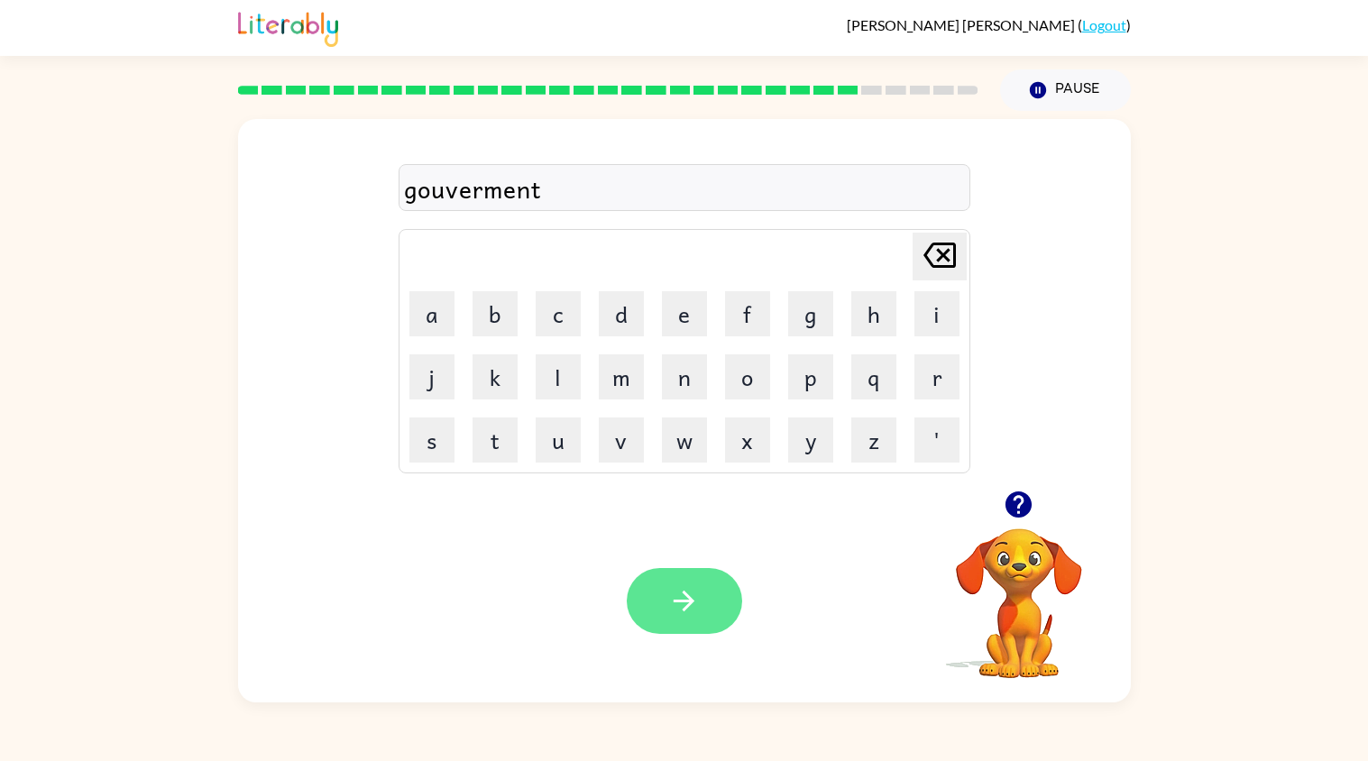
click at [683, 596] on icon "button" at bounding box center [684, 601] width 32 height 32
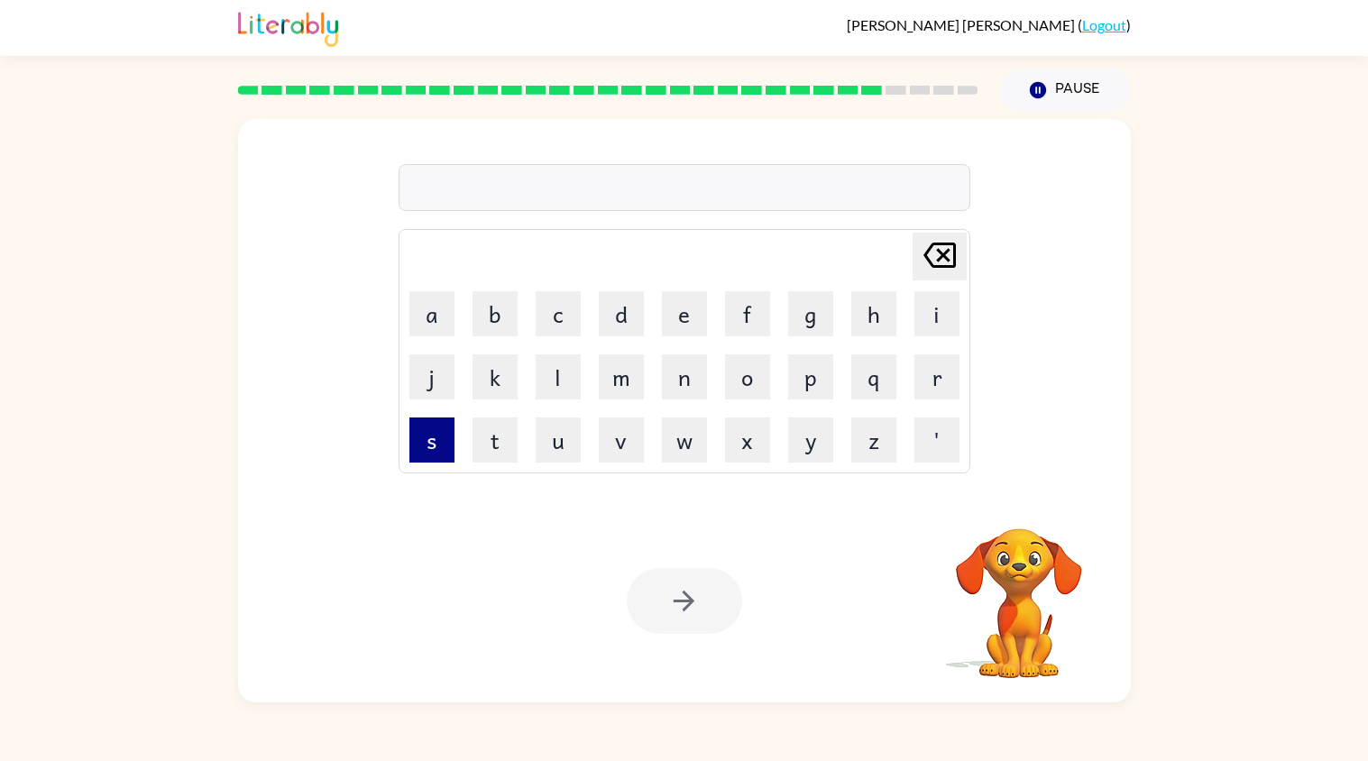
click at [444, 432] on button "s" at bounding box center [431, 439] width 45 height 45
click at [499, 438] on button "t" at bounding box center [494, 439] width 45 height 45
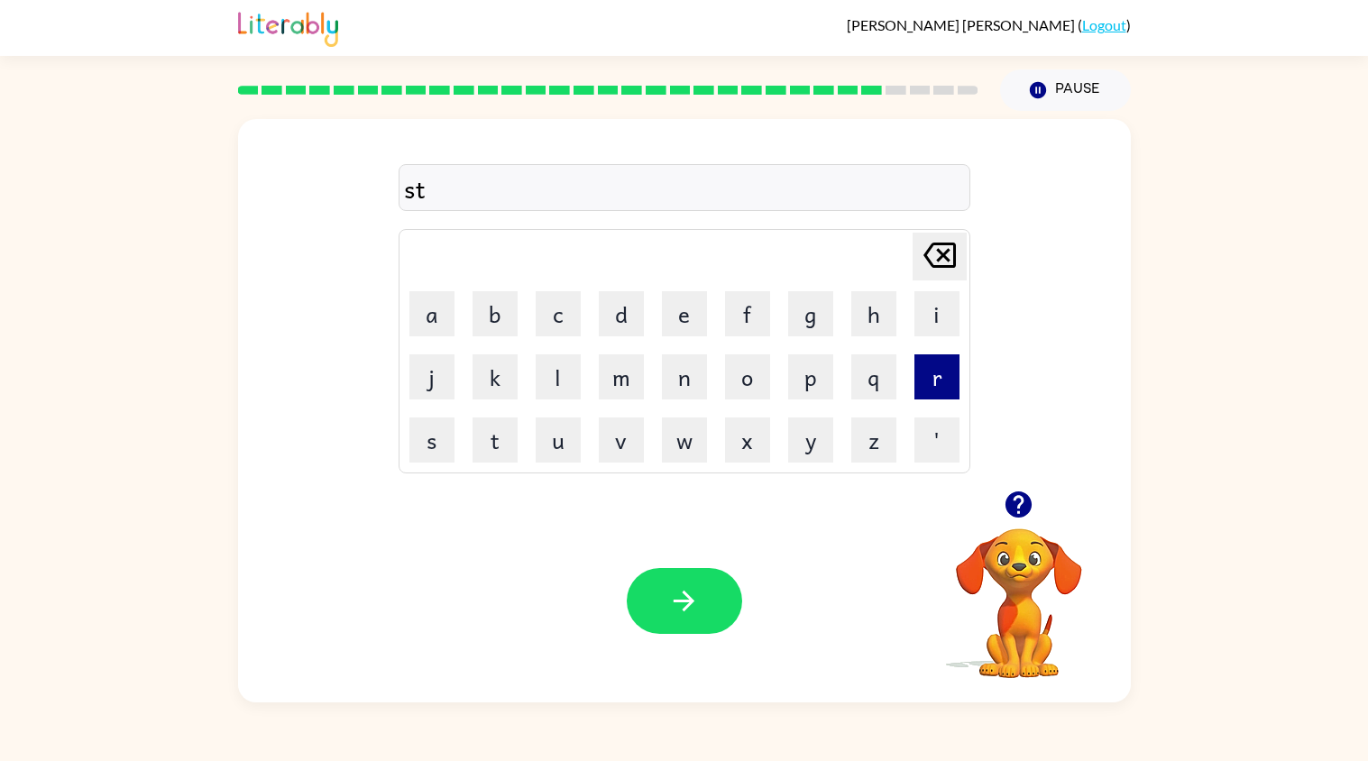
click at [930, 373] on button "r" at bounding box center [936, 376] width 45 height 45
click at [427, 299] on button "a" at bounding box center [431, 313] width 45 height 45
click at [672, 389] on button "n" at bounding box center [684, 376] width 45 height 45
click at [693, 582] on button "button" at bounding box center [684, 601] width 115 height 66
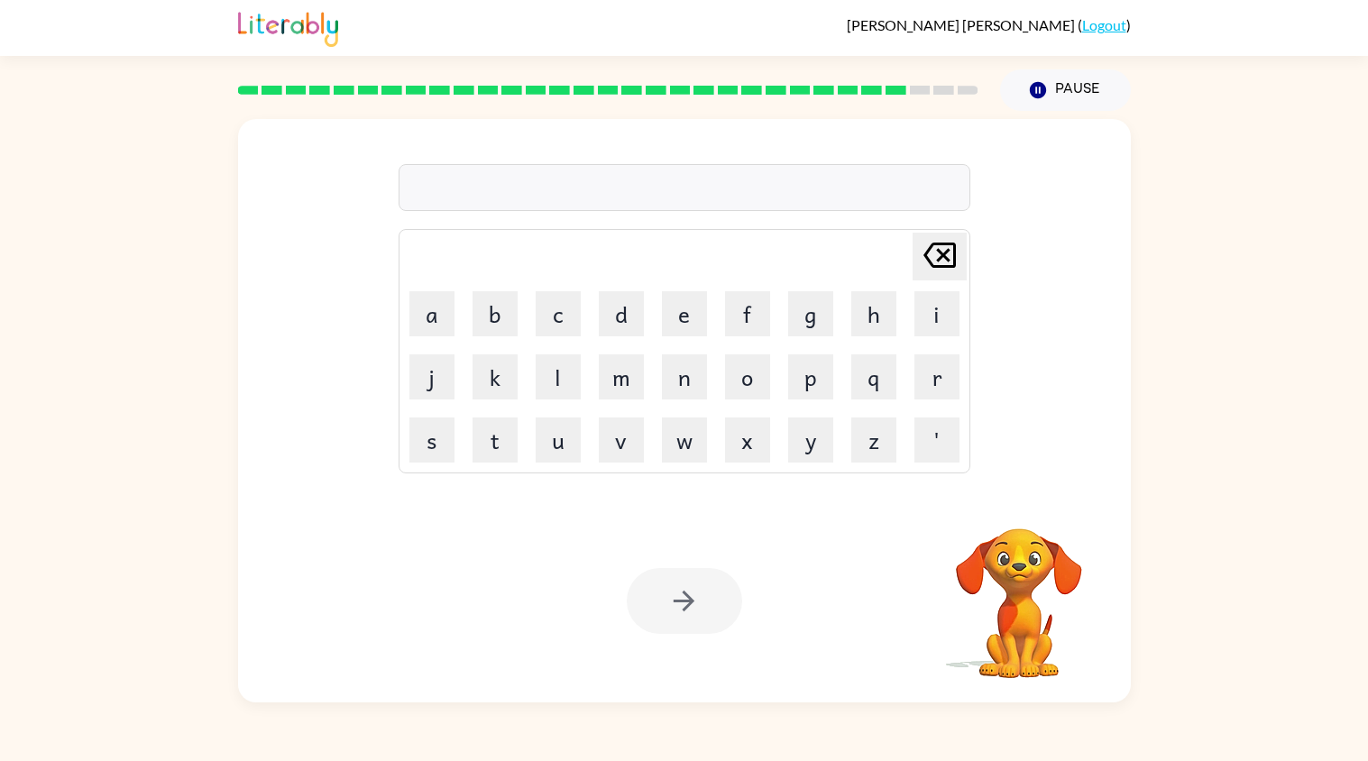
click at [459, 430] on td "s" at bounding box center [431, 439] width 61 height 61
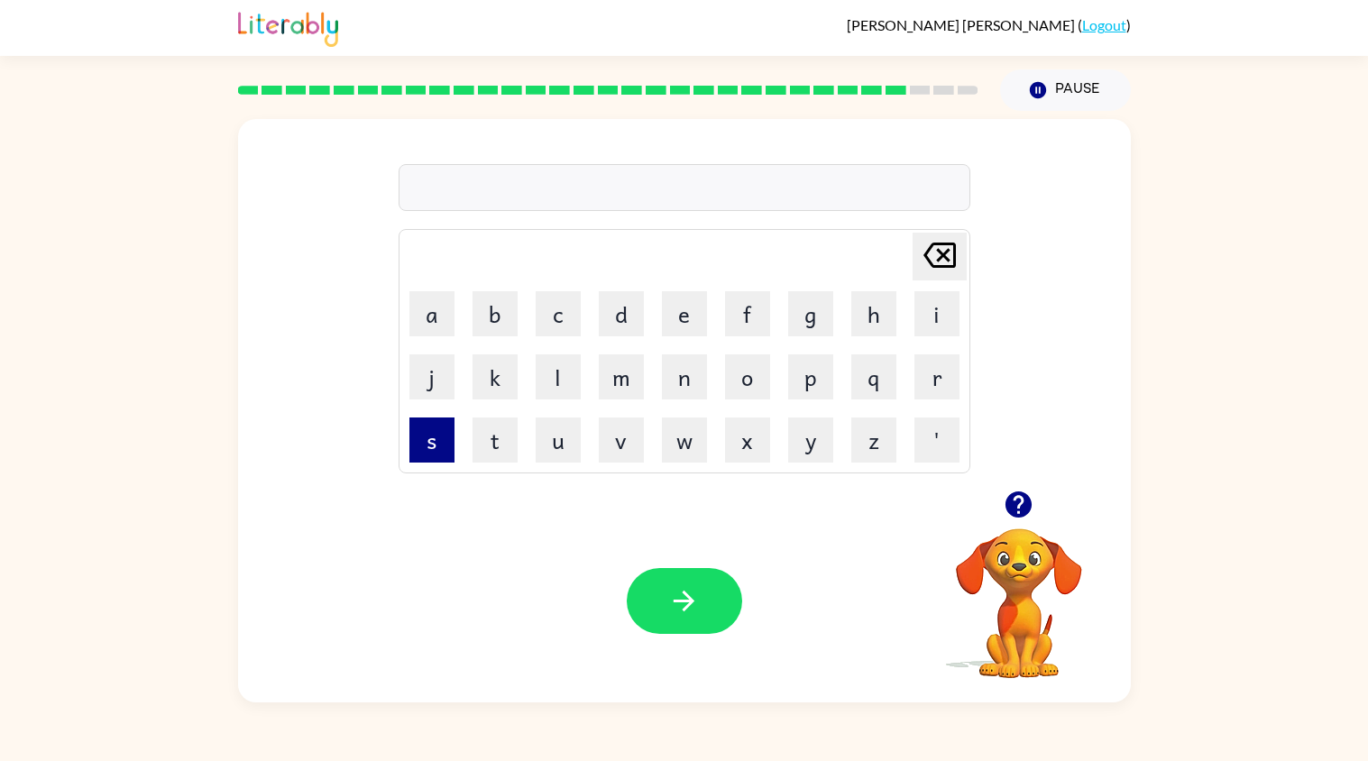
click at [426, 435] on button "s" at bounding box center [431, 439] width 45 height 45
click at [435, 323] on button "a" at bounding box center [431, 313] width 45 height 45
click at [796, 373] on button "p" at bounding box center [810, 376] width 45 height 45
click at [937, 252] on icon at bounding box center [939, 255] width 32 height 25
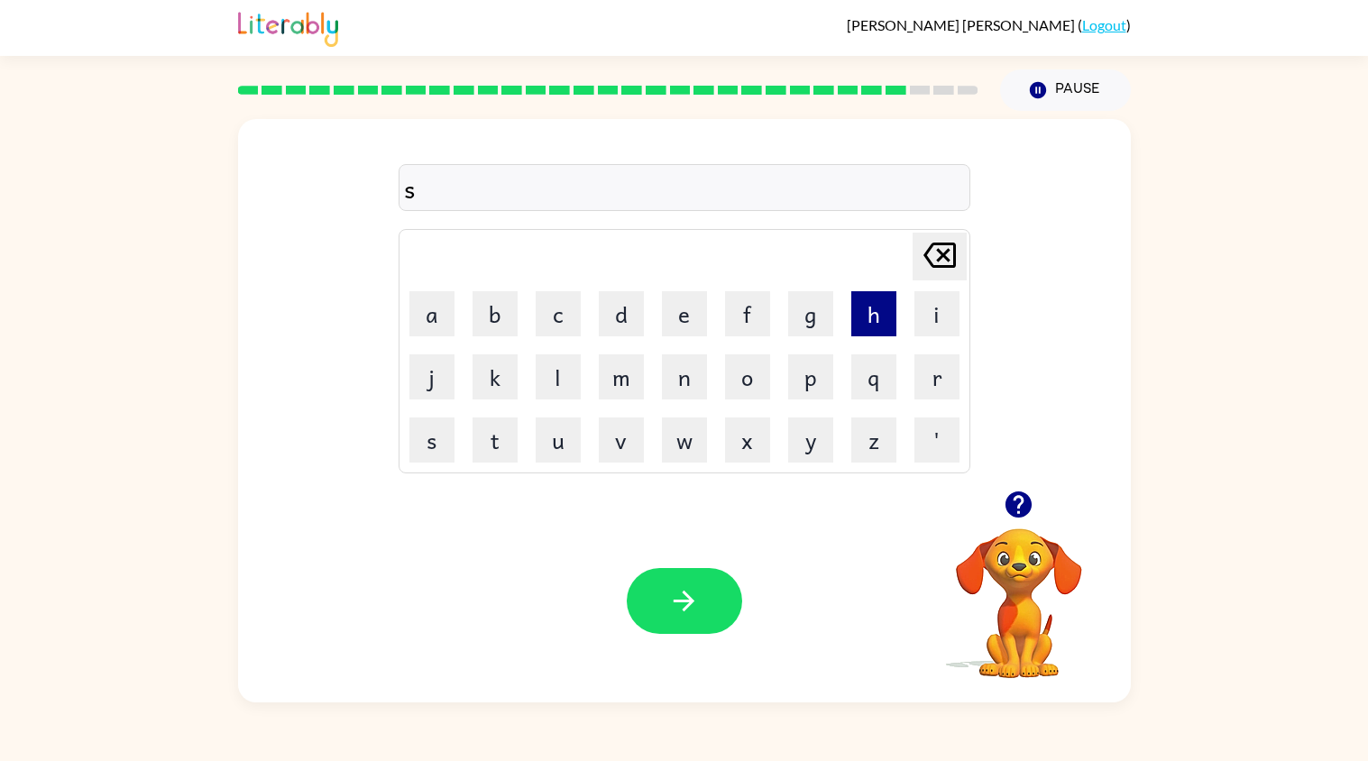
click at [875, 308] on button "h" at bounding box center [873, 313] width 45 height 45
click at [408, 301] on td "a" at bounding box center [431, 313] width 61 height 61
click at [429, 311] on button "a" at bounding box center [431, 313] width 45 height 45
click at [795, 381] on button "p" at bounding box center [810, 376] width 45 height 45
click at [682, 322] on button "e" at bounding box center [684, 313] width 45 height 45
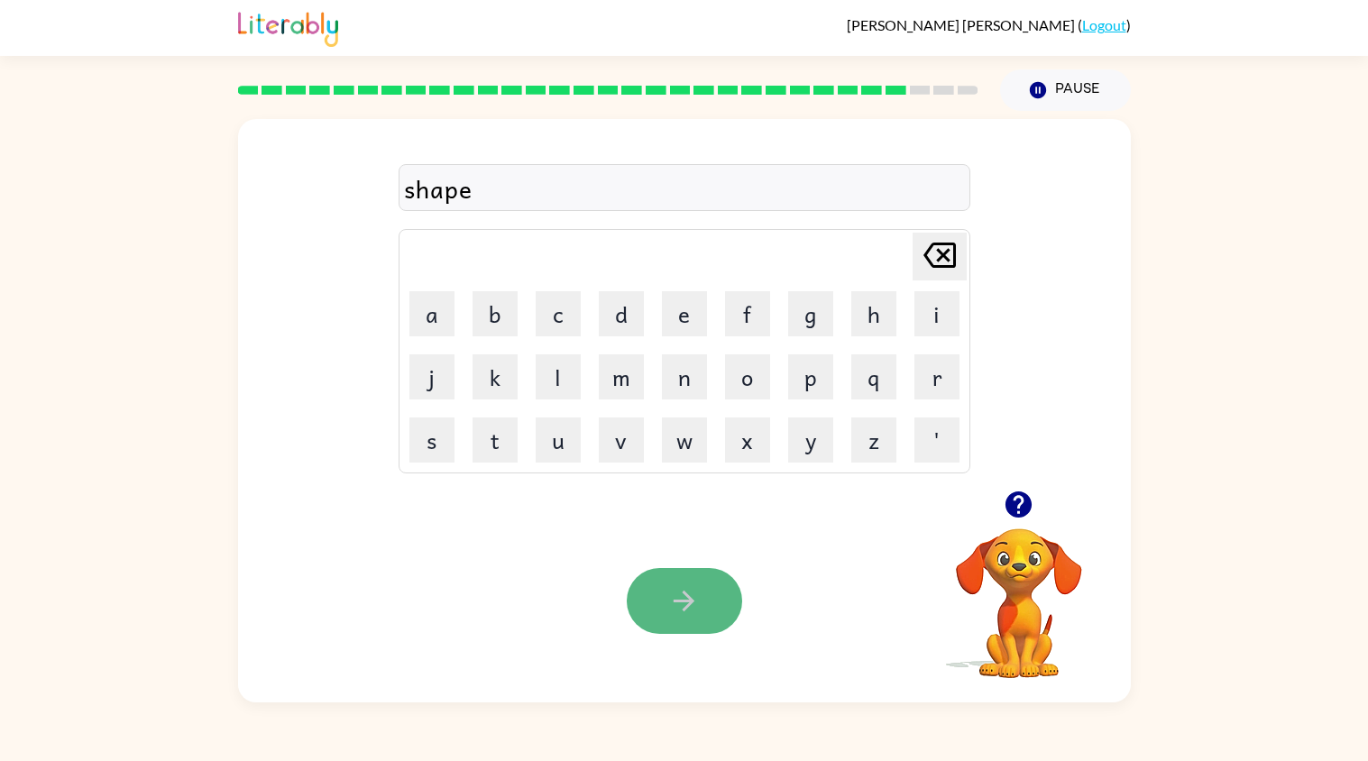
click at [709, 587] on button "button" at bounding box center [684, 601] width 115 height 66
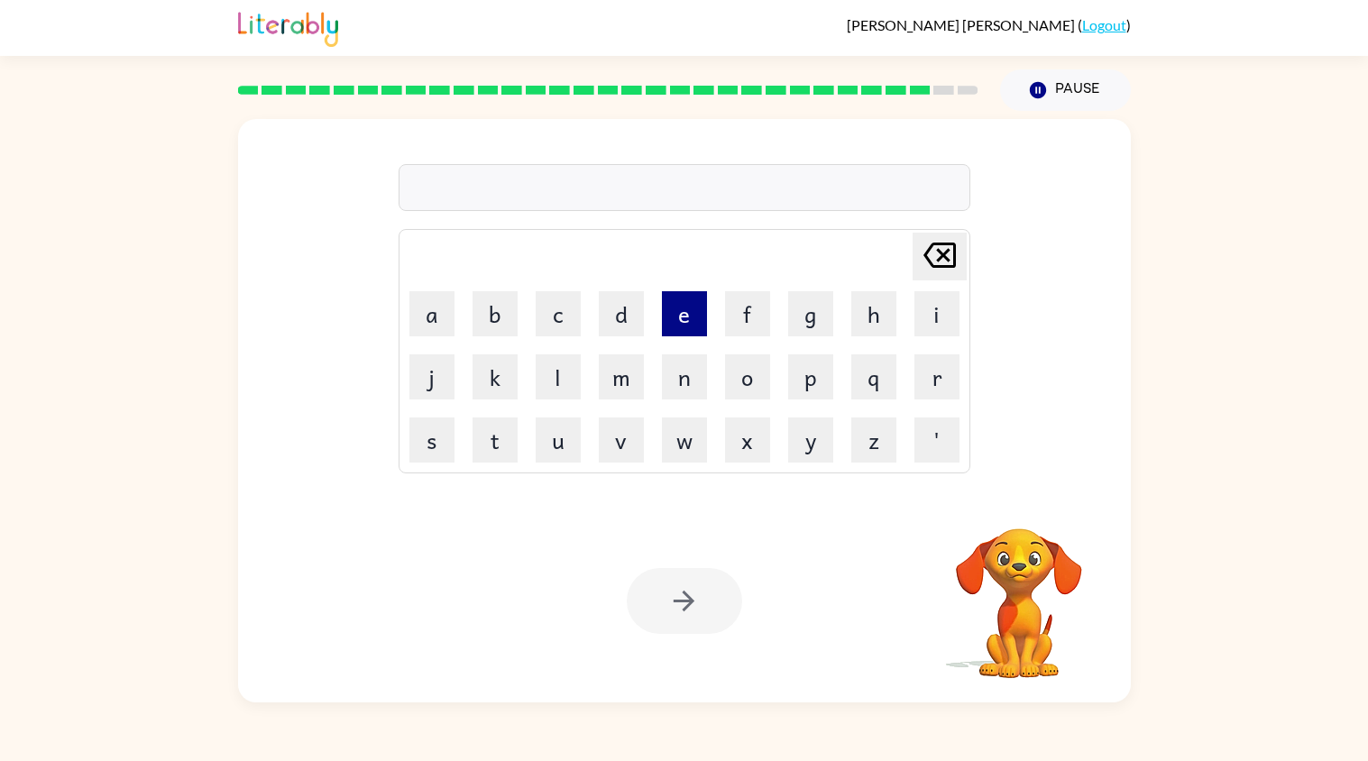
click at [676, 319] on button "e" at bounding box center [684, 313] width 45 height 45
click at [734, 444] on button "x" at bounding box center [747, 439] width 45 height 45
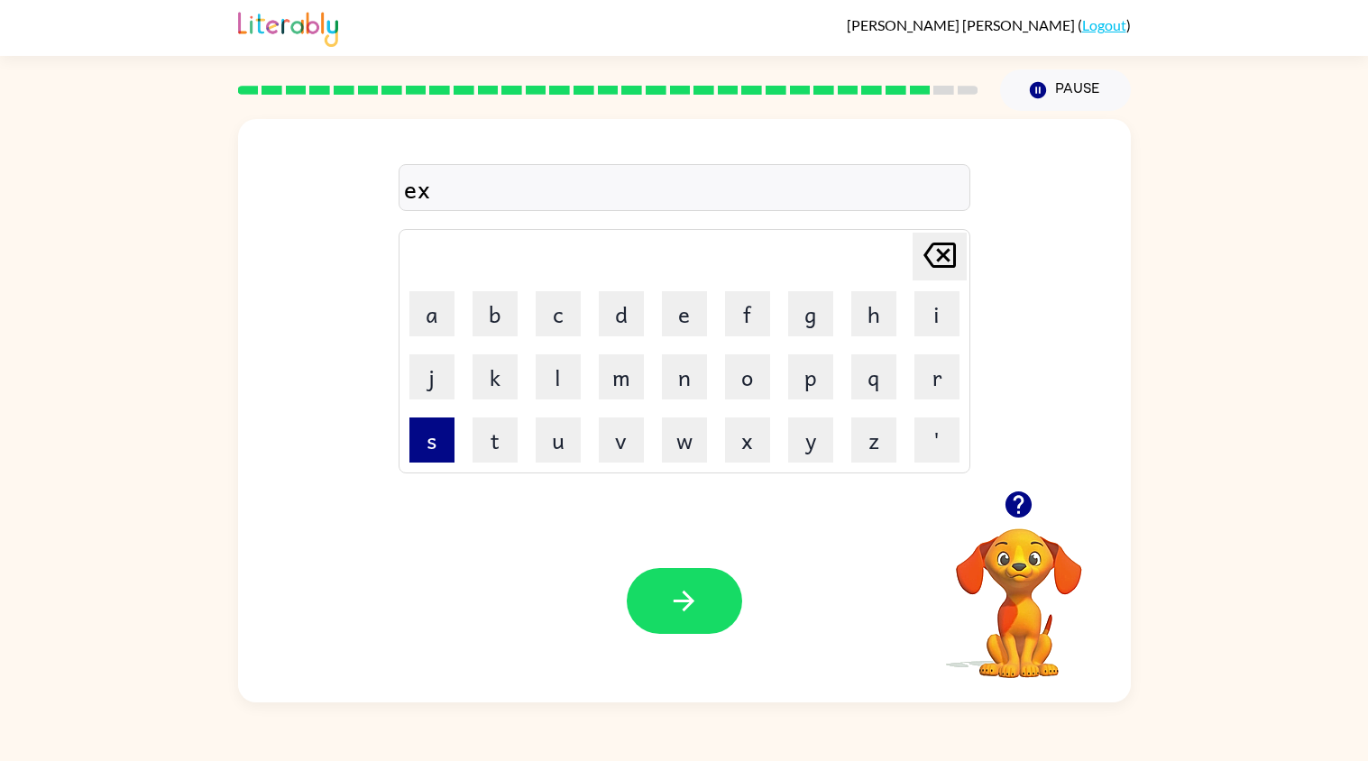
click at [417, 426] on button "s" at bounding box center [431, 439] width 45 height 45
click at [578, 375] on button "l" at bounding box center [558, 376] width 45 height 45
click at [690, 302] on button "e" at bounding box center [684, 313] width 45 height 45
click at [681, 364] on button "n" at bounding box center [684, 376] width 45 height 45
click at [514, 426] on button "t" at bounding box center [494, 439] width 45 height 45
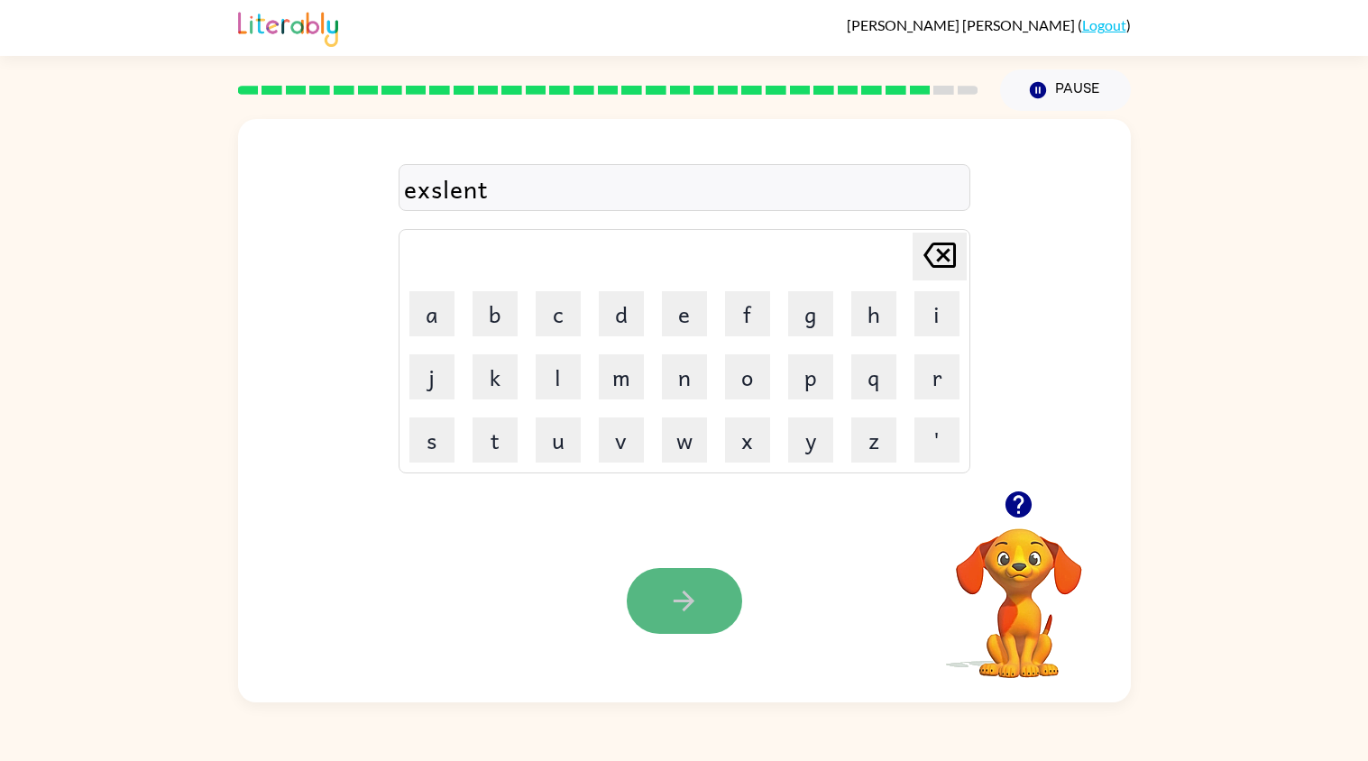
click at [675, 610] on icon "button" at bounding box center [684, 601] width 32 height 32
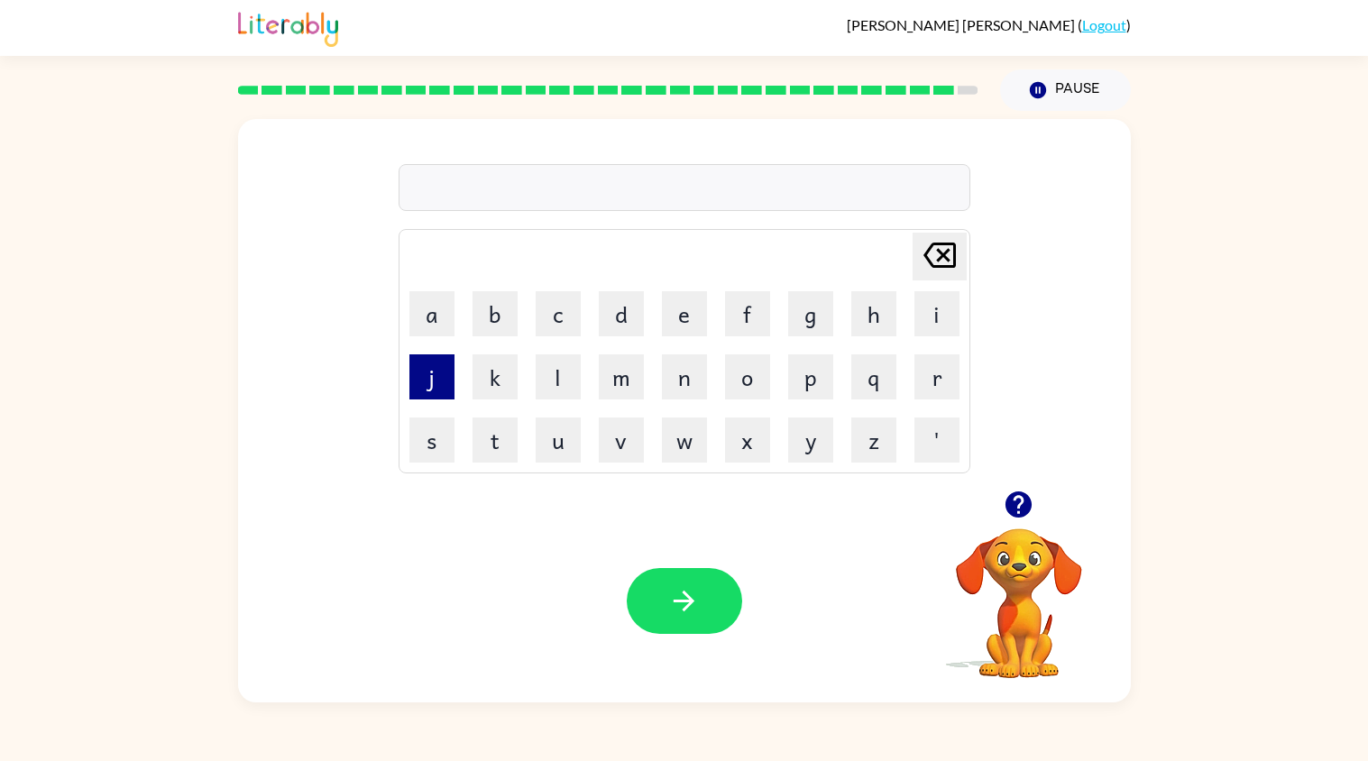
click at [428, 371] on button "j" at bounding box center [431, 376] width 45 height 45
click at [742, 365] on button "o" at bounding box center [747, 376] width 45 height 45
click at [502, 314] on button "b" at bounding box center [494, 313] width 45 height 45
click at [920, 367] on button "r" at bounding box center [936, 376] width 45 height 45
click at [420, 315] on button "a" at bounding box center [431, 313] width 45 height 45
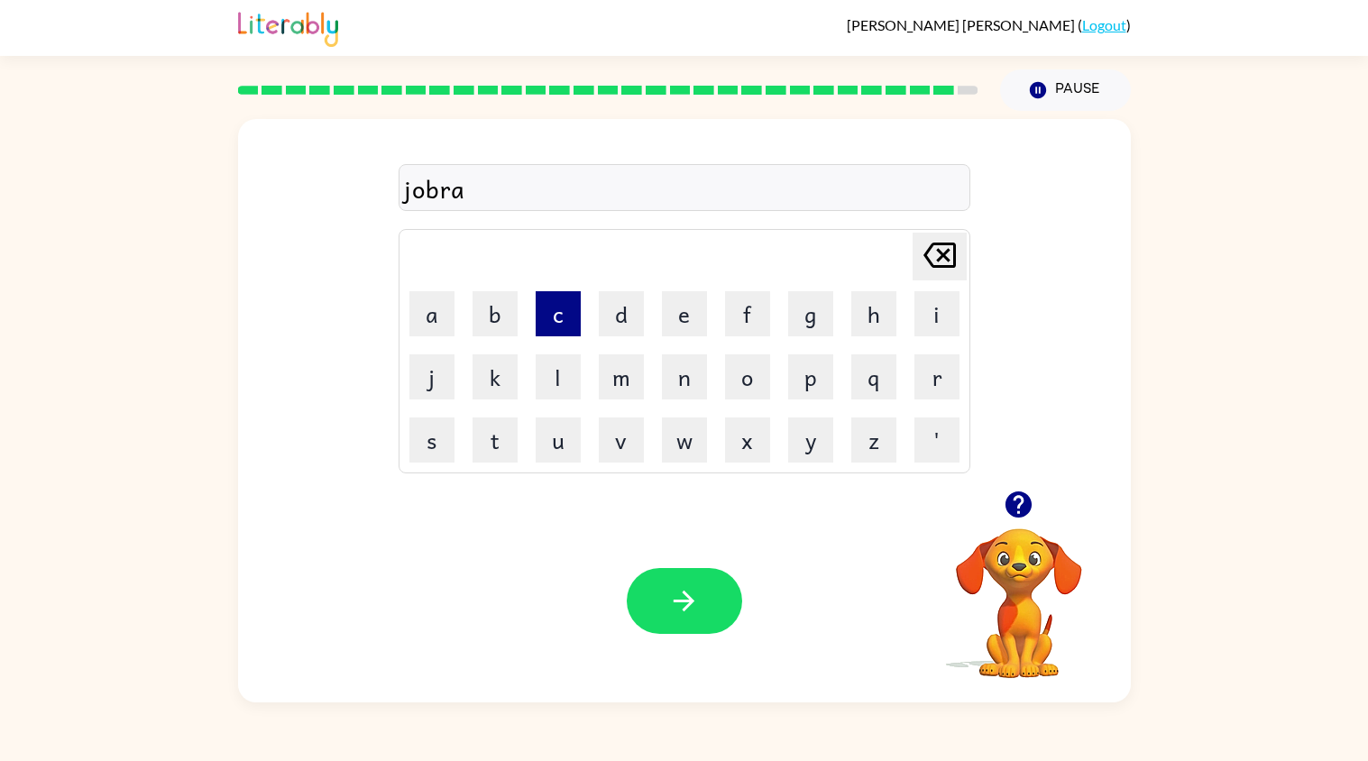
click at [554, 322] on button "c" at bounding box center [558, 313] width 45 height 45
click at [682, 314] on button "e" at bounding box center [684, 313] width 45 height 45
click at [933, 371] on button "r" at bounding box center [936, 376] width 45 height 45
click at [695, 627] on button "button" at bounding box center [684, 601] width 115 height 66
